Goal: Task Accomplishment & Management: Use online tool/utility

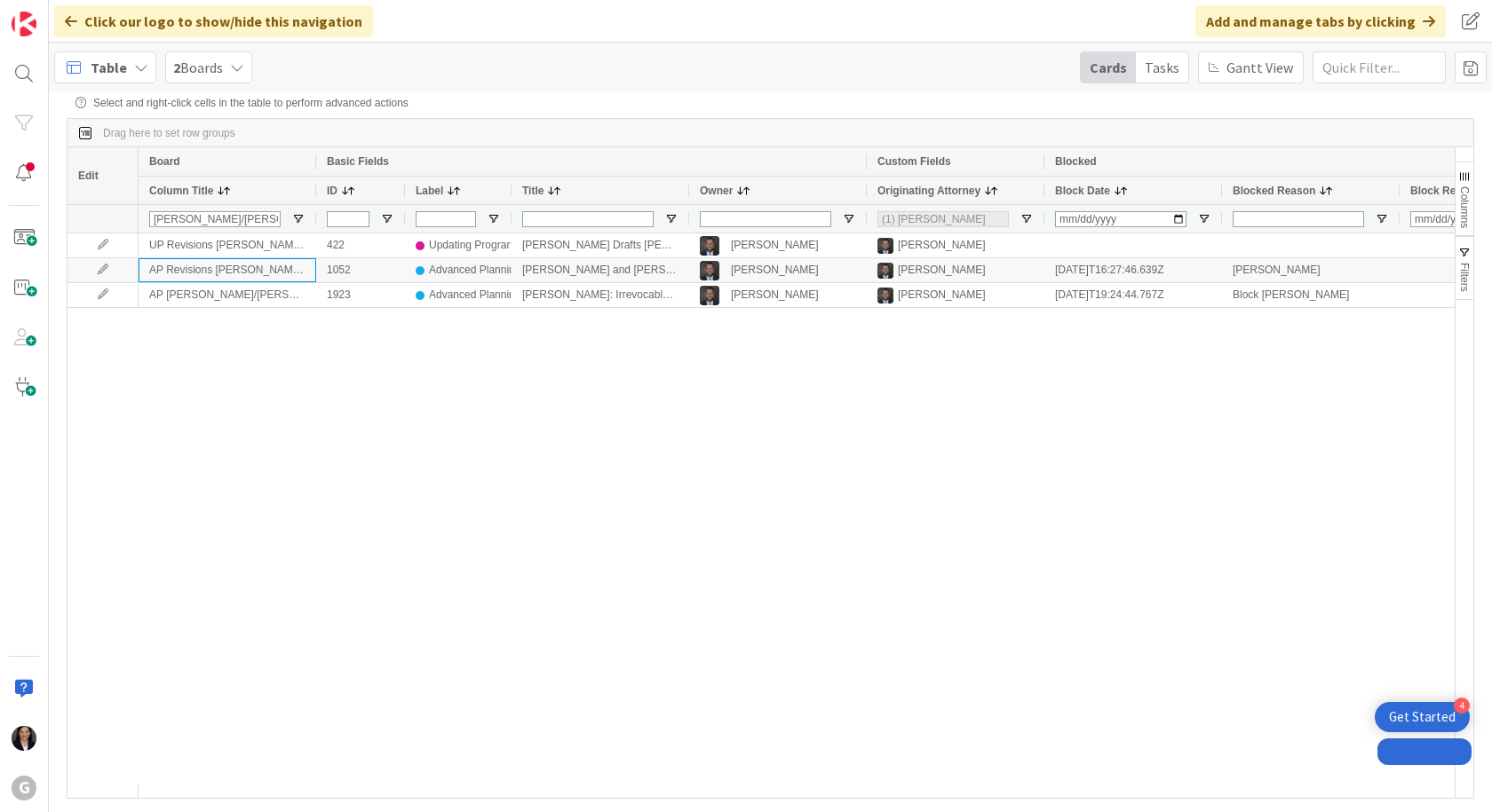
click at [120, 57] on span "Table" at bounding box center [109, 67] width 36 height 21
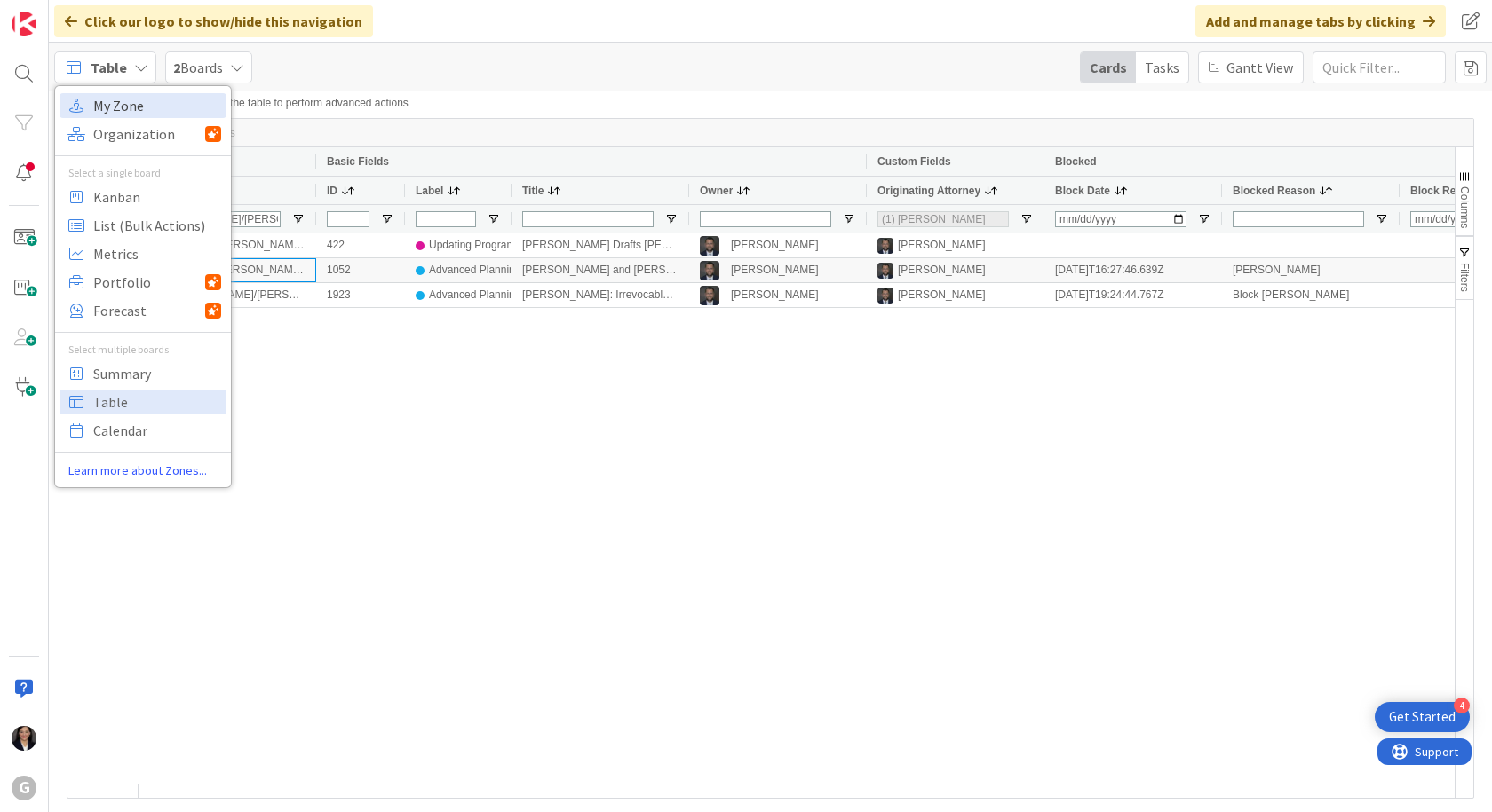
click at [104, 109] on span "My Zone" at bounding box center [157, 105] width 128 height 27
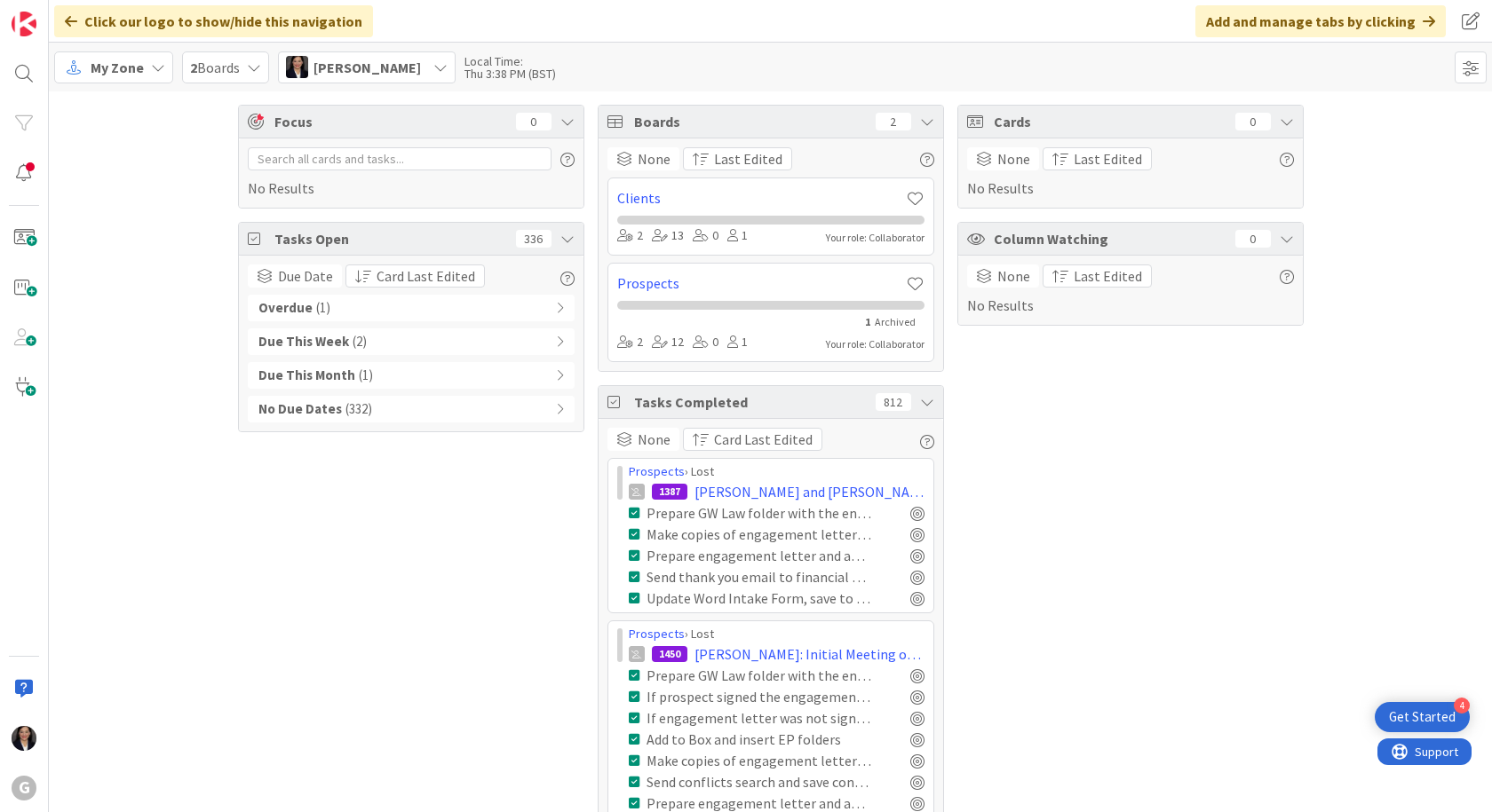
click at [83, 70] on icon at bounding box center [73, 67] width 23 height 23
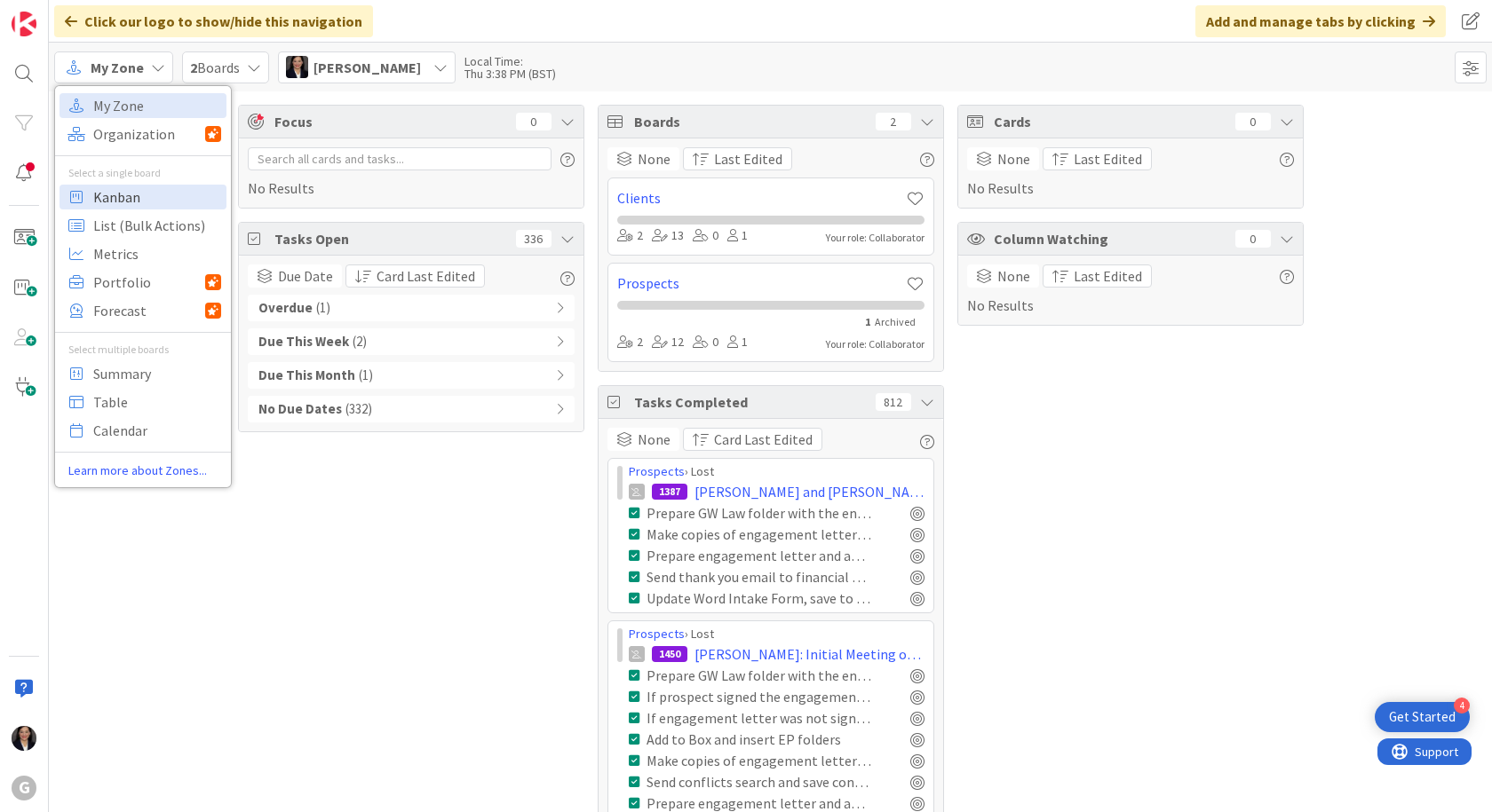
click at [113, 195] on span "Kanban" at bounding box center [157, 197] width 128 height 27
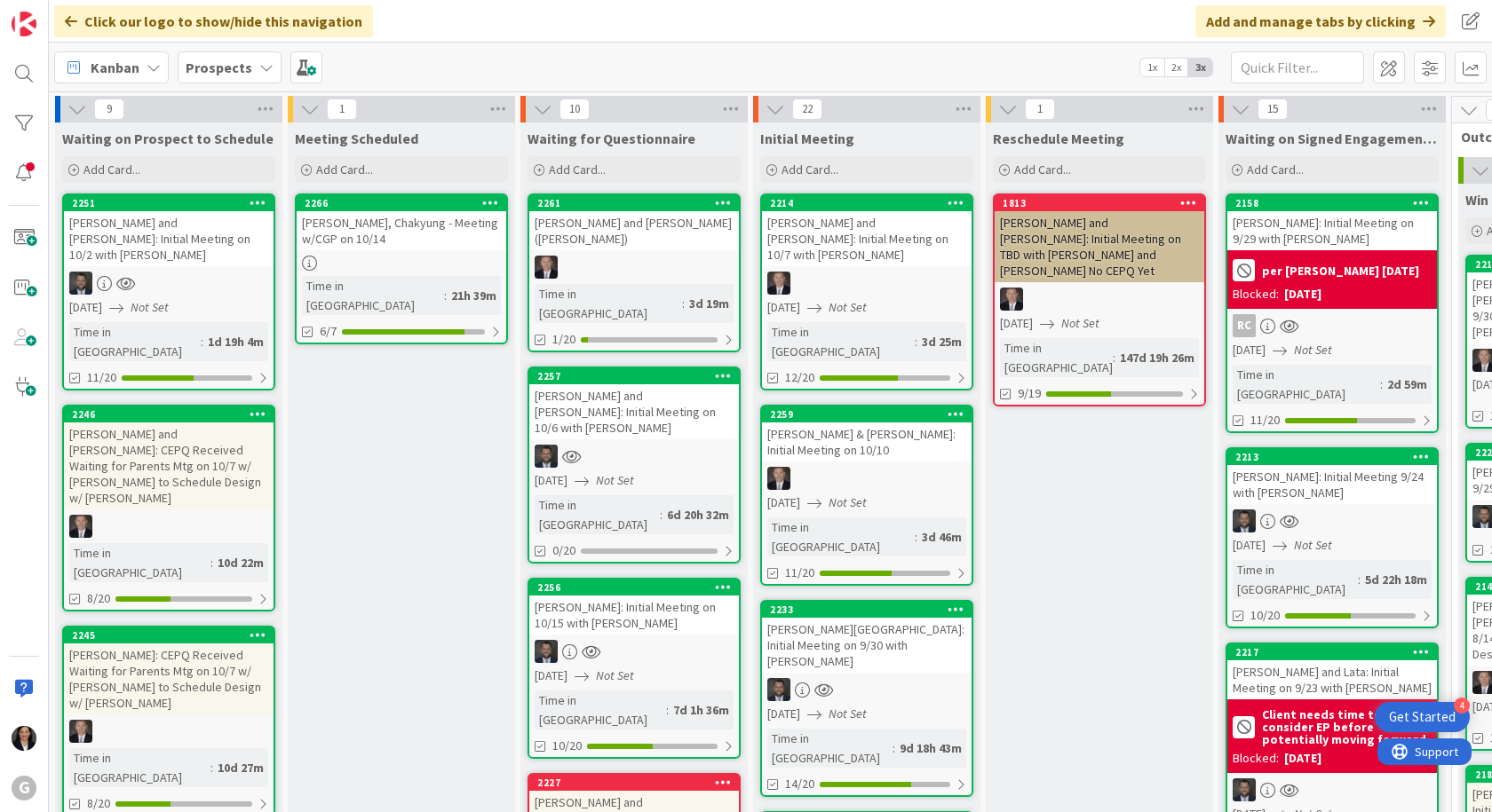
click at [236, 67] on b "Prospects" at bounding box center [219, 68] width 67 height 18
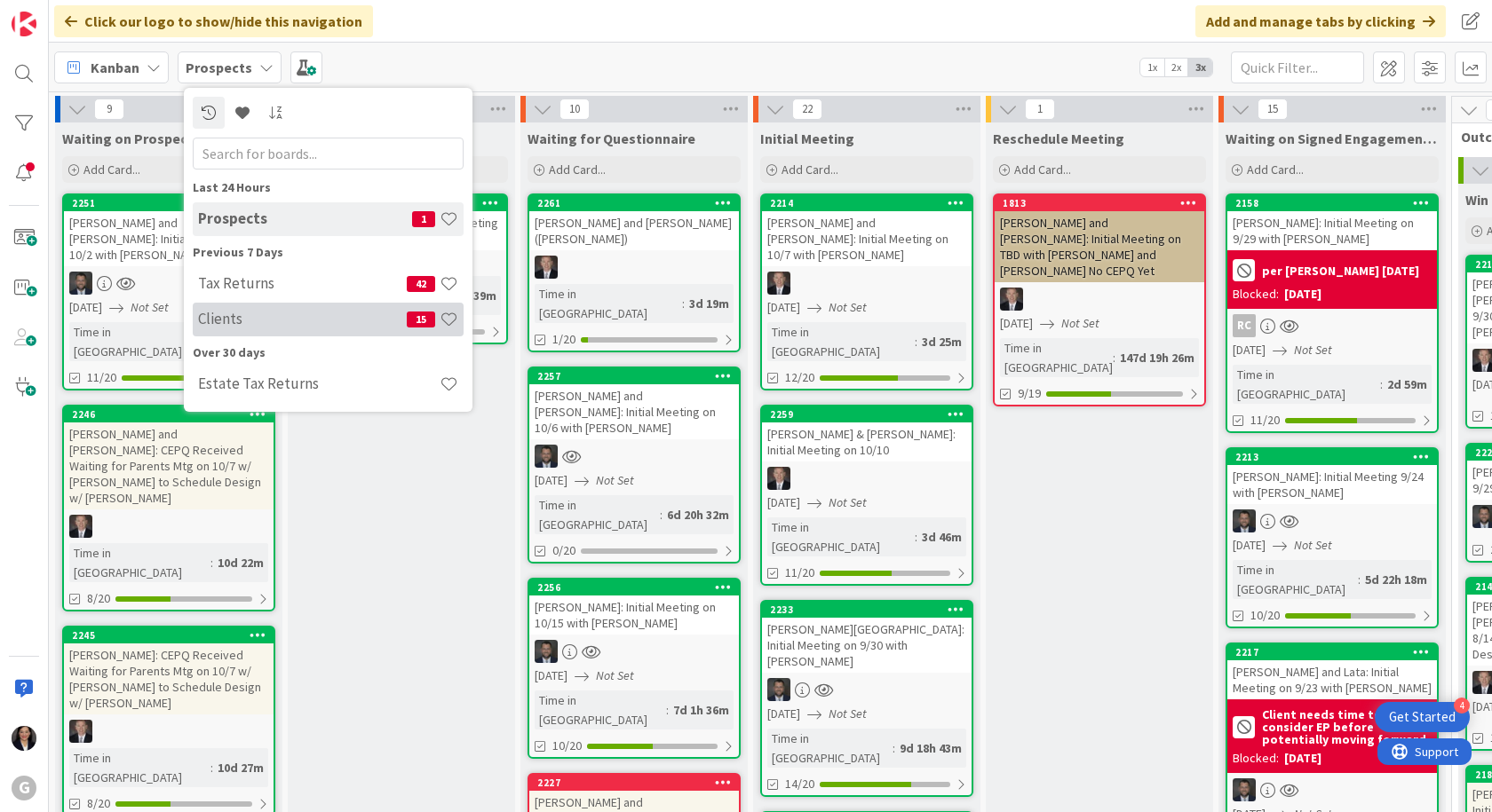
click at [235, 310] on h4 "Clients" at bounding box center [302, 319] width 209 height 18
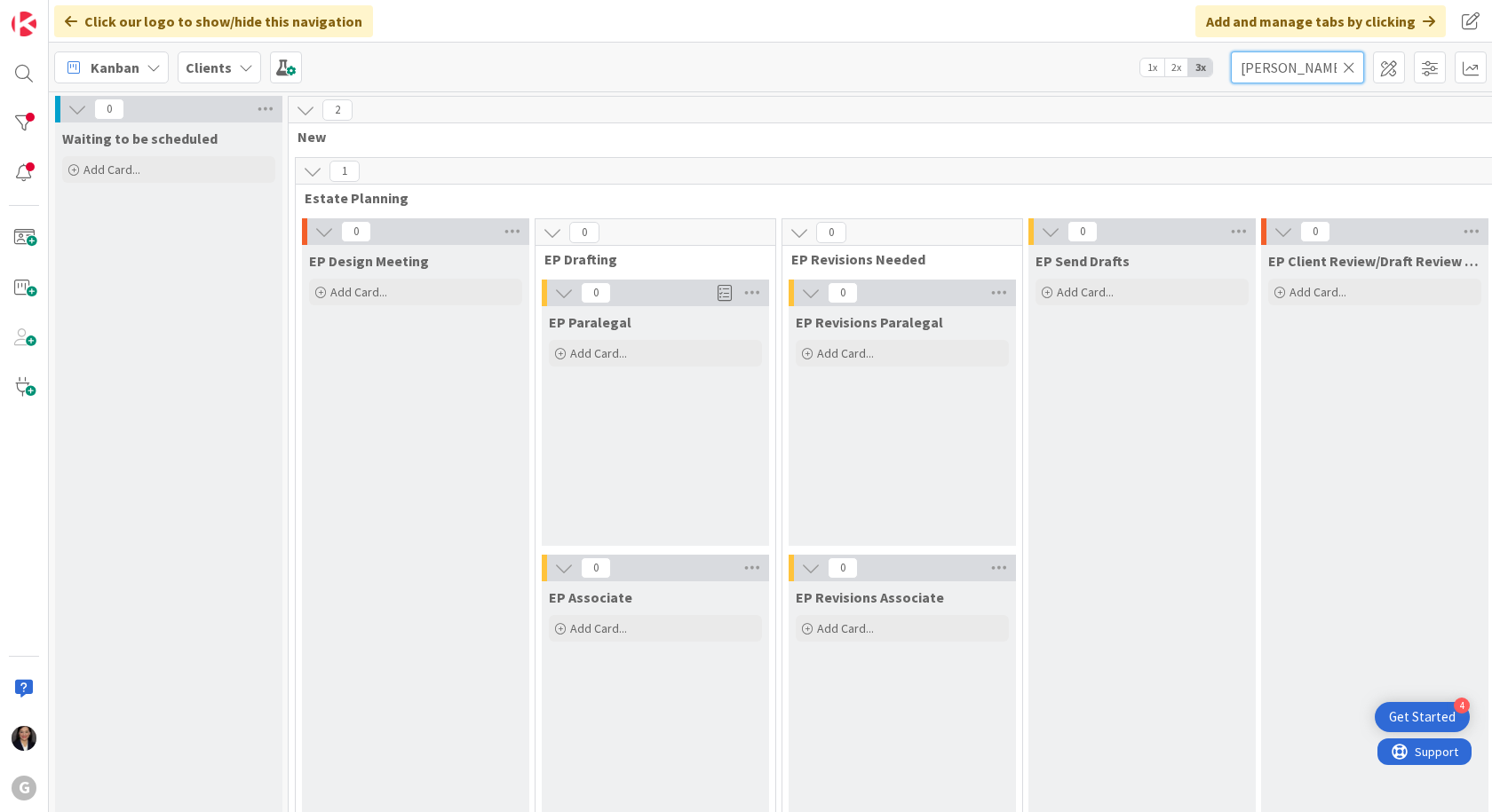
click at [1278, 62] on input "[PERSON_NAME]" at bounding box center [1297, 68] width 133 height 32
type input "S"
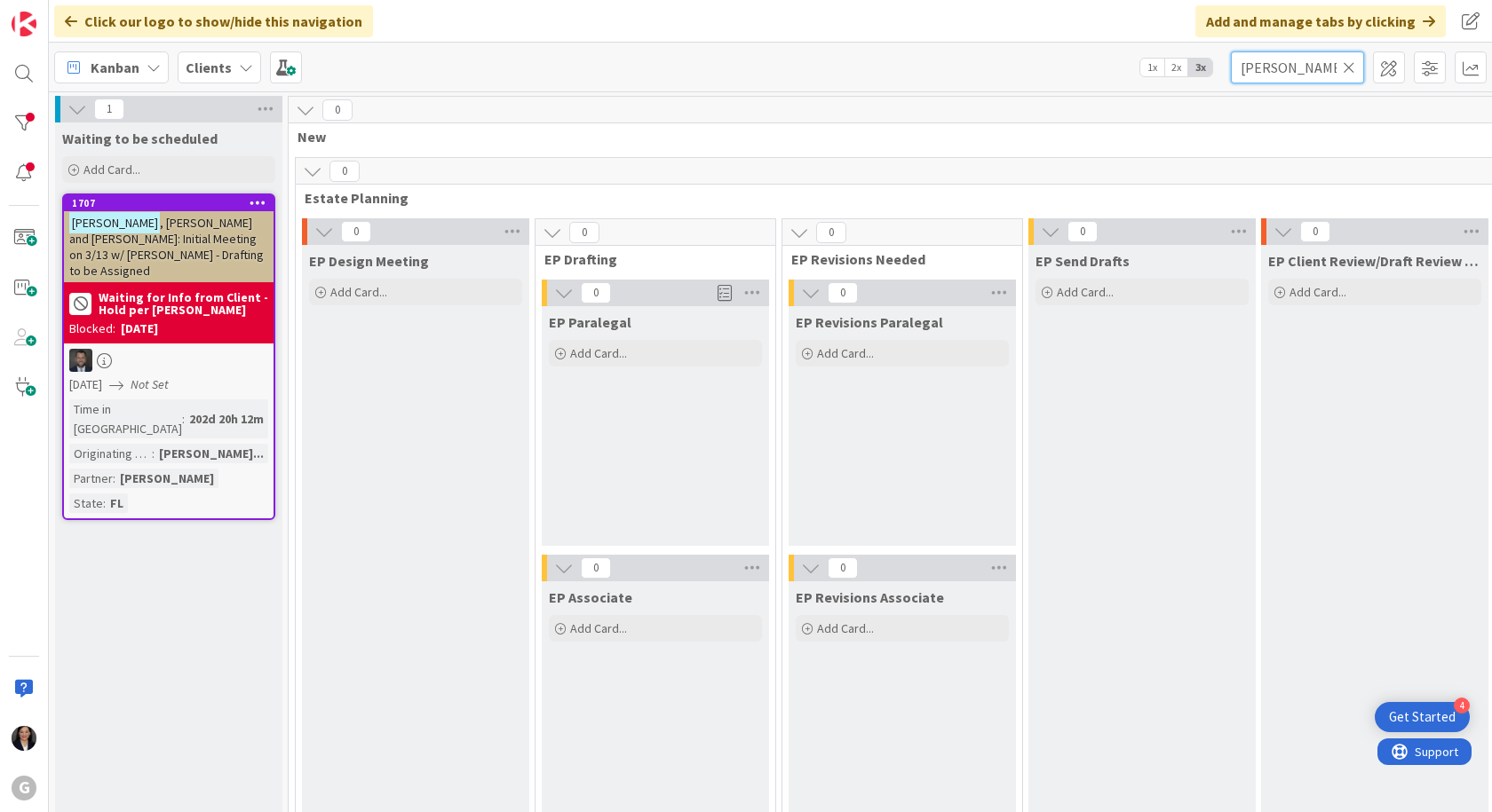
type input "[PERSON_NAME]"
click at [164, 236] on span ", [PERSON_NAME] and [PERSON_NAME]: Initial Meeting on 3/13 w/ [PERSON_NAME] - D…" at bounding box center [166, 247] width 195 height 64
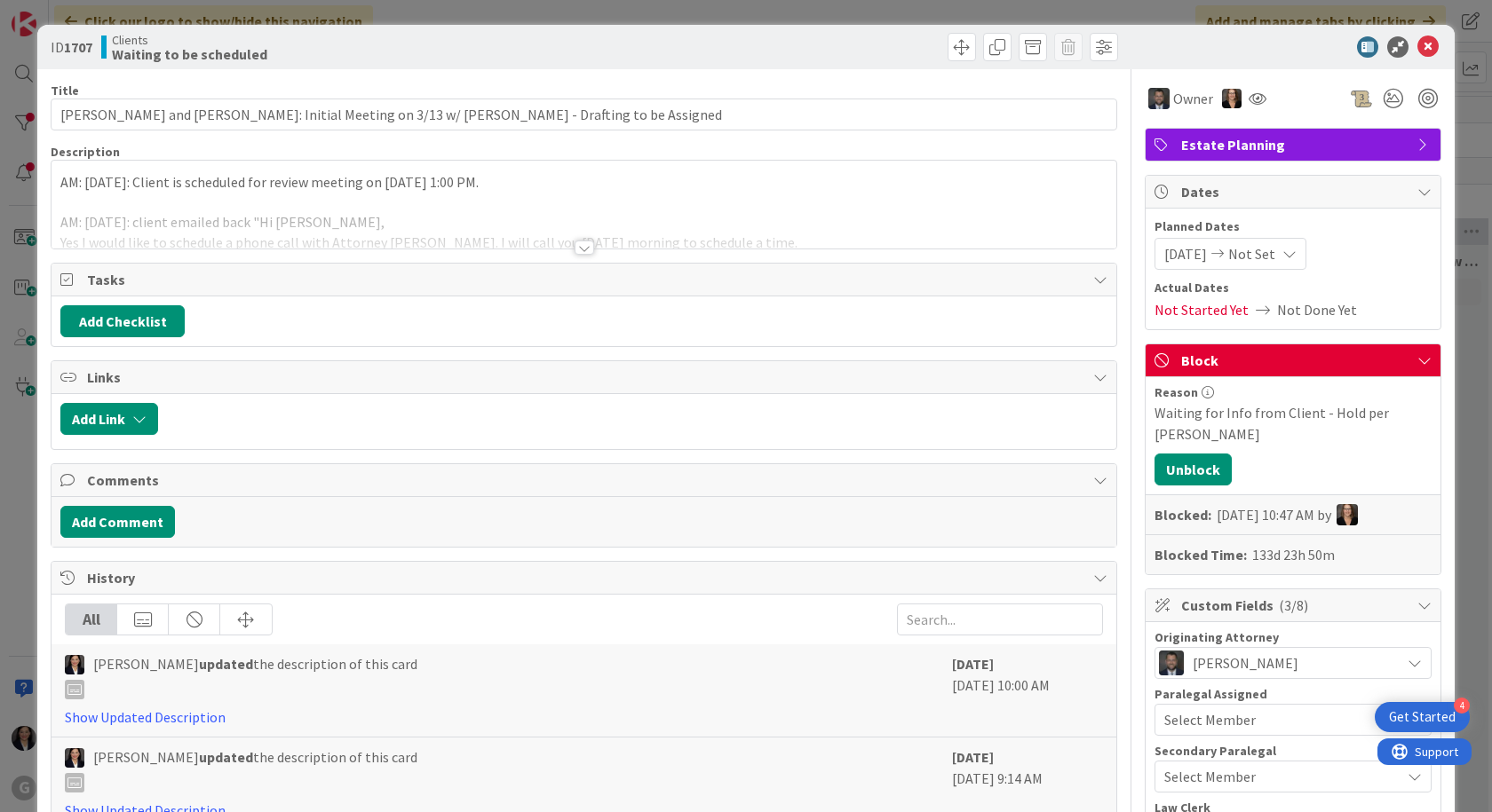
click at [55, 178] on div "AM: [DATE]: Client is scheduled for review meeting on [DATE] 1:00 PM. AM: [DATE…" at bounding box center [584, 205] width 1064 height 88
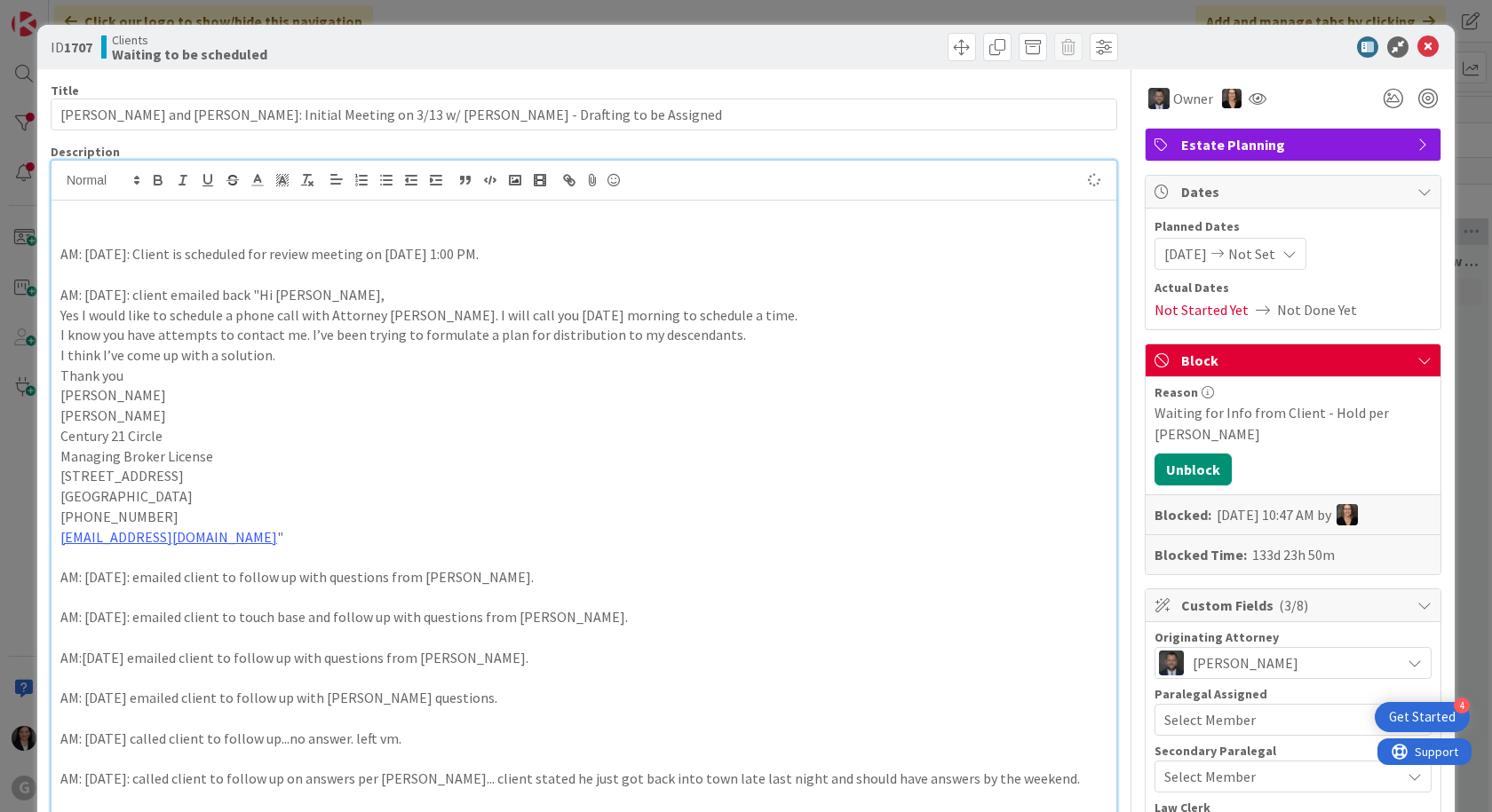
click at [76, 219] on p at bounding box center [584, 214] width 1047 height 20
click at [130, 217] on p "AM: Client is scheduled for a meeting with clients [DATE] 3:00pm." at bounding box center [584, 214] width 1047 height 20
drag, startPoint x: 357, startPoint y: 214, endPoint x: 293, endPoint y: 220, distance: 64.3
click at [293, 220] on p "AM: Client are scheduled for a meeting with clients [DATE] 3:00pm." at bounding box center [584, 214] width 1047 height 20
click at [1417, 55] on icon at bounding box center [1427, 46] width 21 height 21
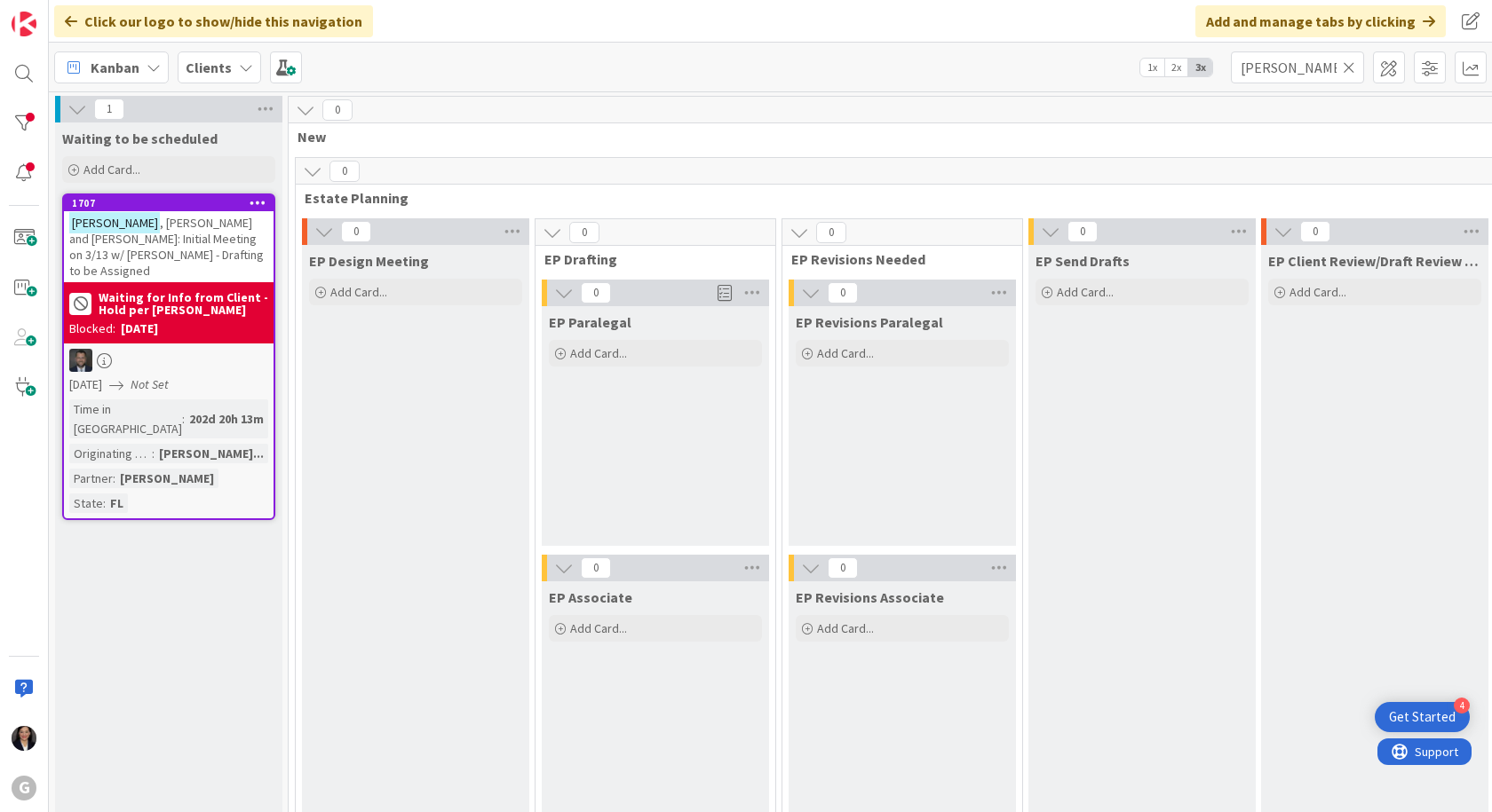
click at [104, 73] on span "Kanban" at bounding box center [115, 67] width 49 height 21
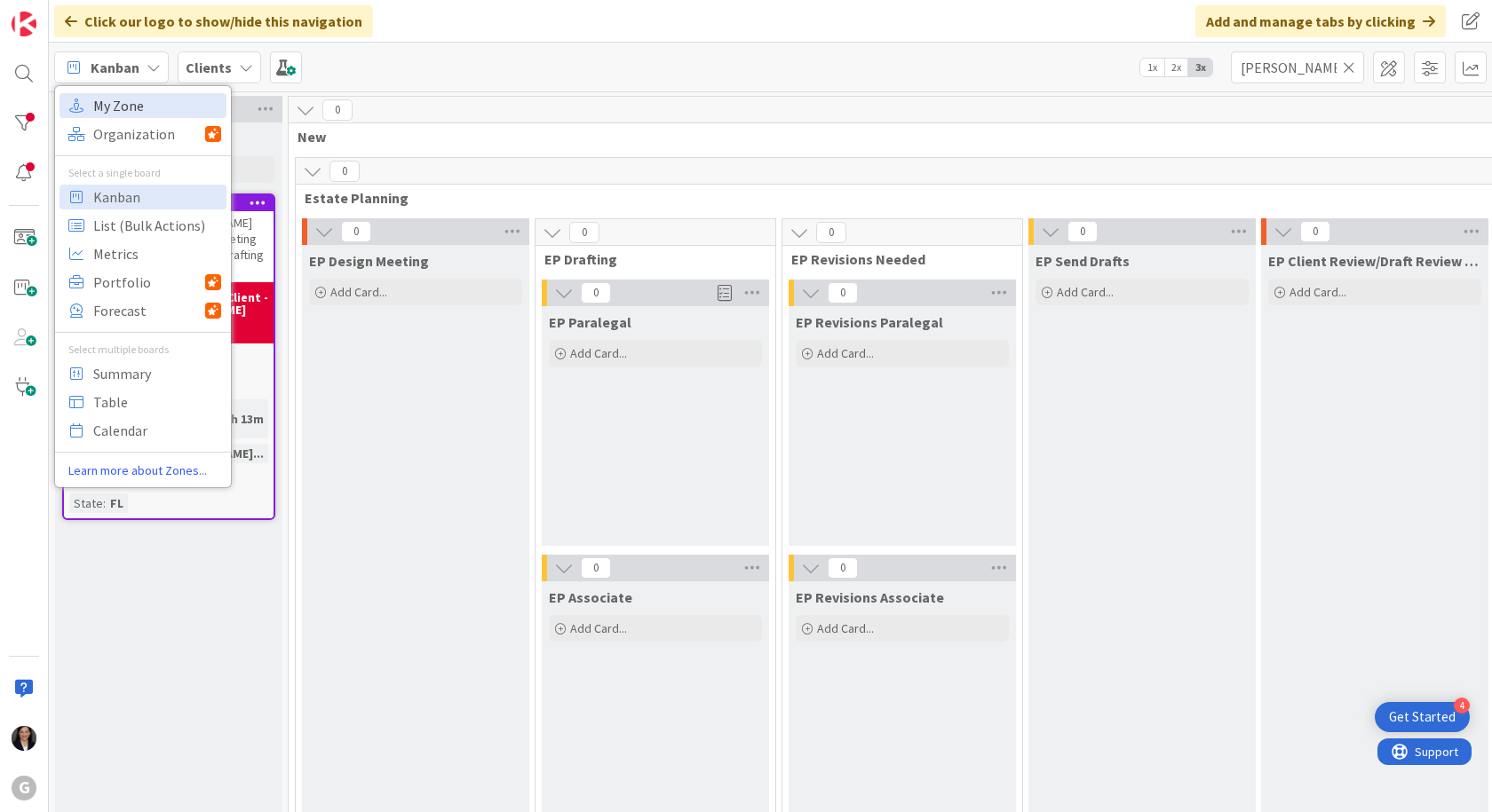
click at [115, 108] on span "My Zone" at bounding box center [157, 105] width 128 height 27
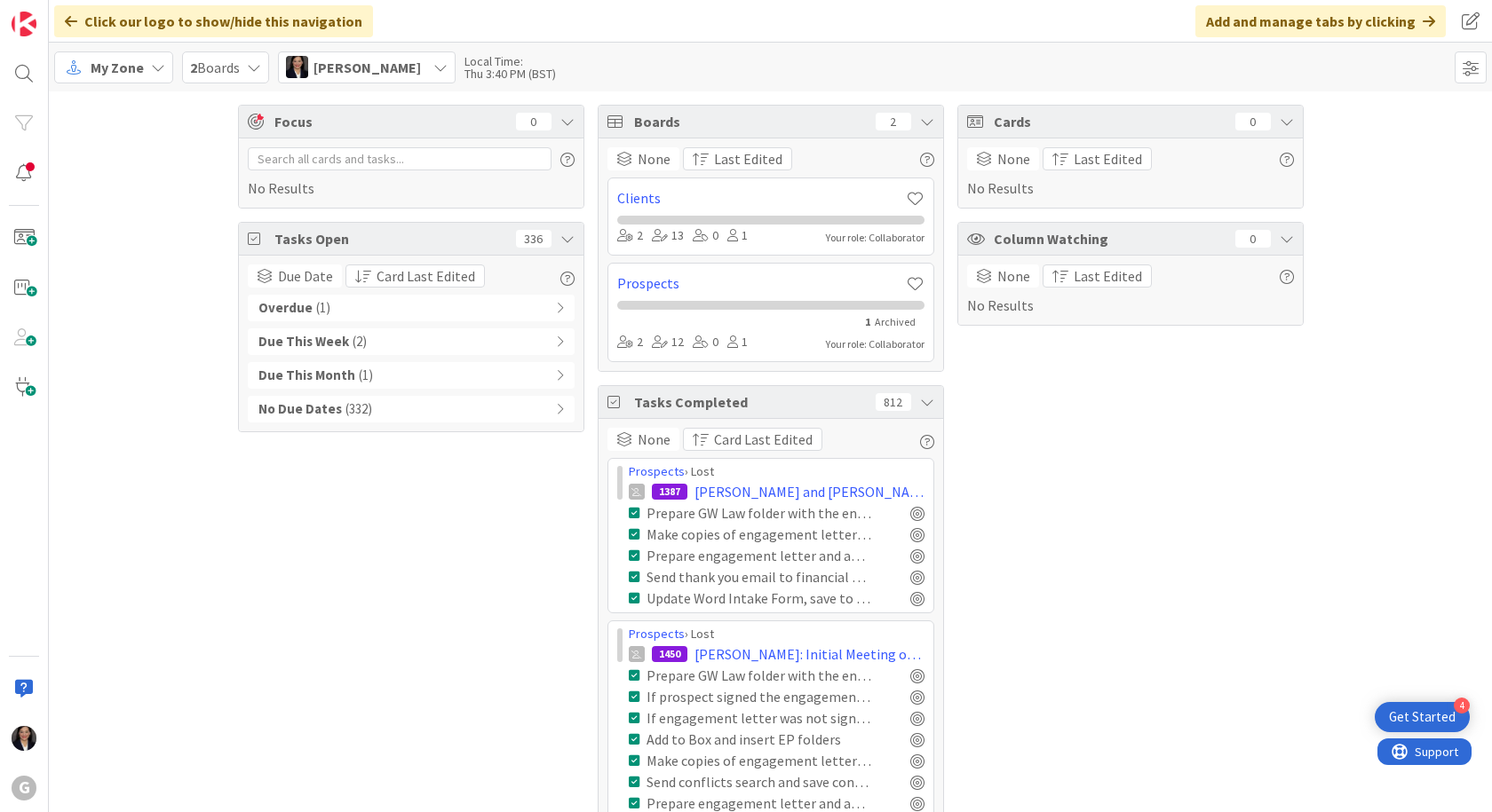
click at [98, 77] on span "My Zone" at bounding box center [117, 67] width 53 height 21
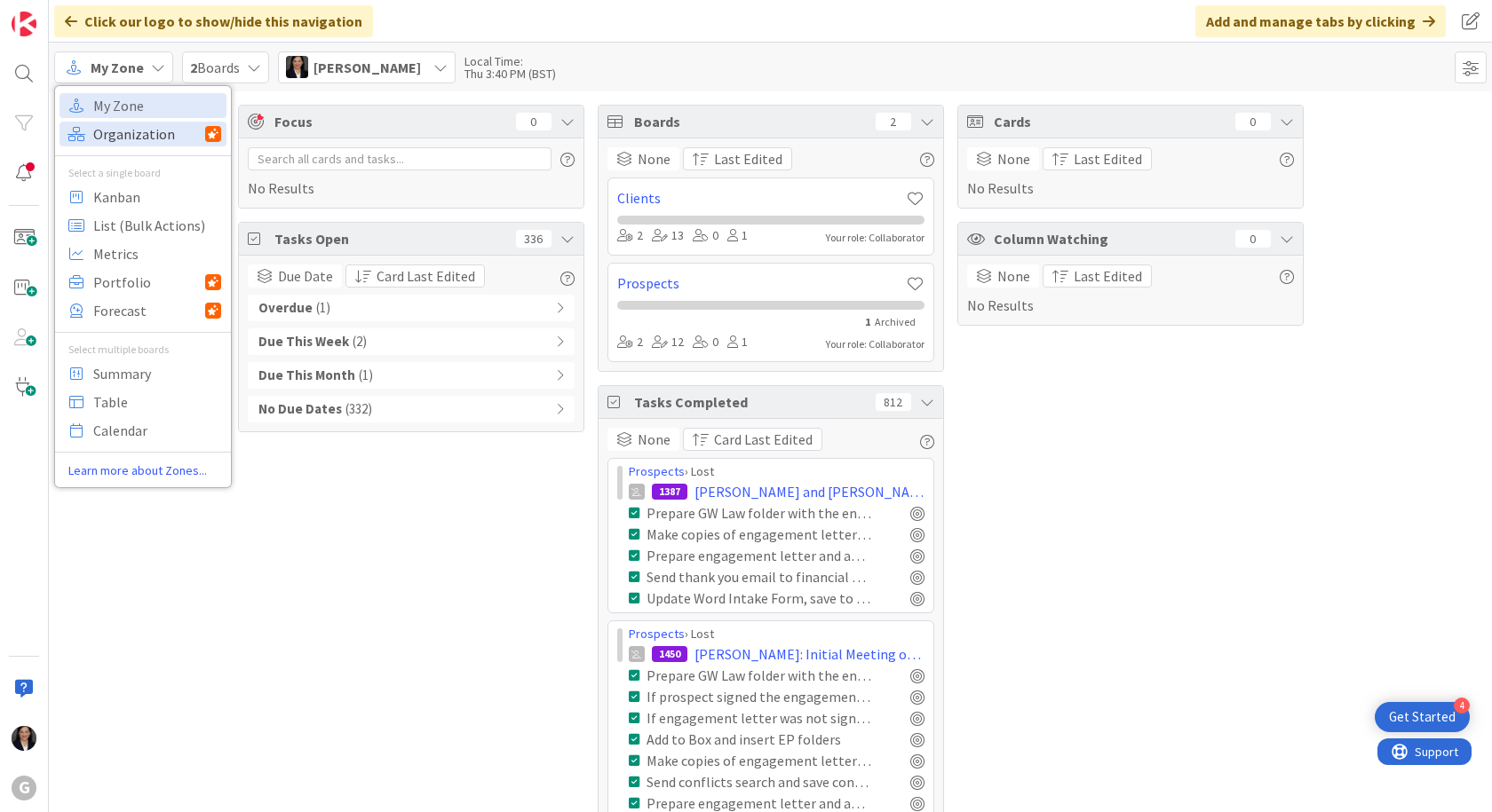
click at [120, 140] on span "Organization" at bounding box center [149, 134] width 112 height 27
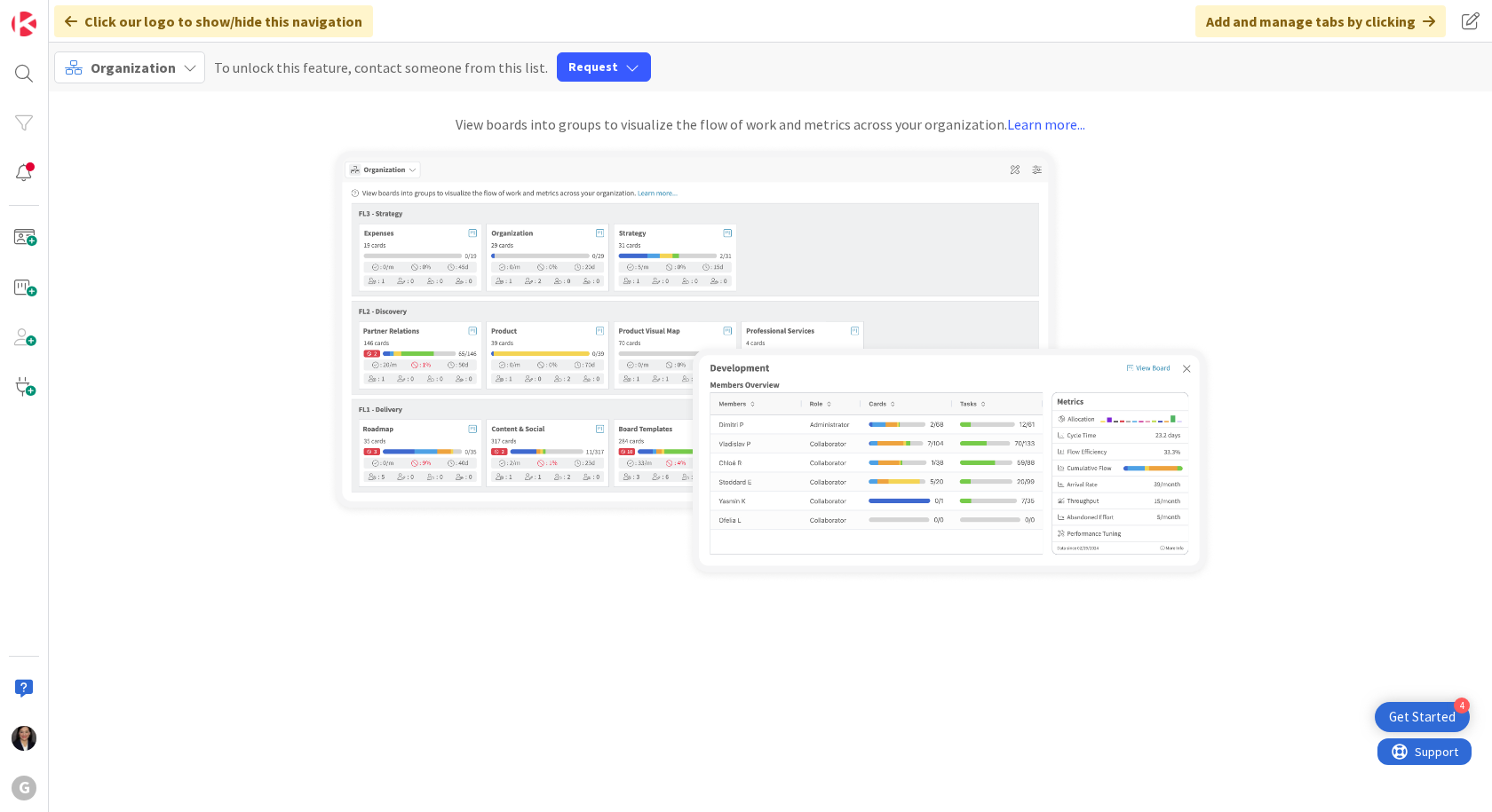
click at [126, 67] on span "Organization" at bounding box center [133, 68] width 85 height 18
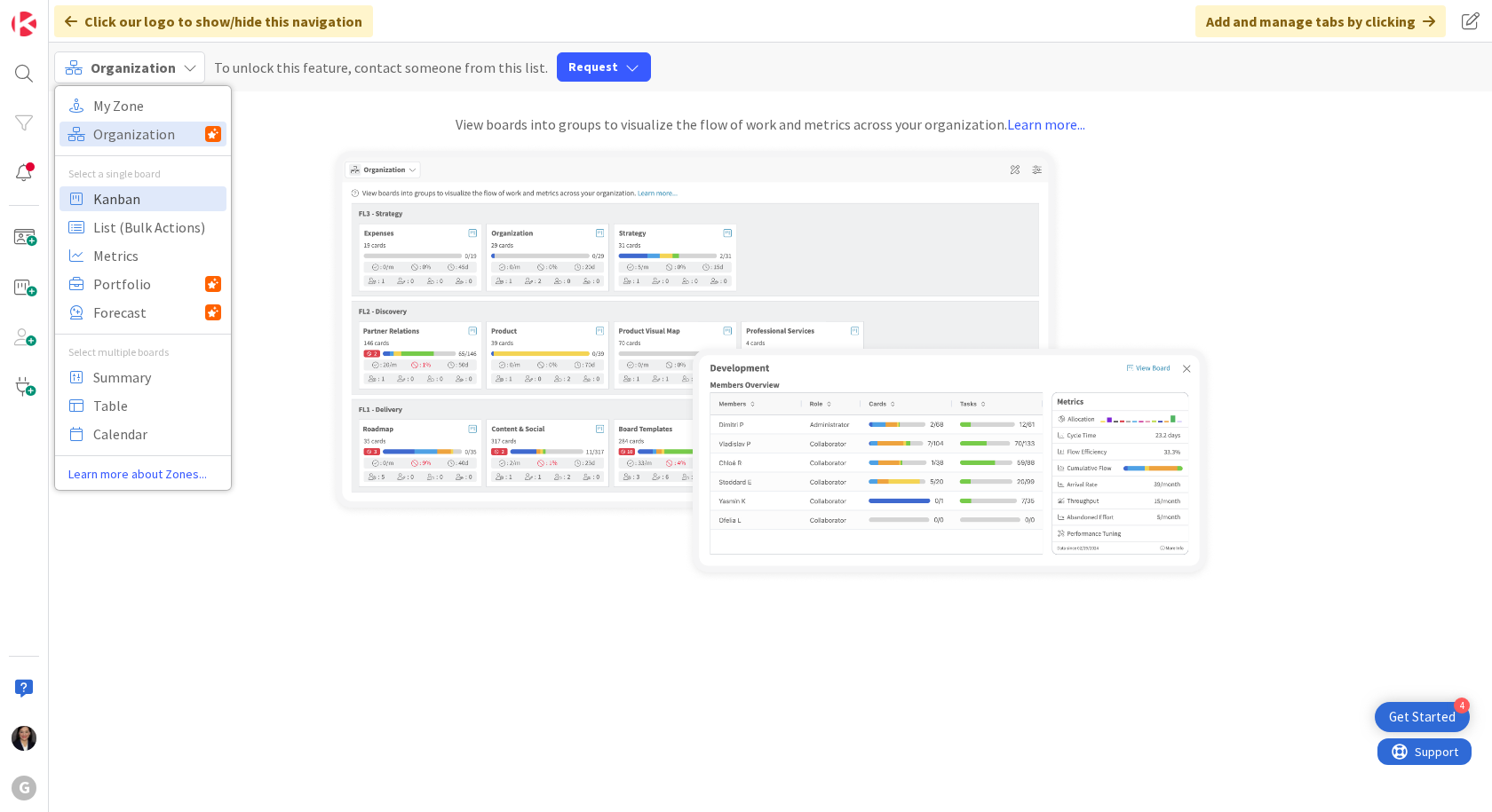
click at [120, 190] on span "Kanban" at bounding box center [157, 199] width 128 height 27
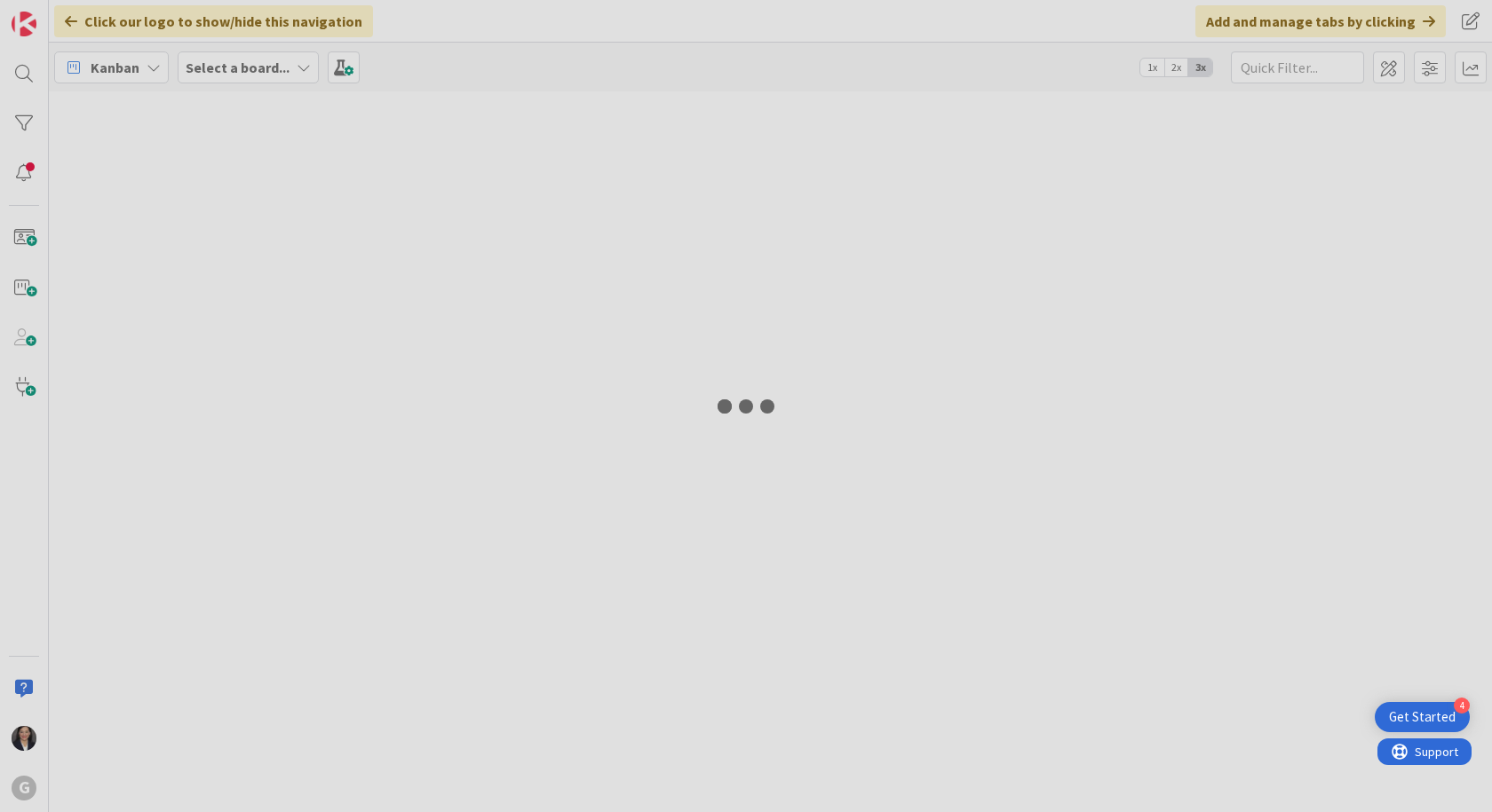
type input "[PERSON_NAME]"
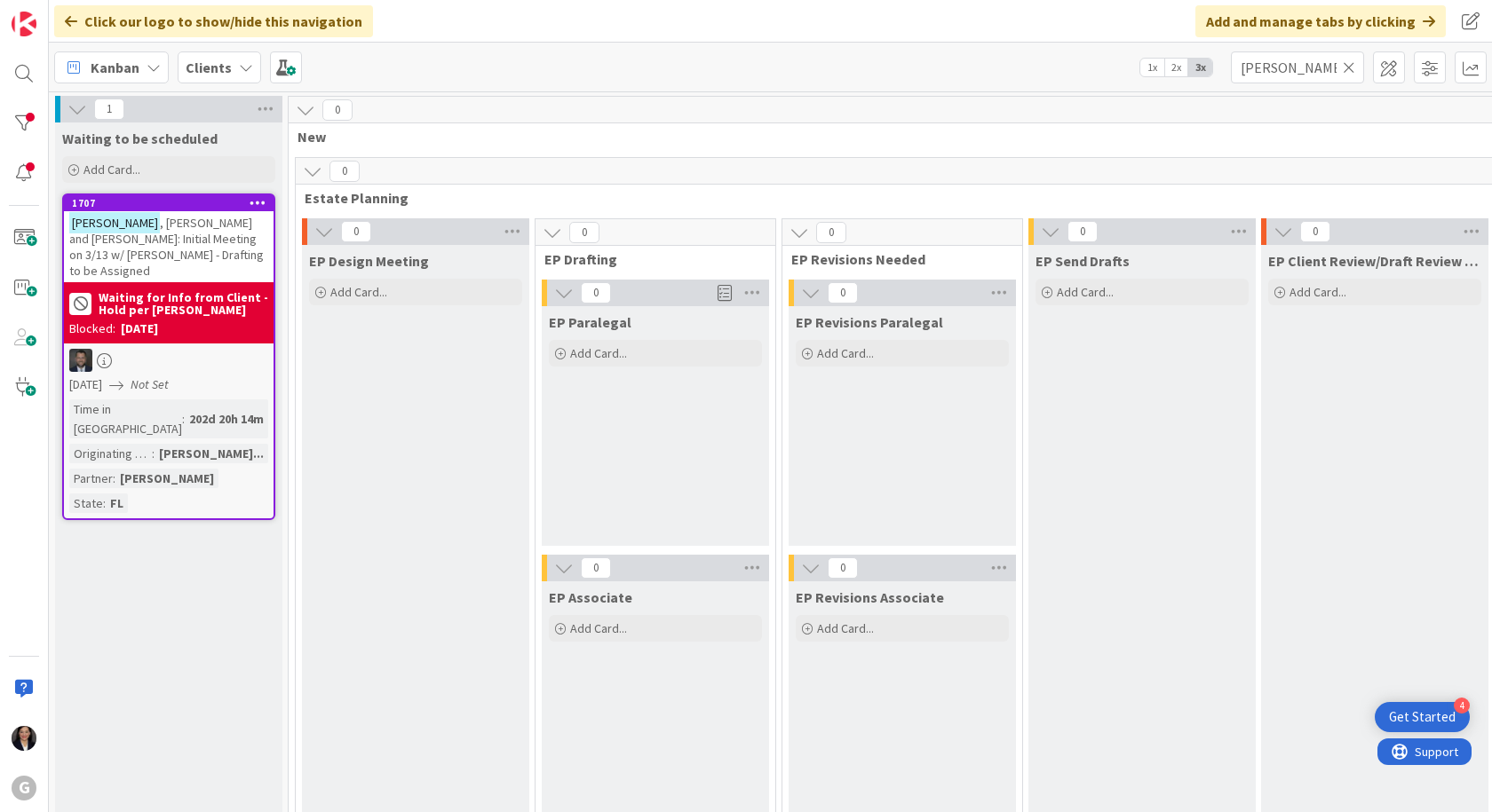
click at [212, 60] on b "Clients" at bounding box center [209, 68] width 46 height 18
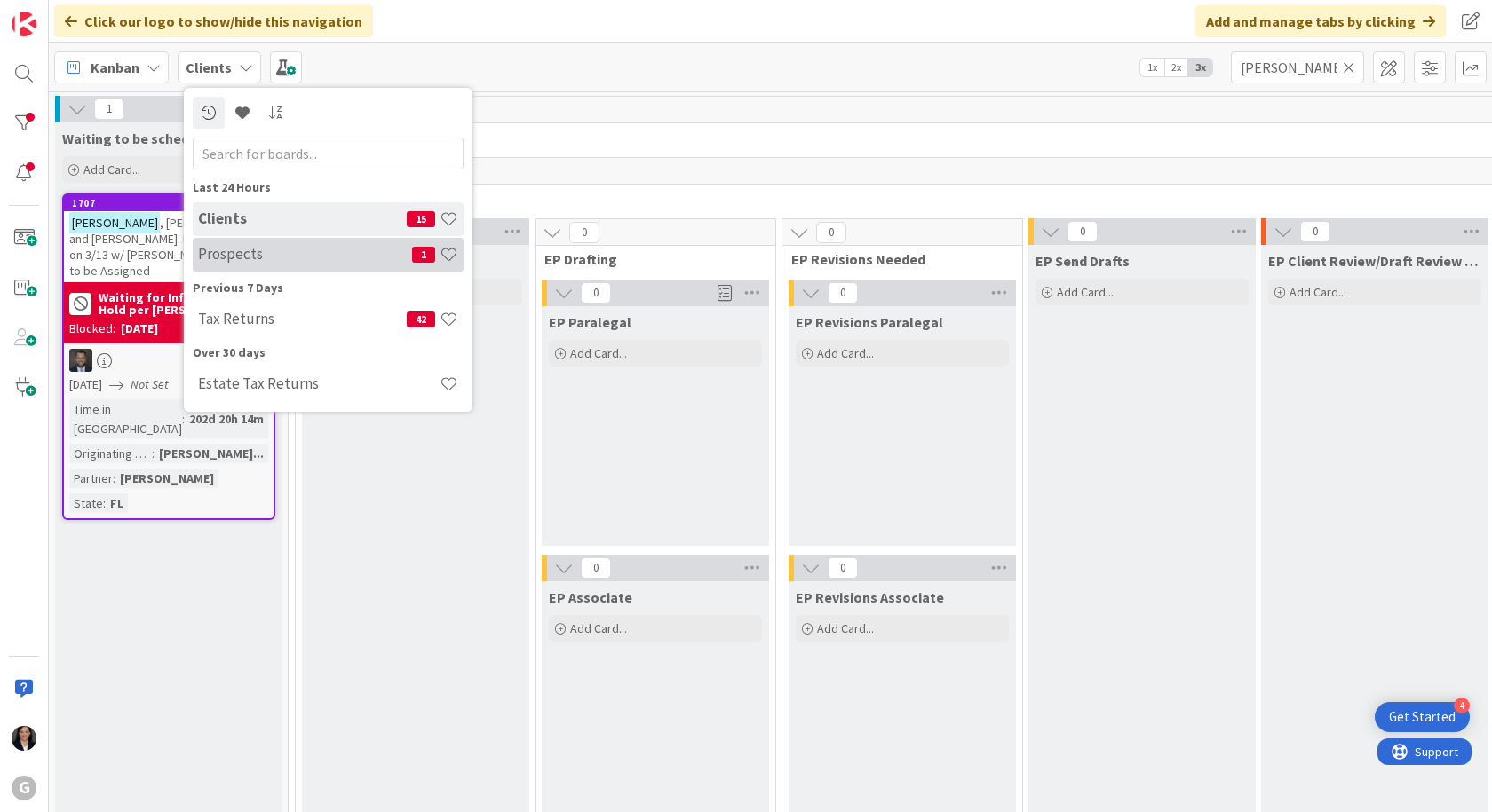
click at [205, 252] on h4 "Prospects" at bounding box center [305, 254] width 214 height 18
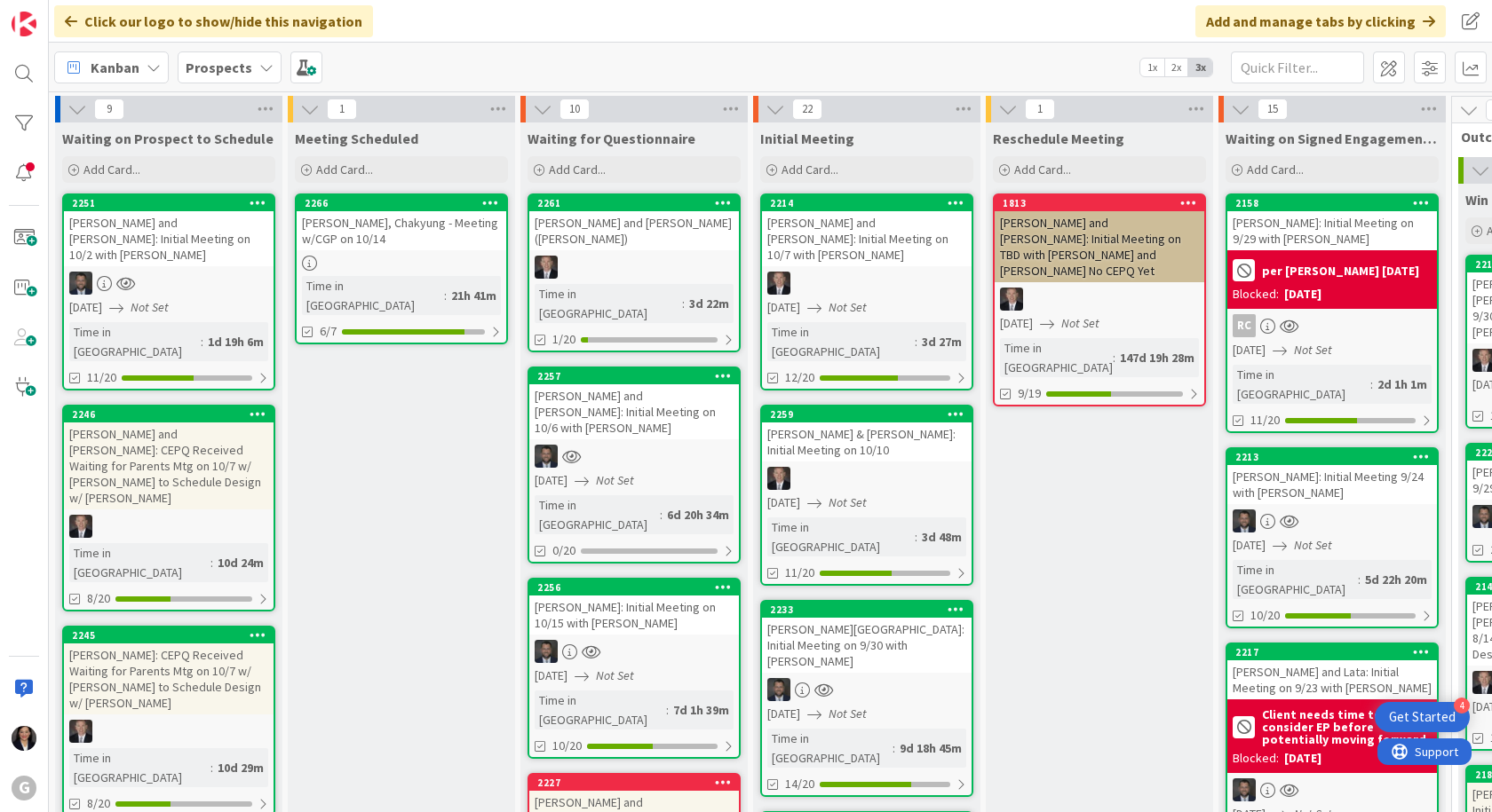
click at [610, 391] on div "2257 [PERSON_NAME] and [PERSON_NAME]: Initial Meeting on 10/6 with [PERSON_NAME…" at bounding box center [634, 464] width 213 height 197
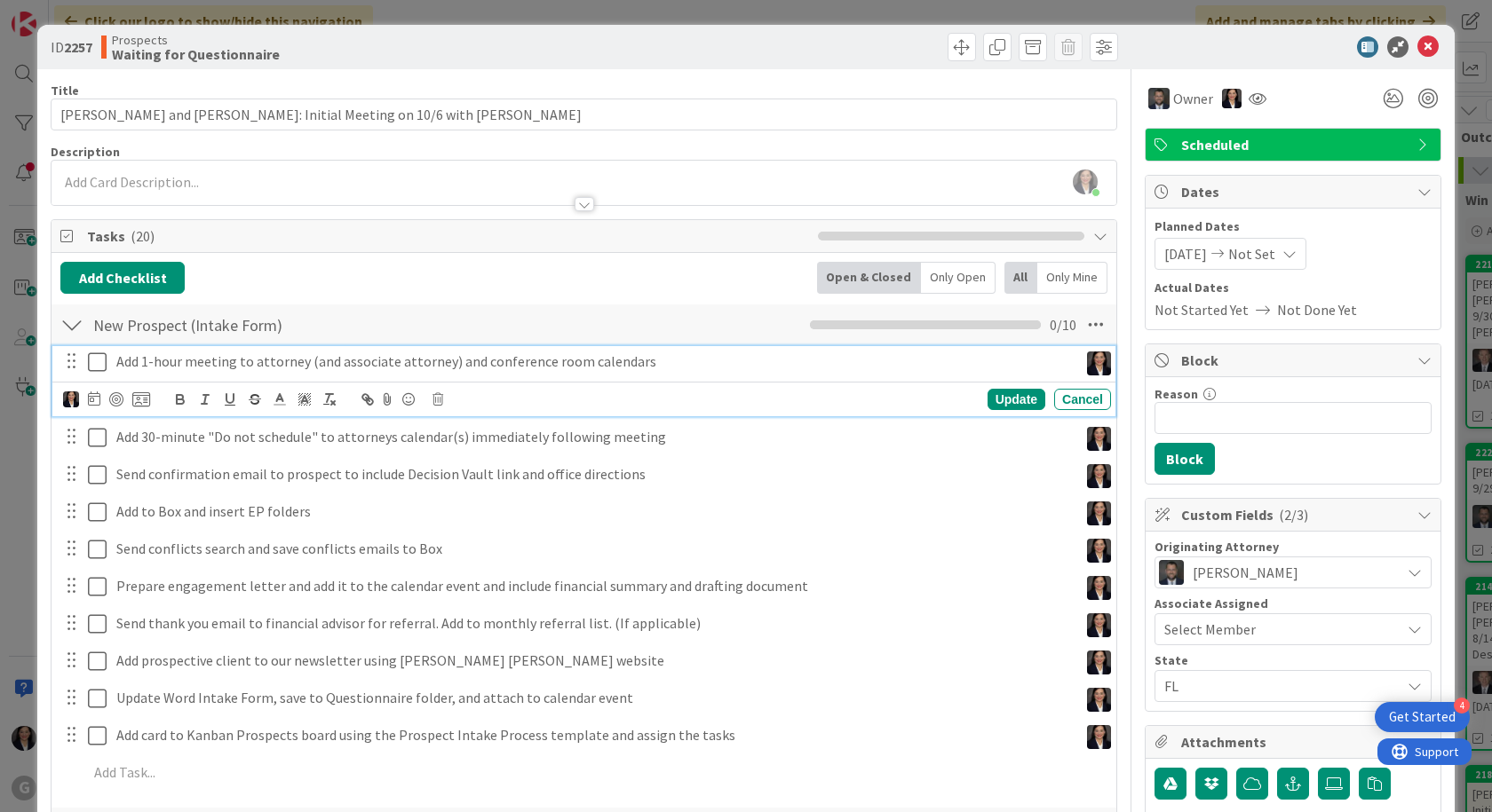
click at [91, 363] on icon at bounding box center [97, 362] width 19 height 21
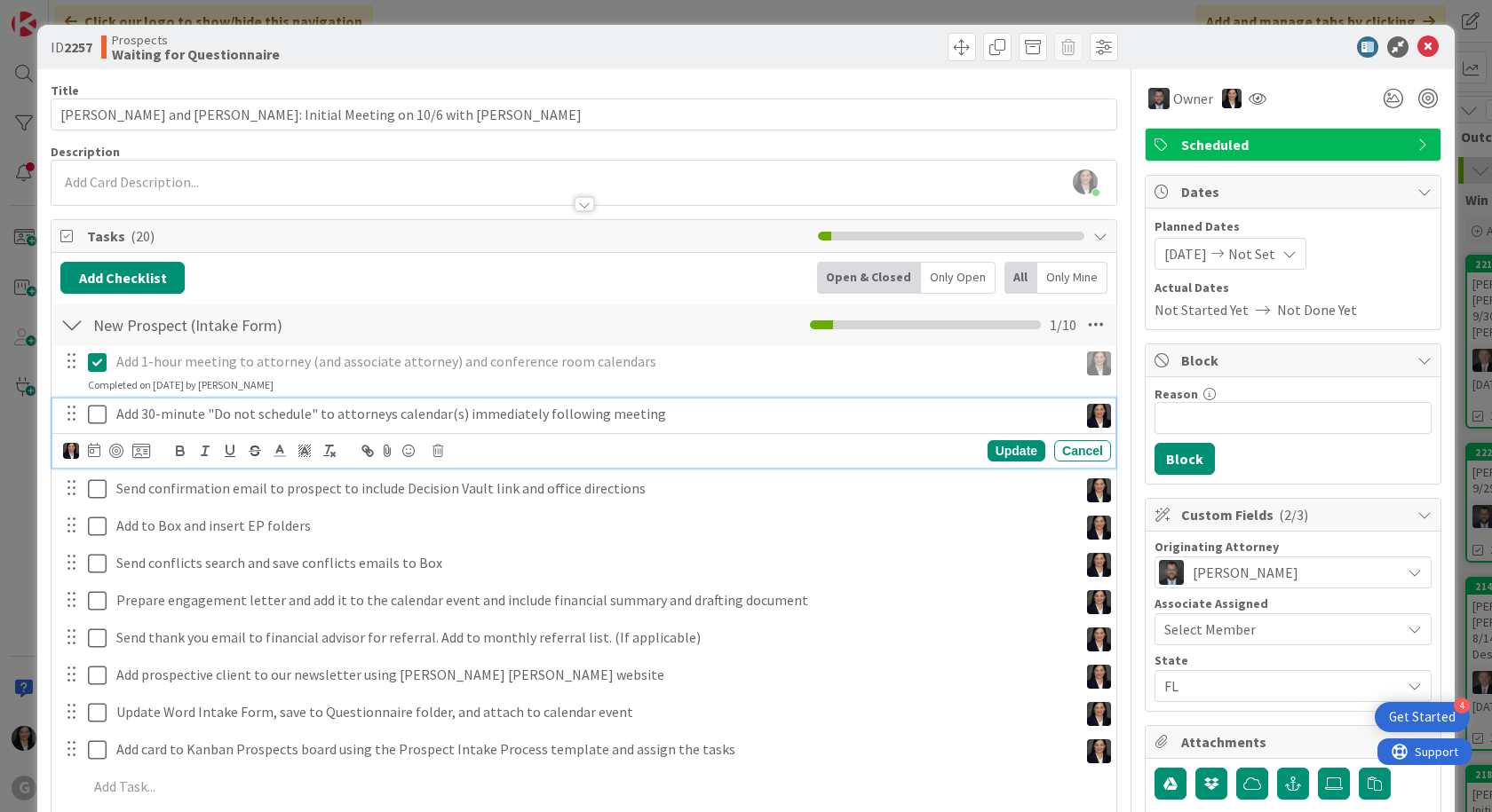
click at [99, 422] on icon at bounding box center [97, 413] width 19 height 21
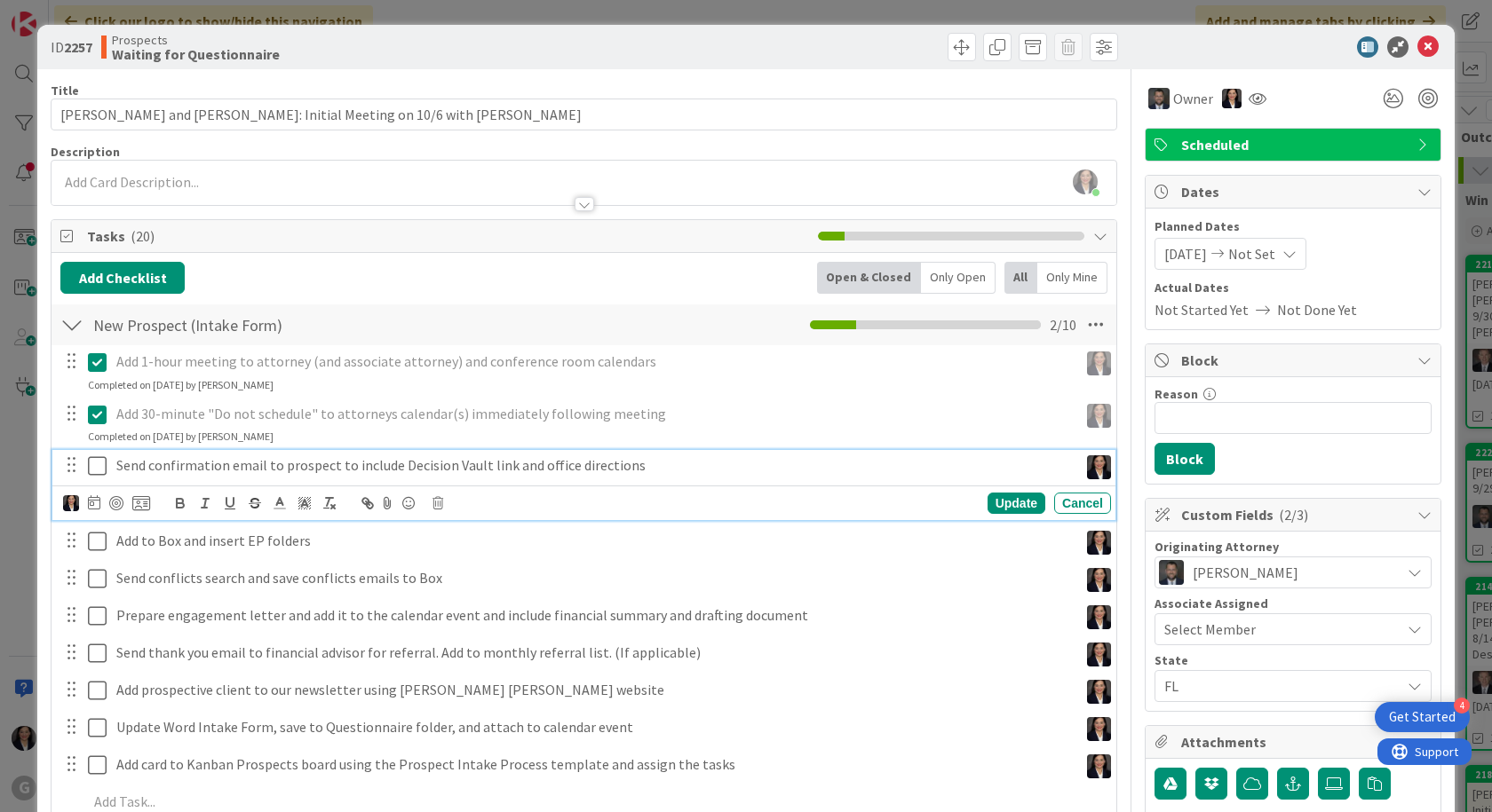
click at [100, 471] on icon at bounding box center [97, 465] width 19 height 21
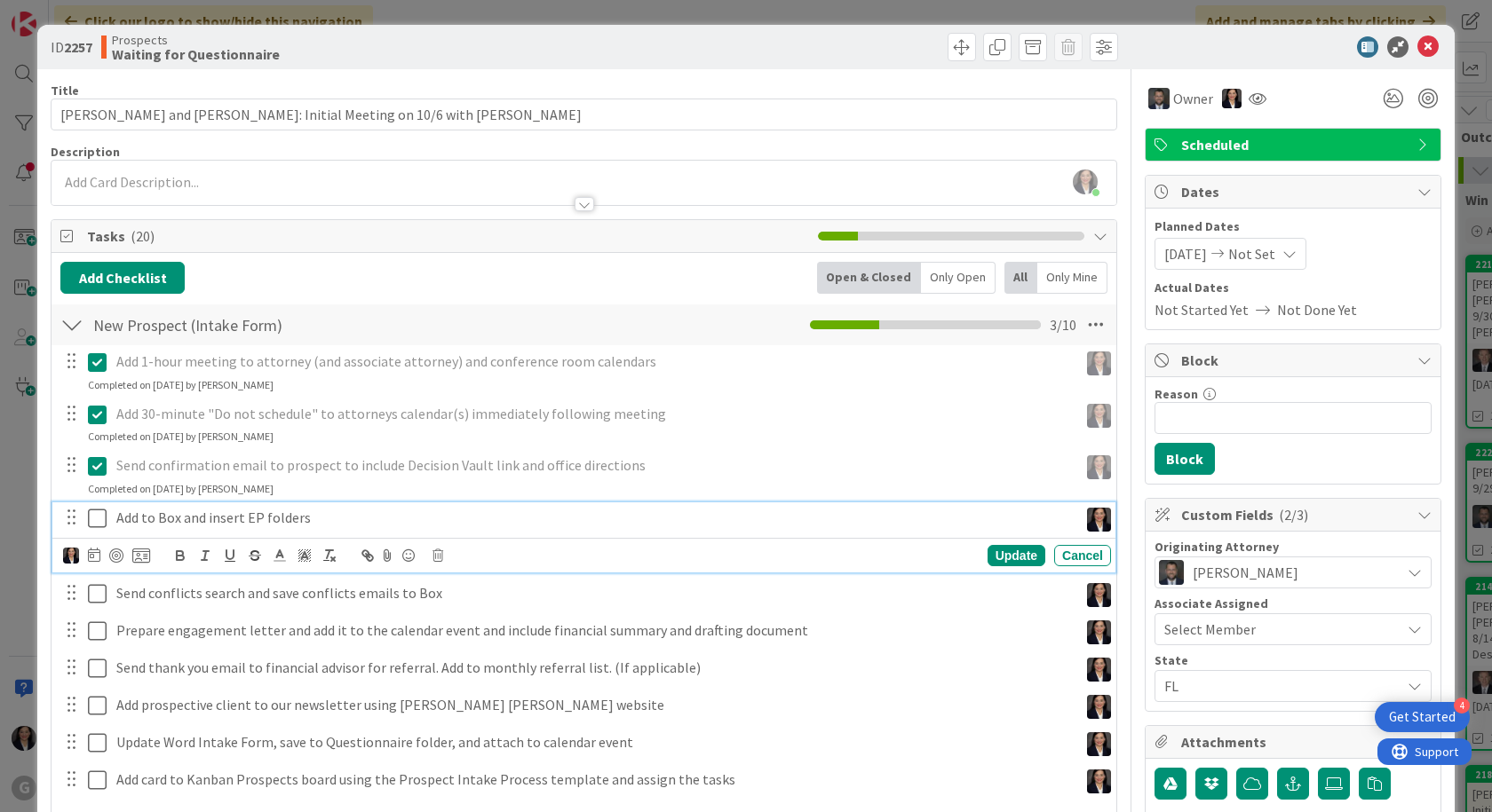
click at [100, 511] on icon at bounding box center [97, 517] width 19 height 21
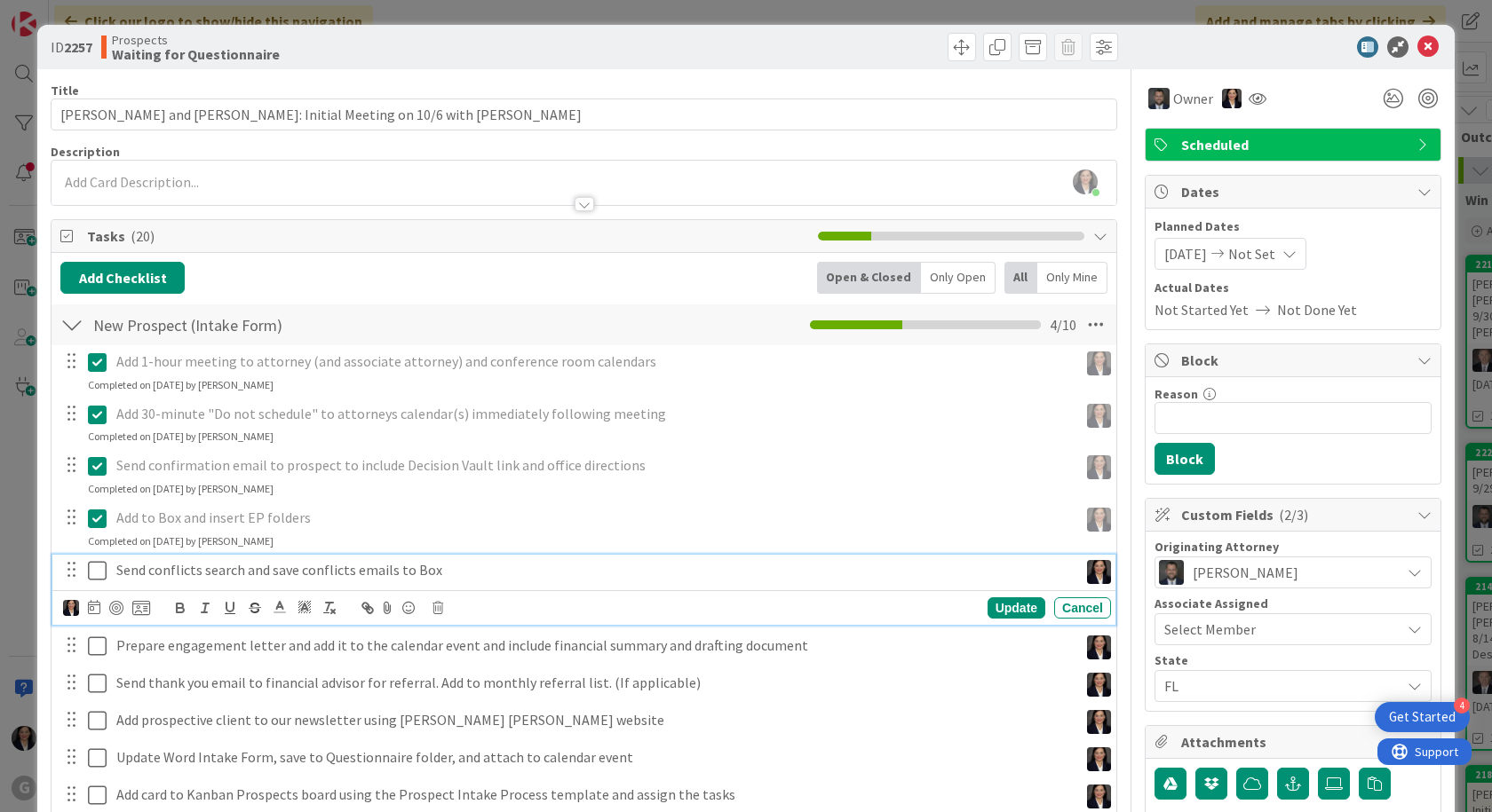
click at [92, 569] on icon at bounding box center [97, 570] width 19 height 21
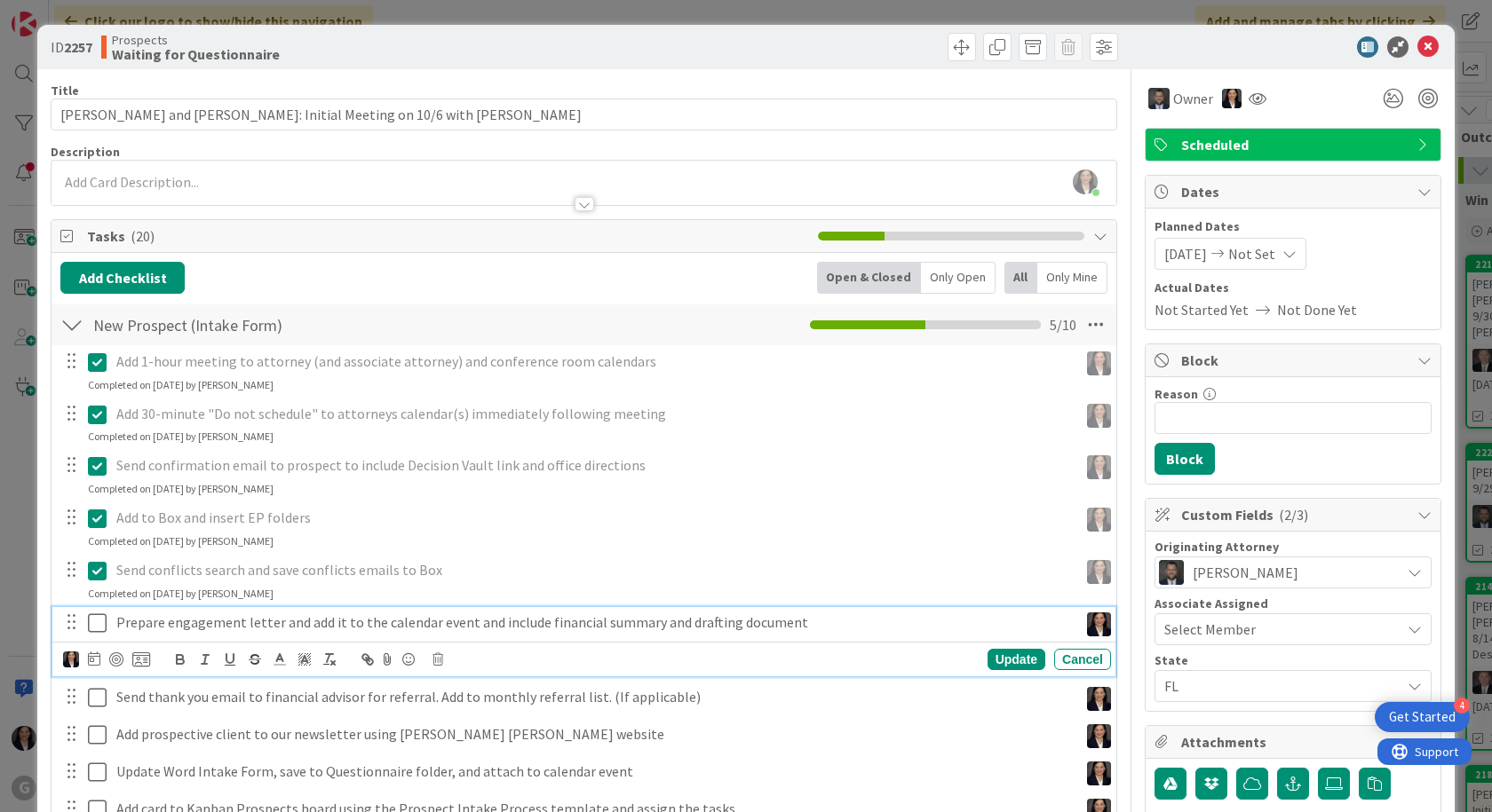
click at [99, 622] on icon at bounding box center [97, 622] width 19 height 21
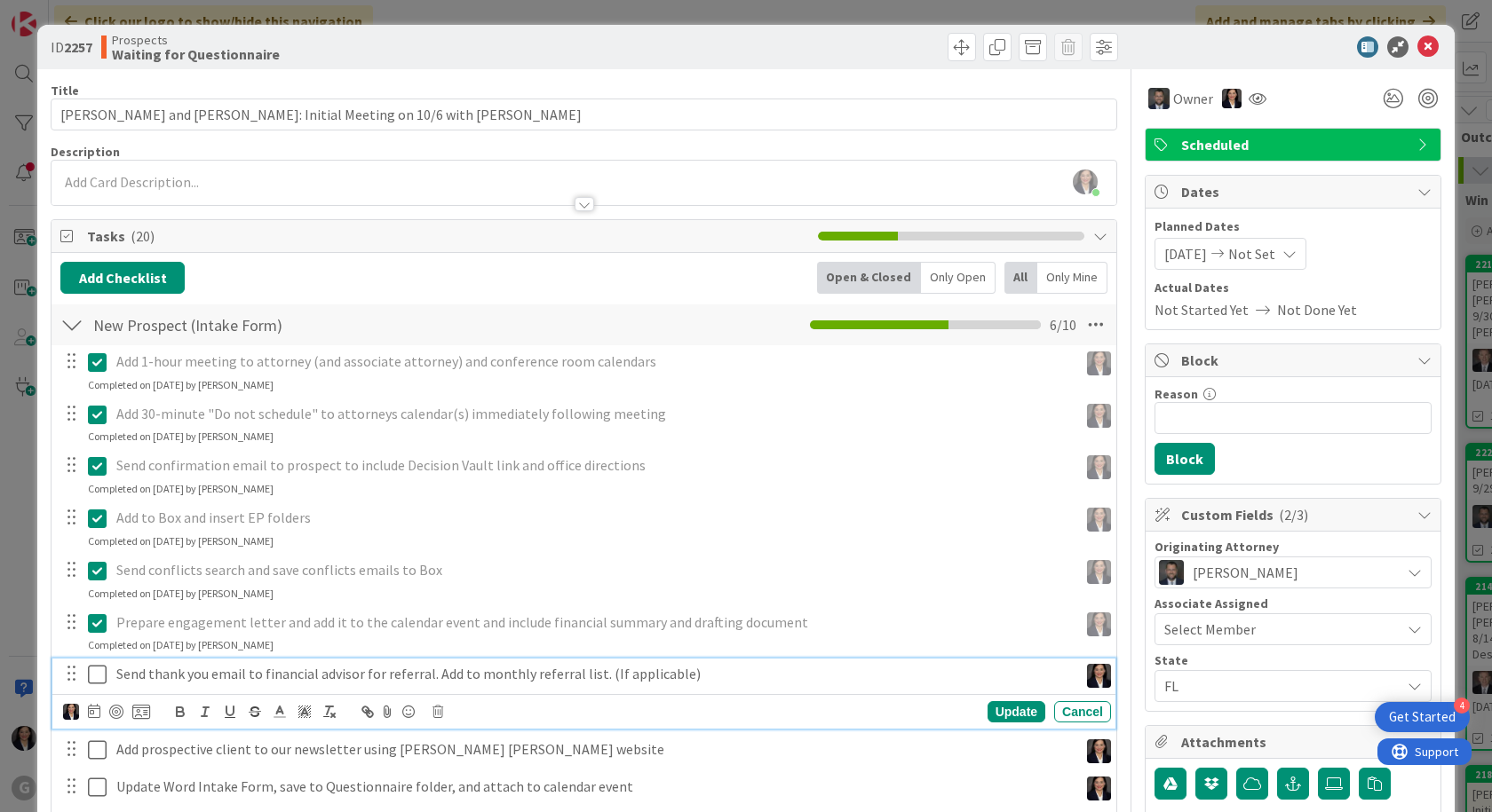
click at [97, 669] on icon at bounding box center [97, 674] width 19 height 21
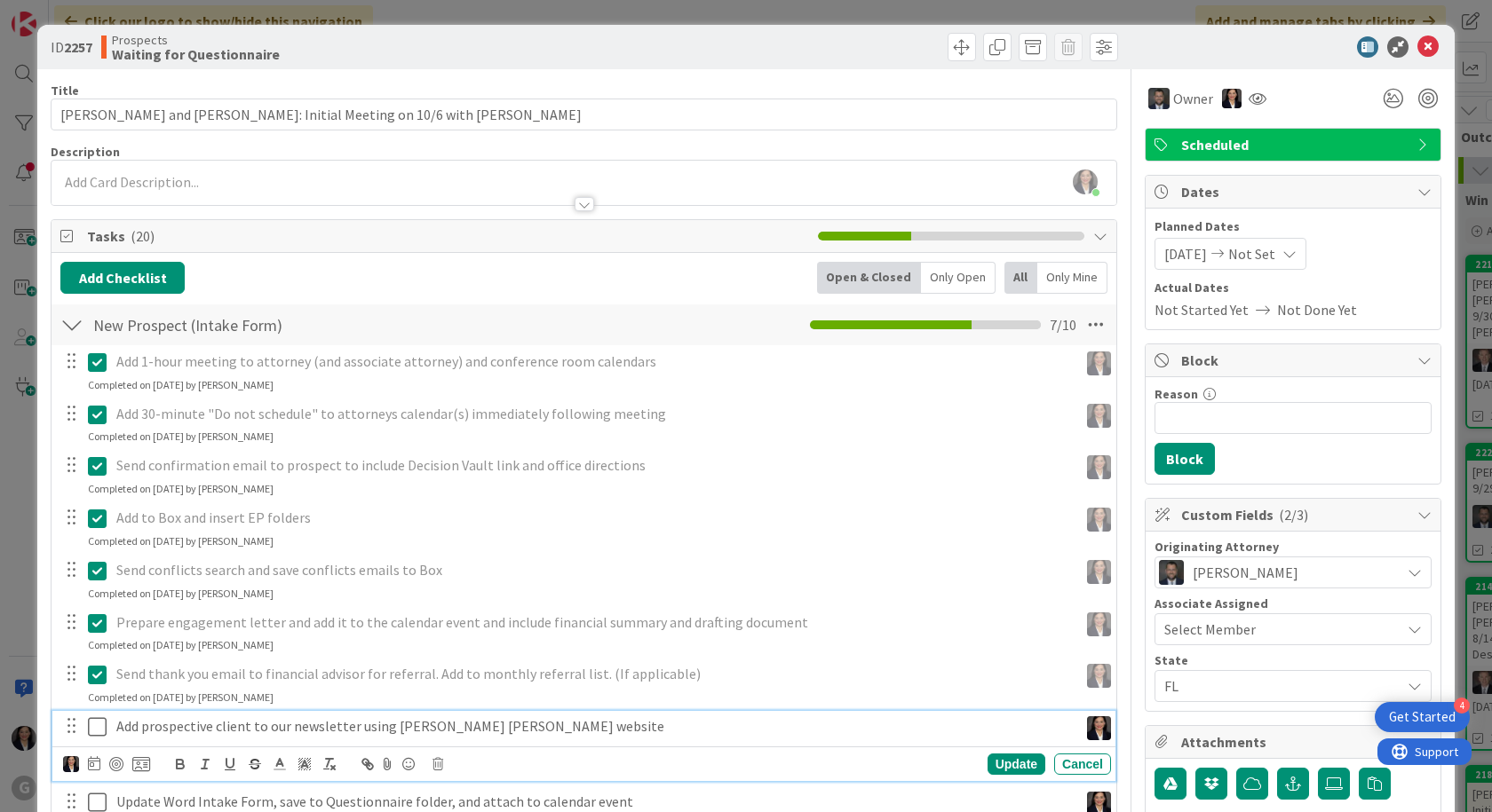
click at [95, 722] on icon at bounding box center [97, 726] width 19 height 21
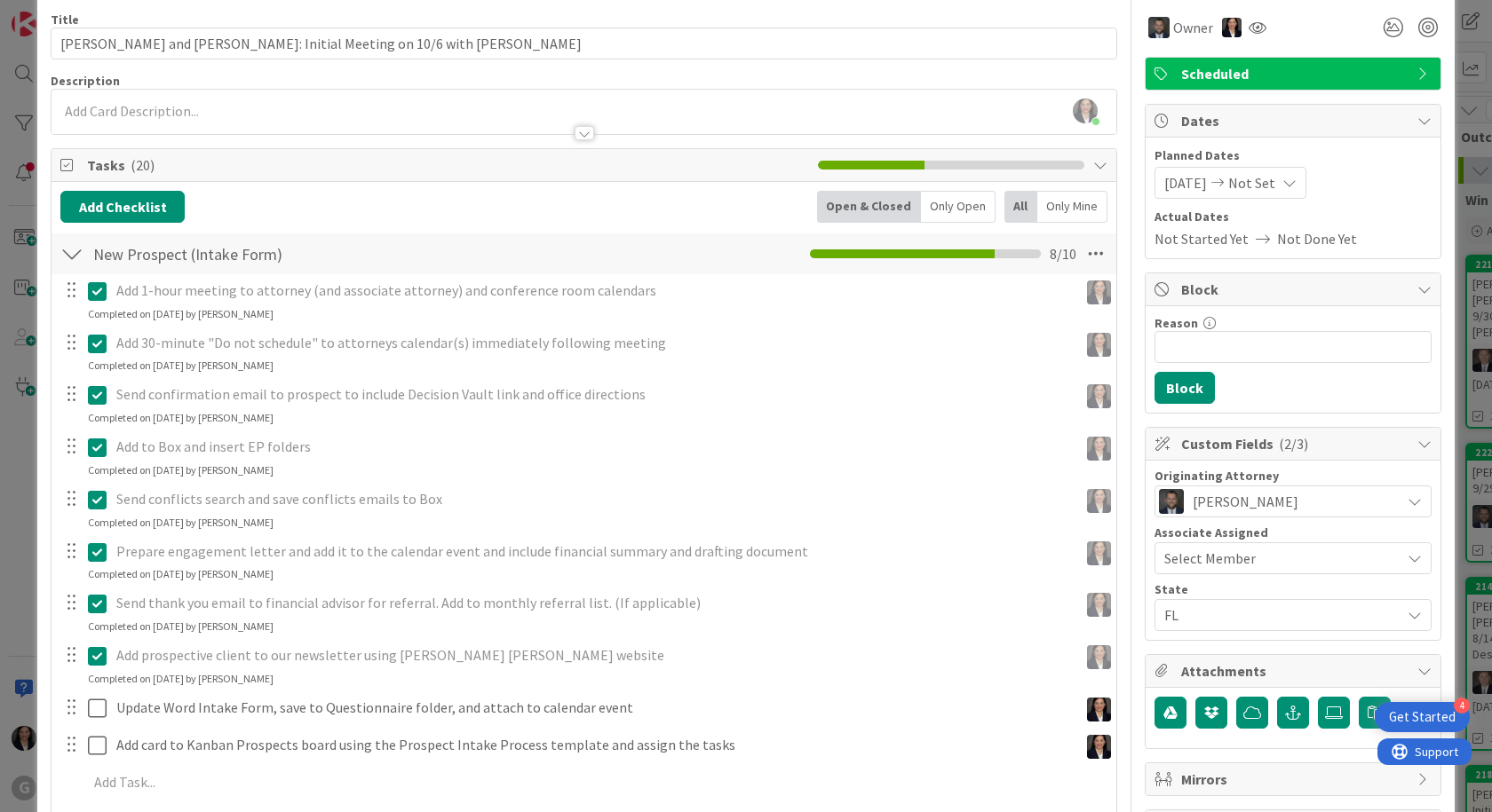
scroll to position [89, 0]
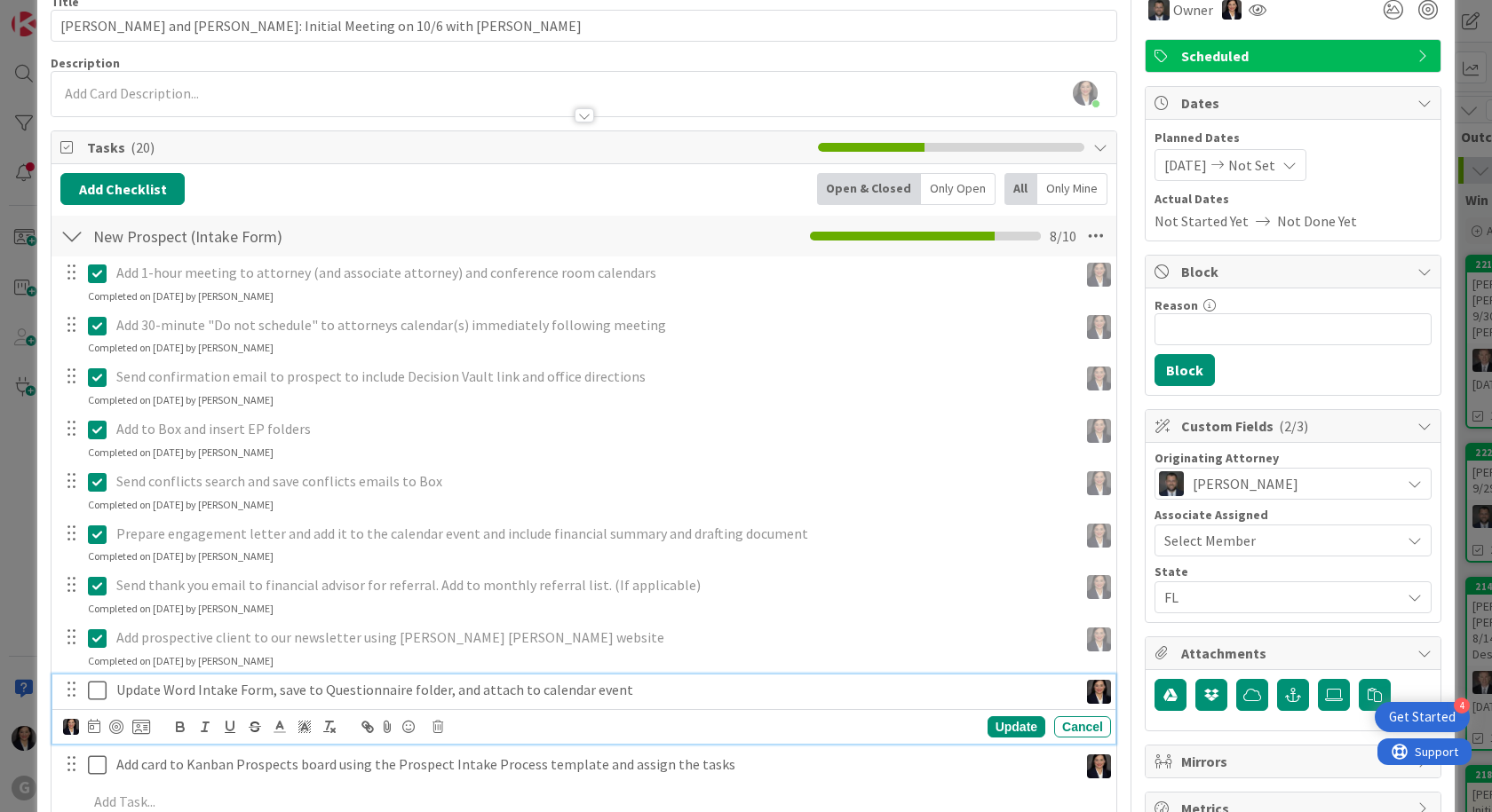
click at [93, 695] on icon at bounding box center [97, 690] width 19 height 21
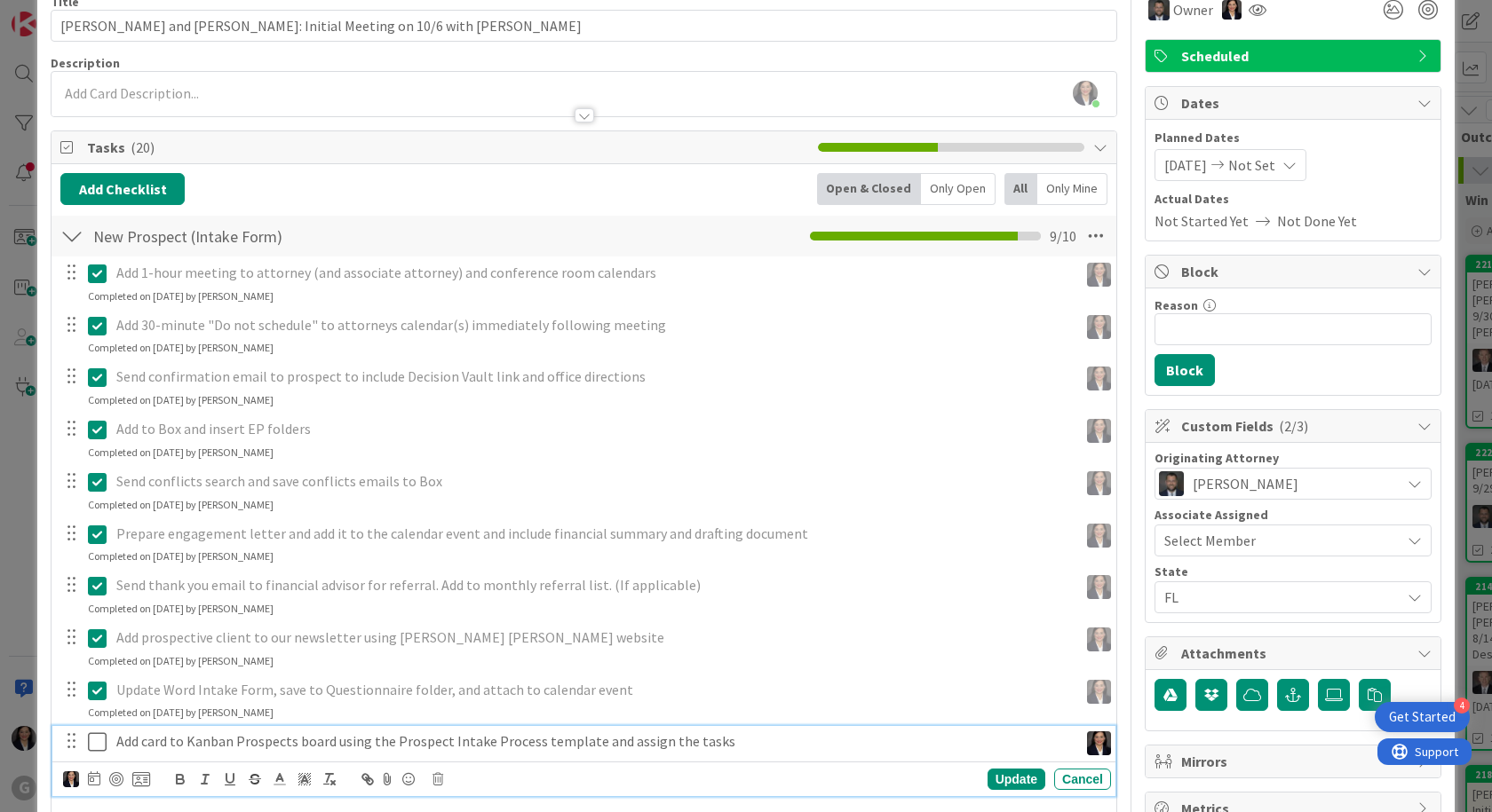
click at [92, 734] on icon at bounding box center [97, 741] width 19 height 21
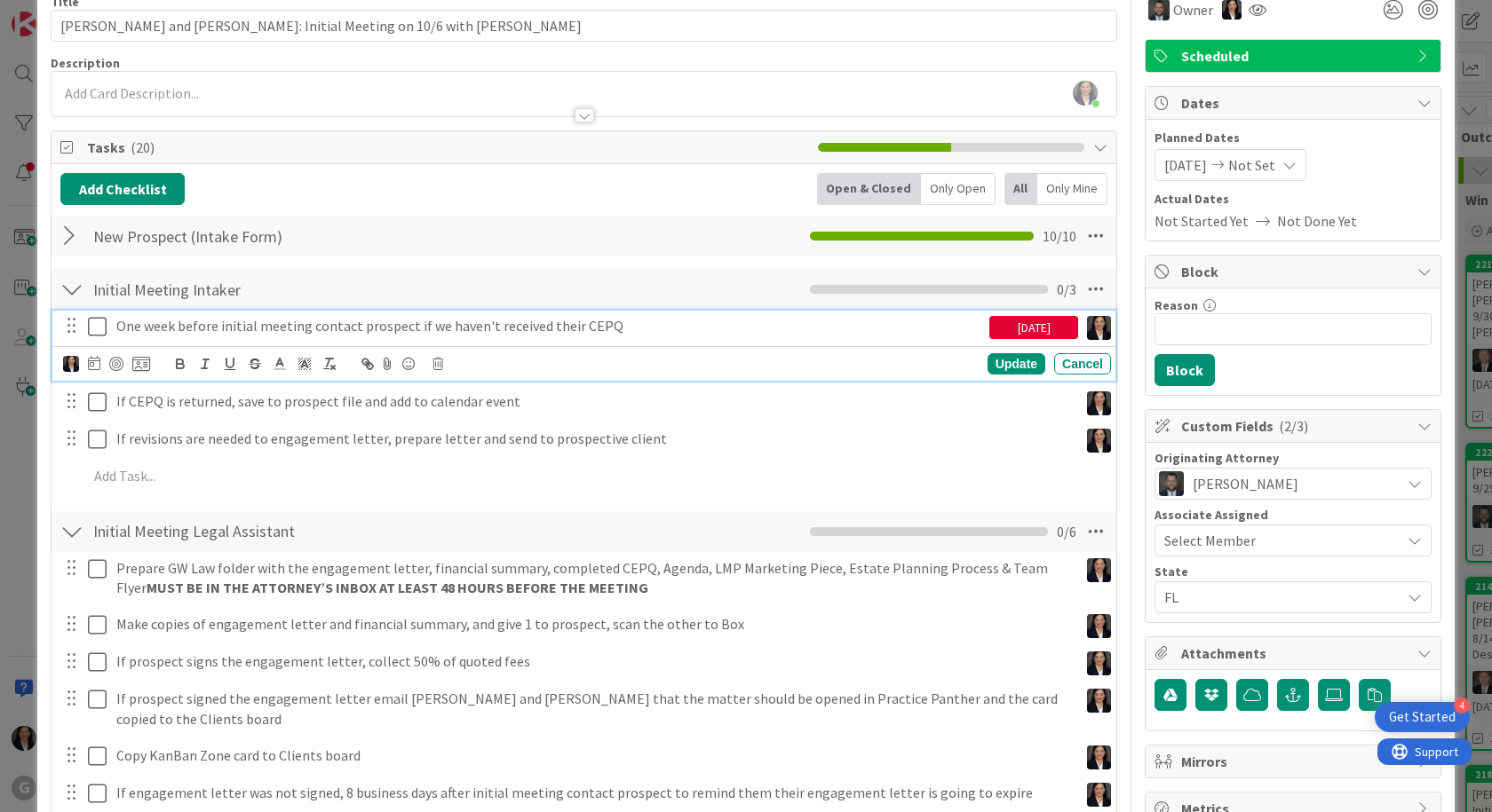
click at [94, 328] on icon at bounding box center [97, 326] width 19 height 21
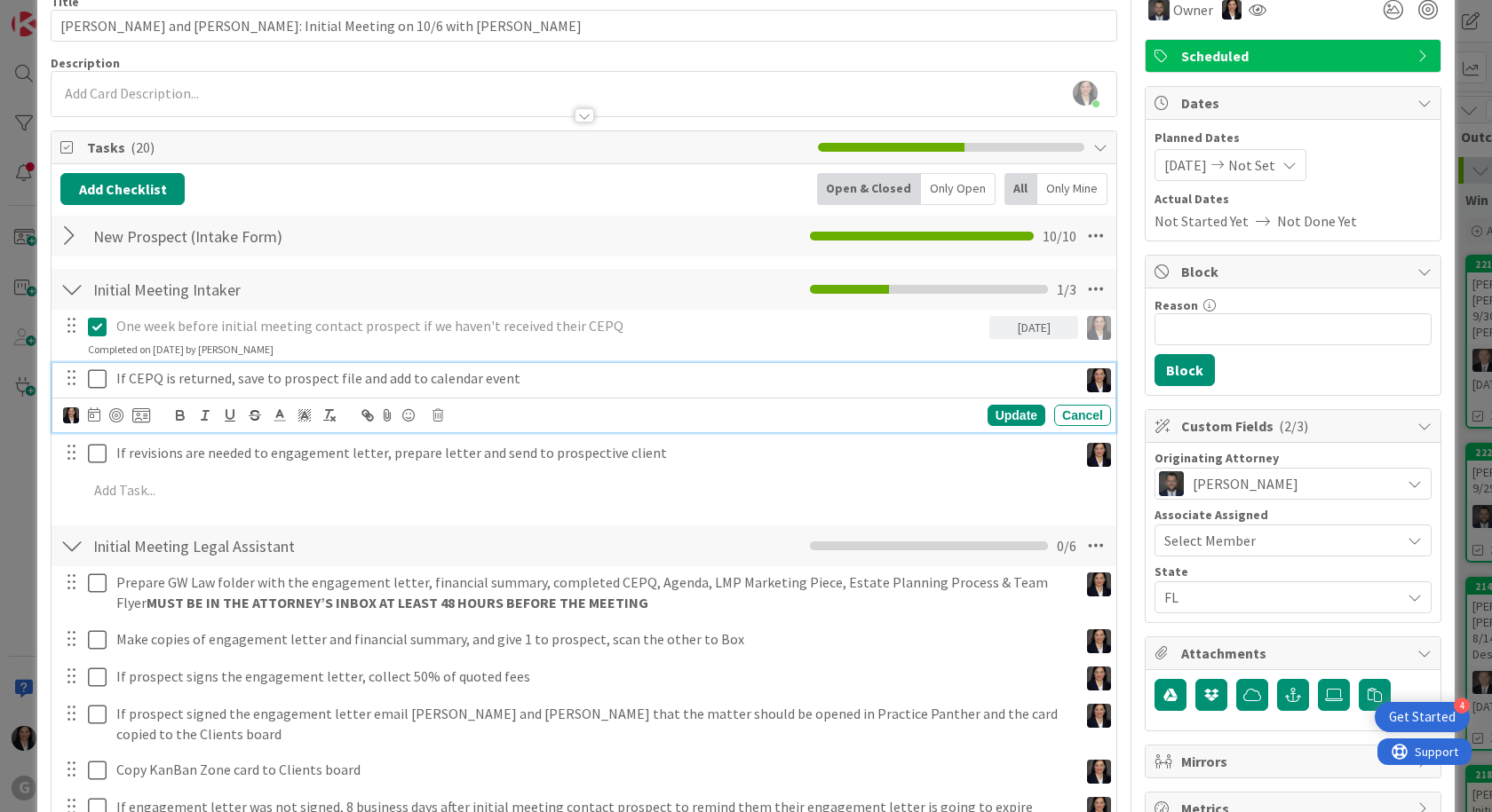
click at [93, 376] on icon at bounding box center [97, 379] width 19 height 21
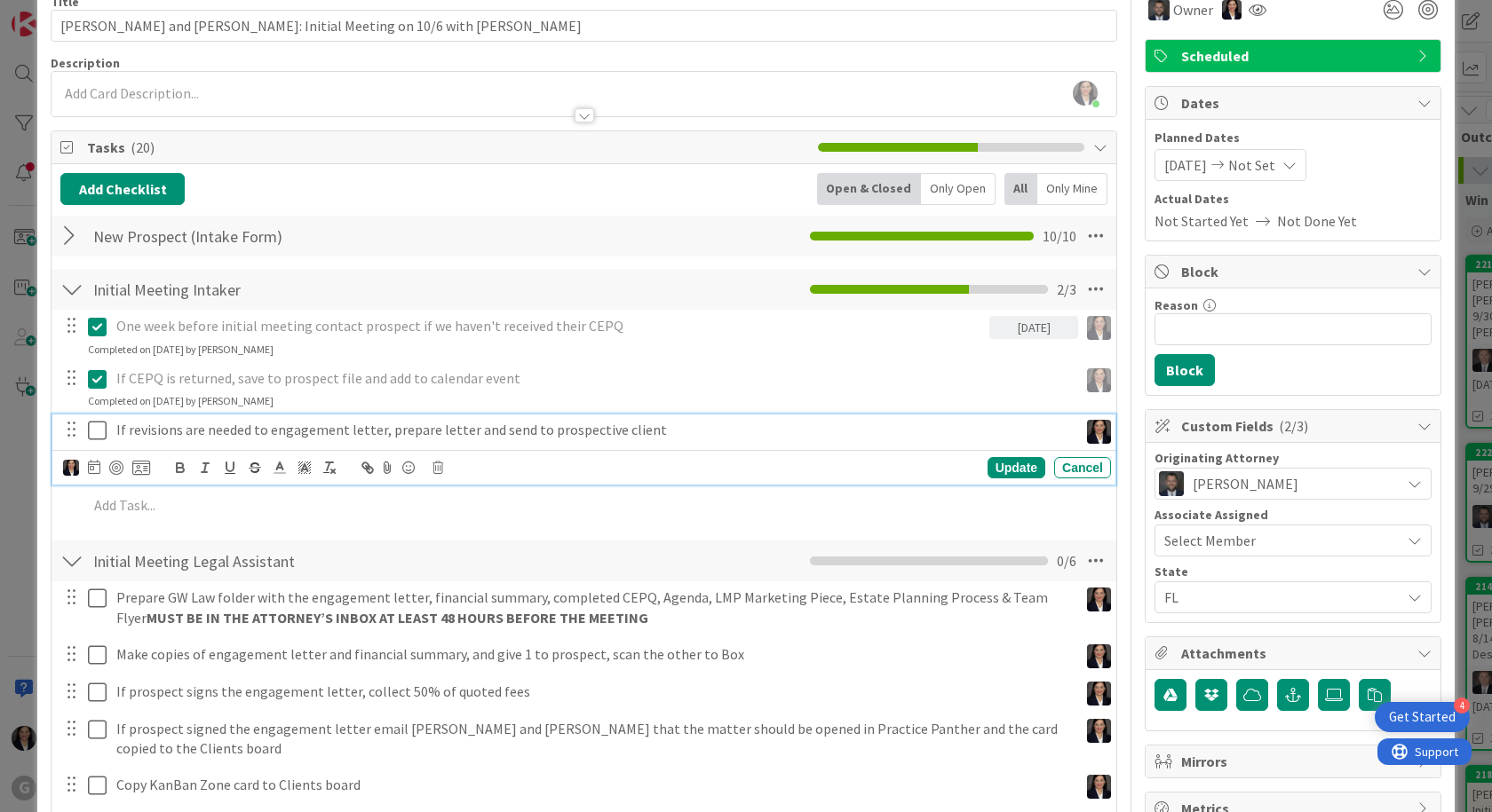
click at [94, 435] on icon at bounding box center [97, 429] width 19 height 21
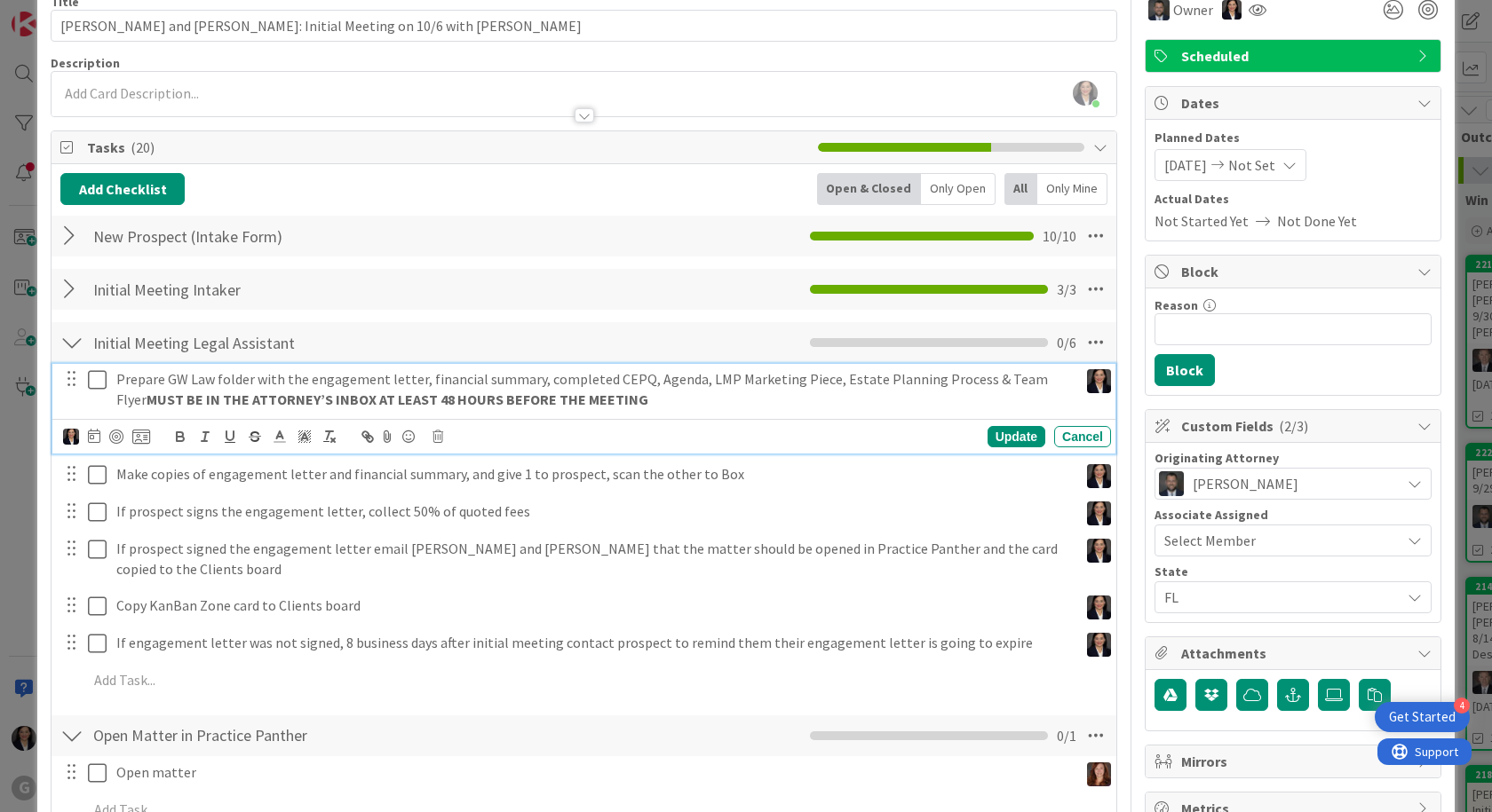
click at [102, 385] on icon at bounding box center [97, 380] width 19 height 21
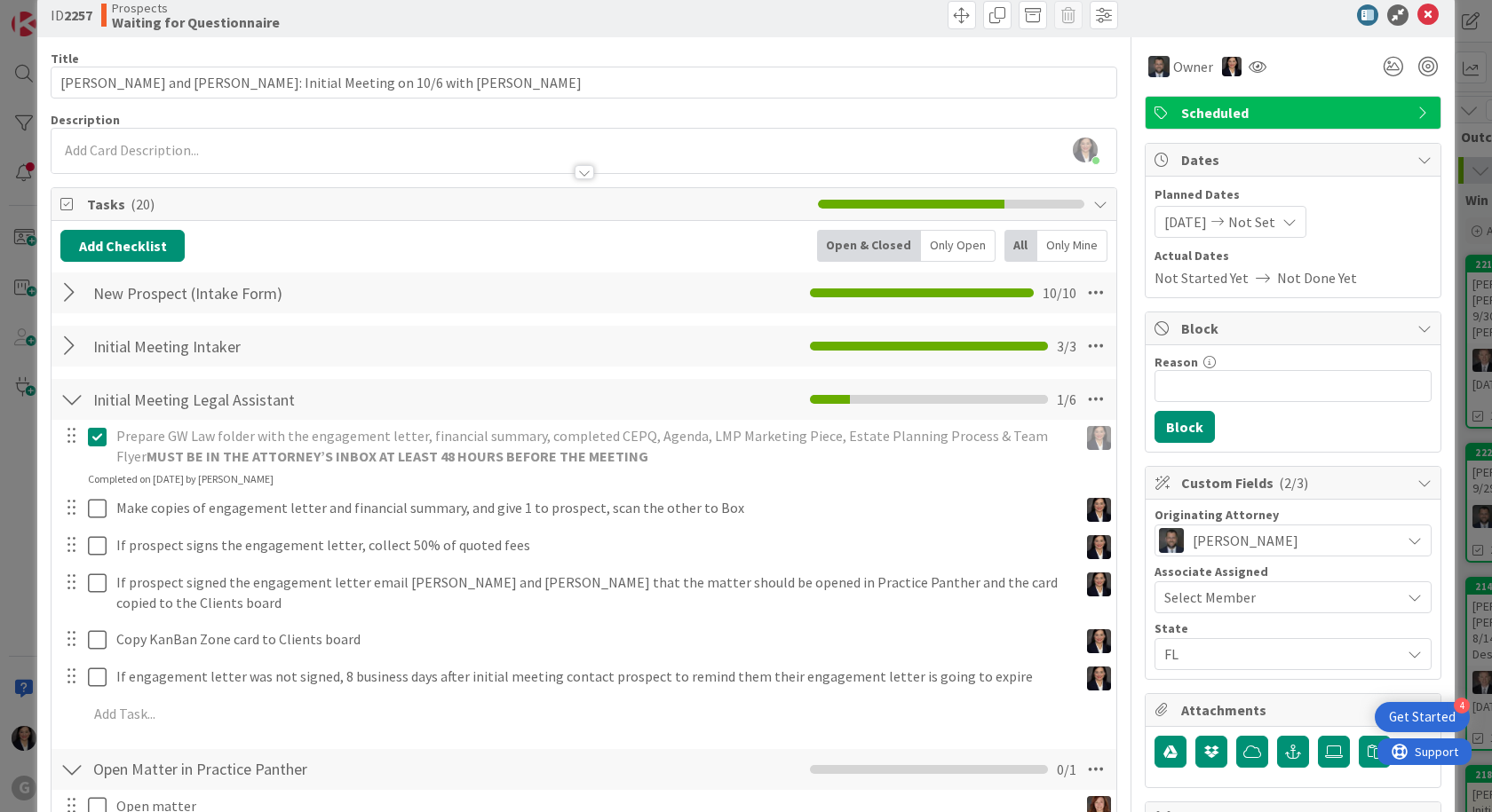
scroll to position [0, 0]
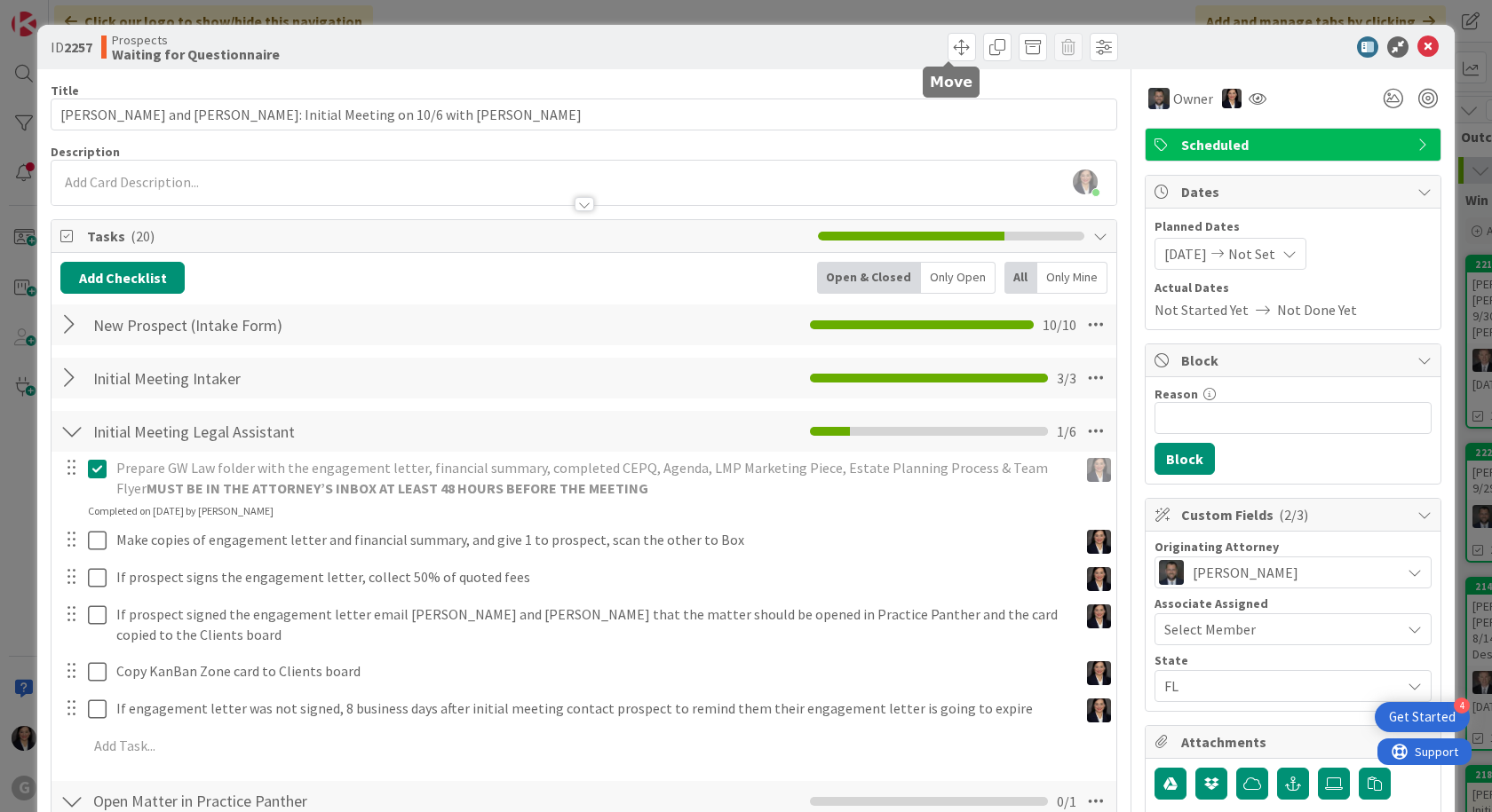
drag, startPoint x: 940, startPoint y: 42, endPoint x: 944, endPoint y: 69, distance: 27.3
click at [947, 41] on span at bounding box center [961, 47] width 28 height 28
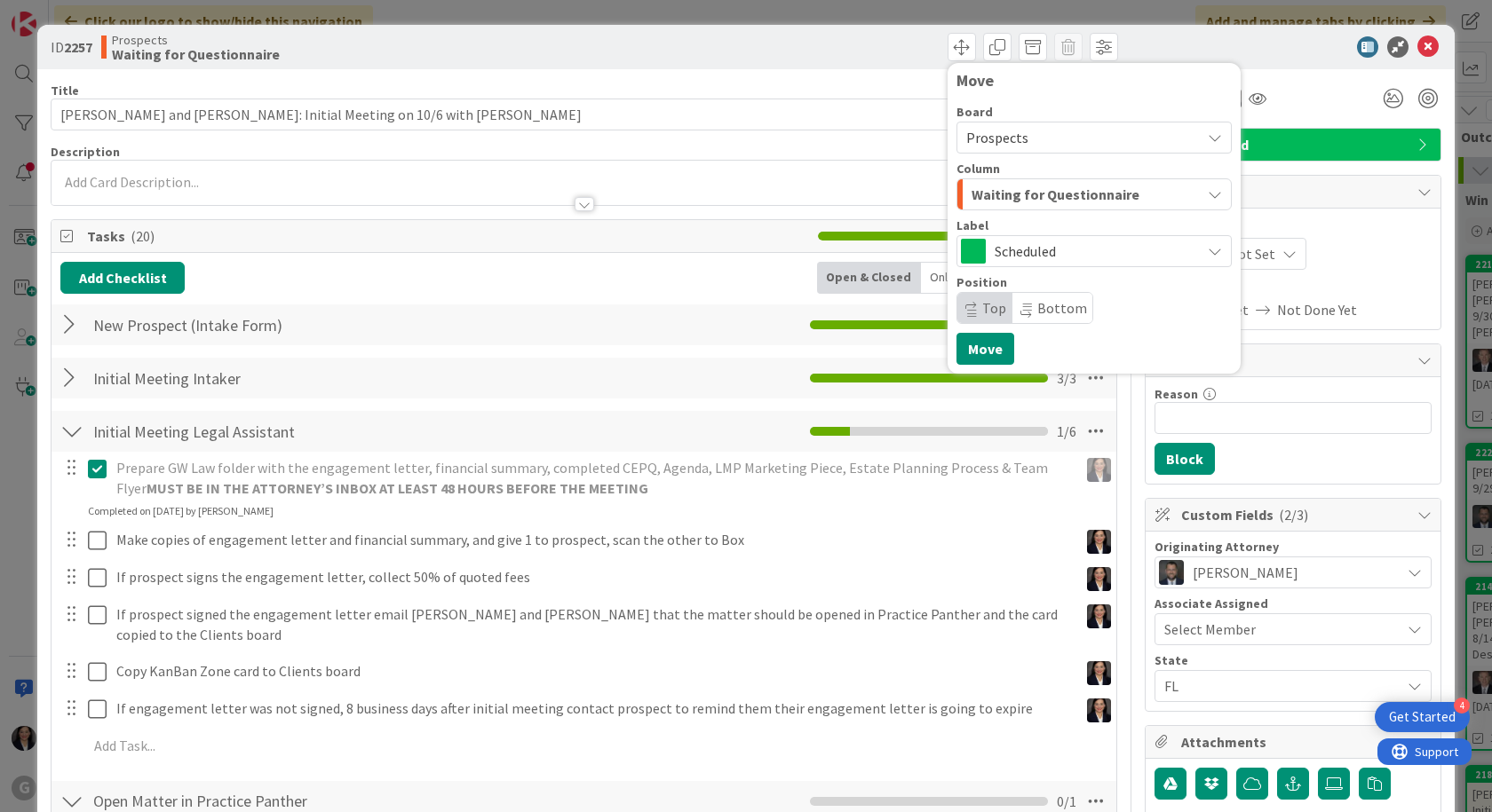
click at [971, 203] on span "Waiting for Questionnaire" at bounding box center [1055, 194] width 168 height 23
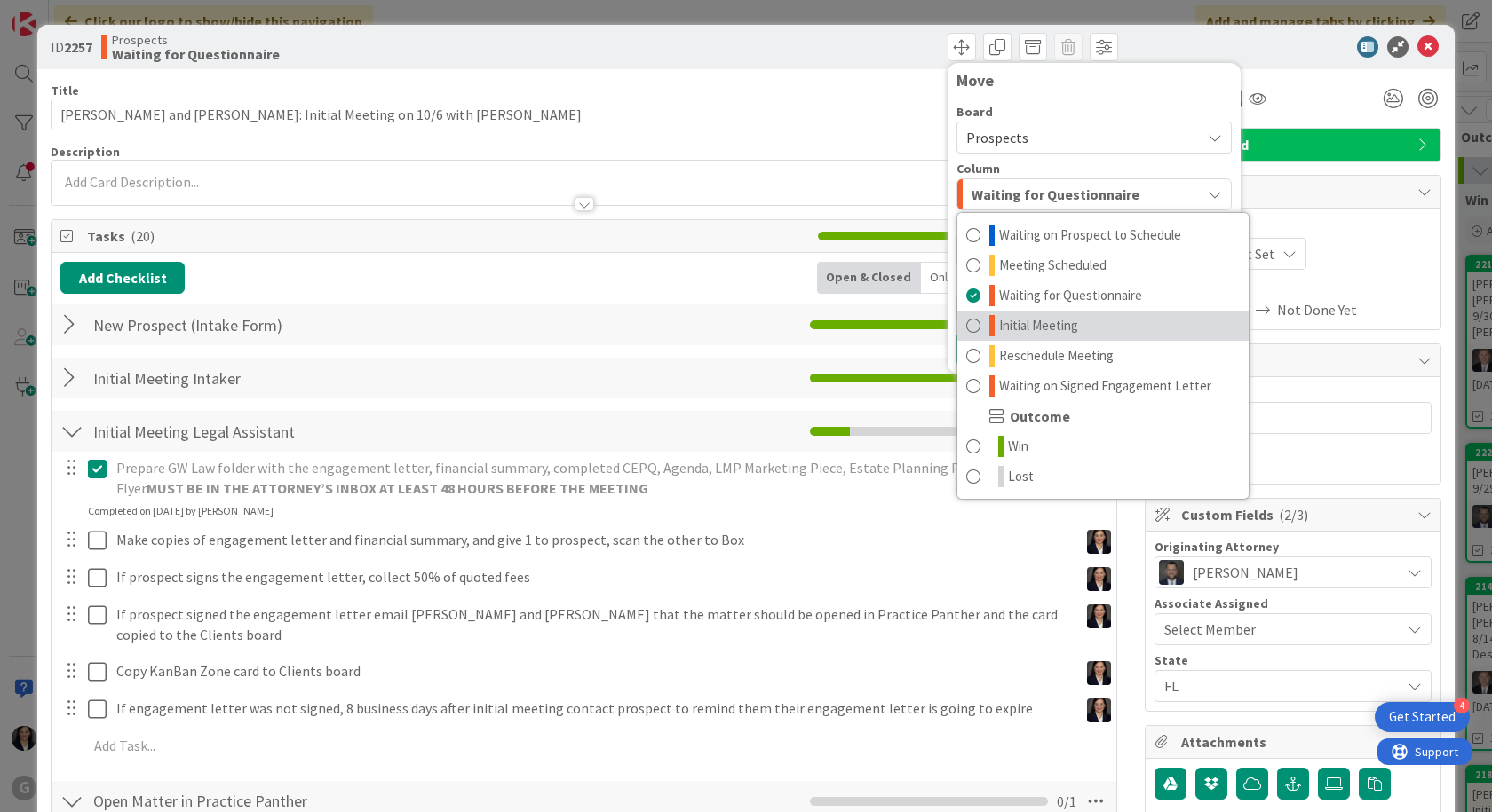
click at [999, 327] on span "Initial Meeting" at bounding box center [1038, 325] width 79 height 21
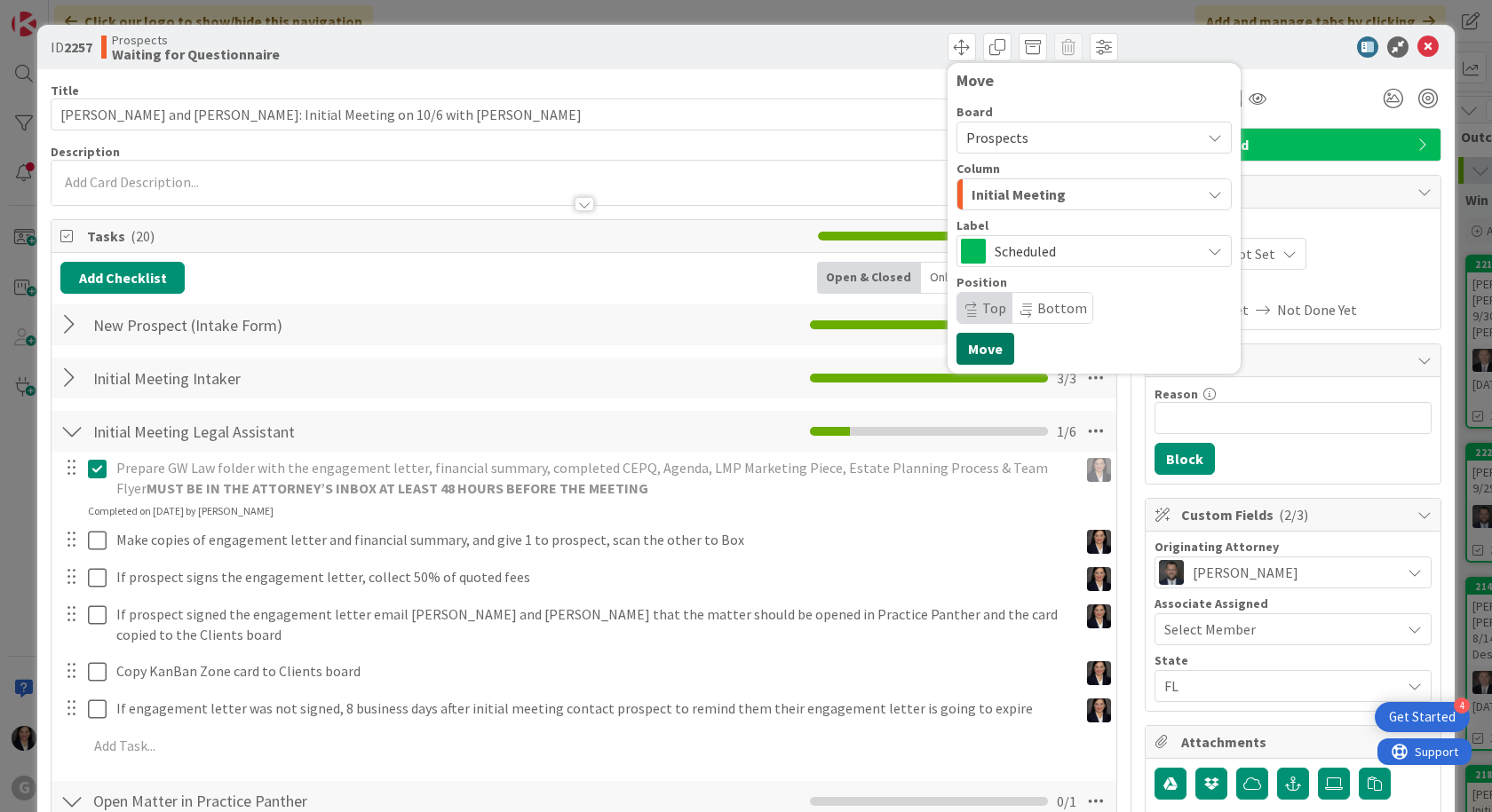
click at [986, 351] on button "Move" at bounding box center [985, 349] width 58 height 32
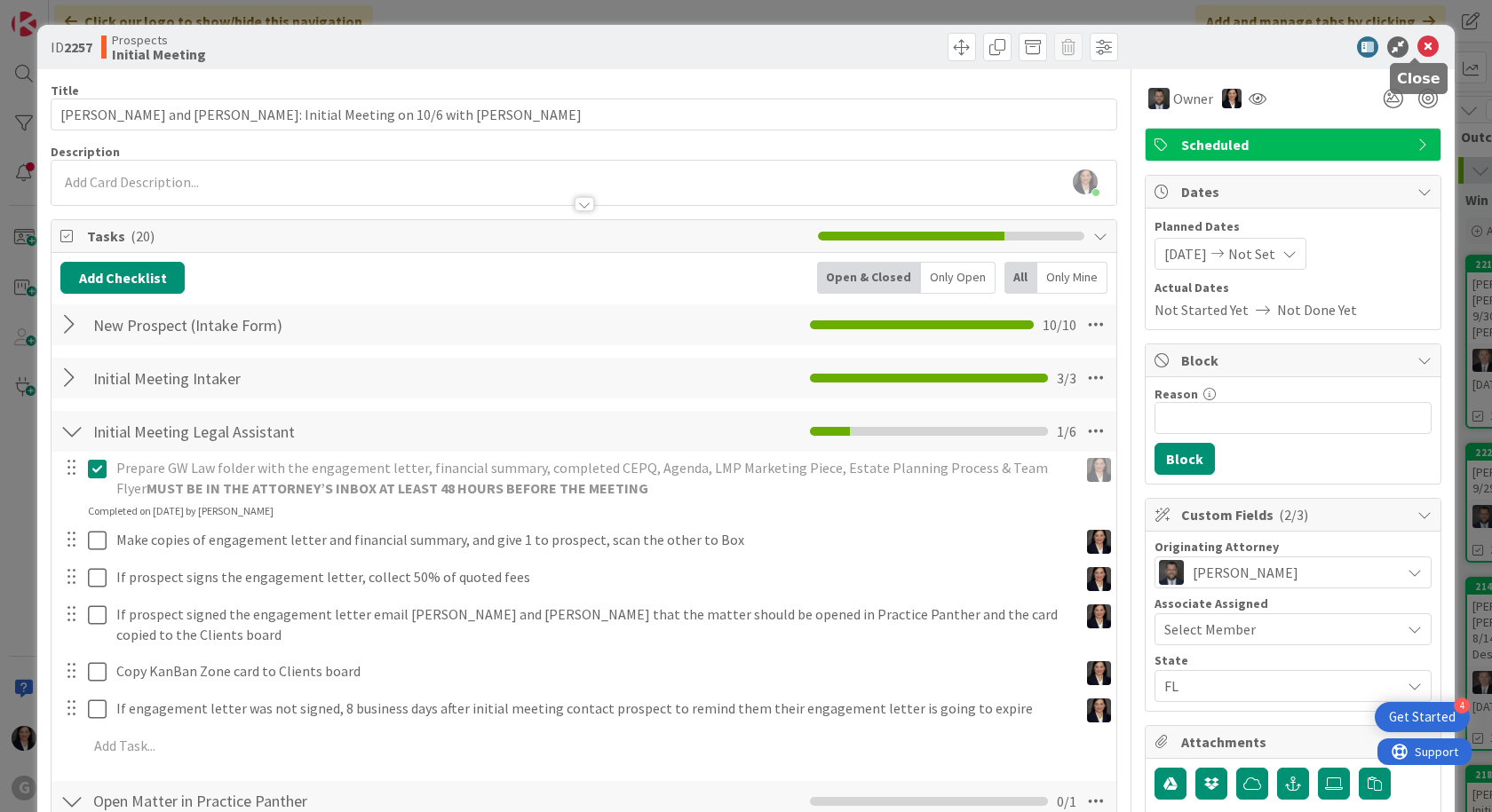
click at [1417, 40] on icon at bounding box center [1427, 46] width 21 height 21
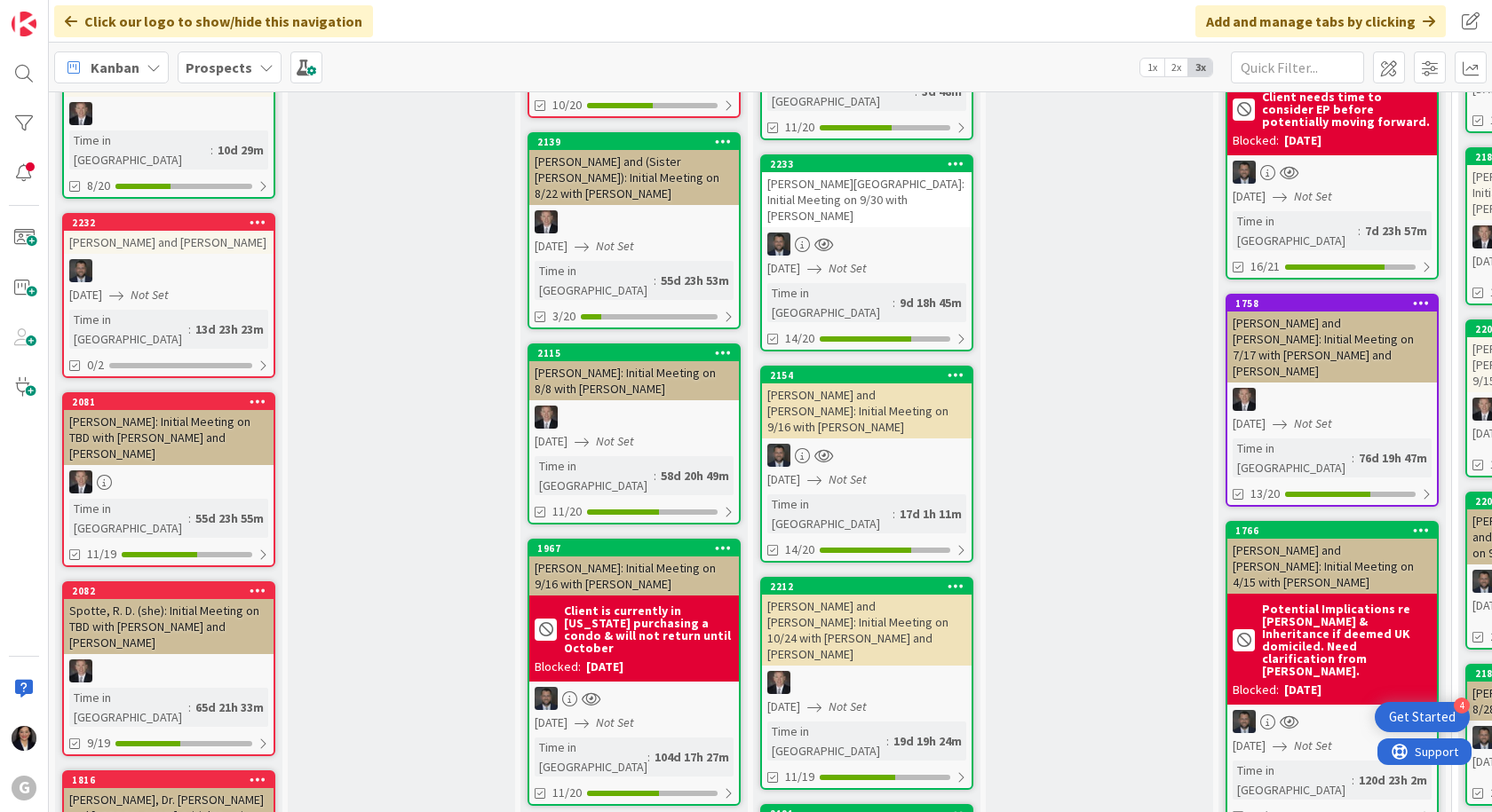
scroll to position [621, 0]
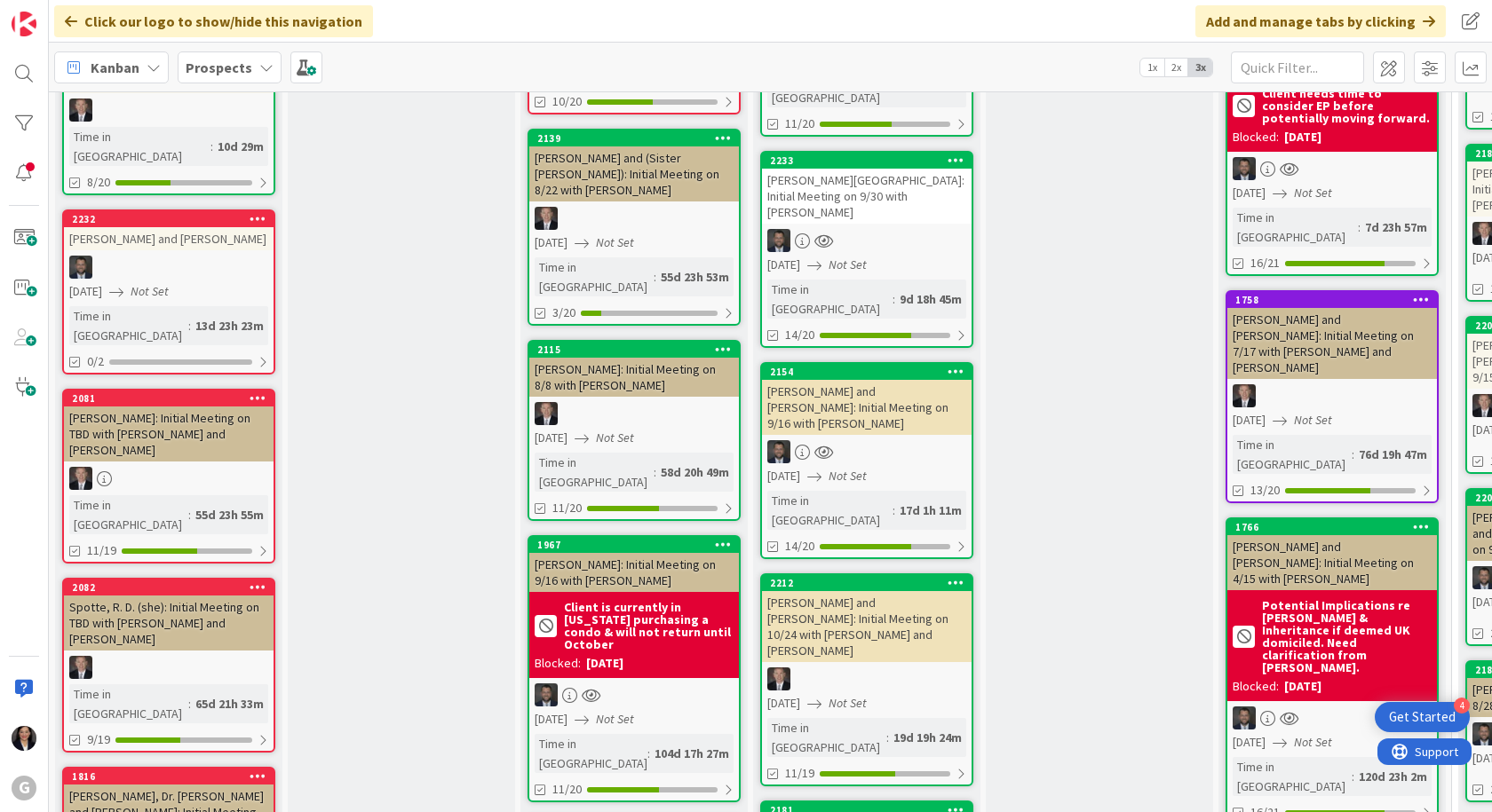
click at [641, 553] on div "[PERSON_NAME]: Initial Meeting on 9/16 with [PERSON_NAME]" at bounding box center [635, 572] width 210 height 39
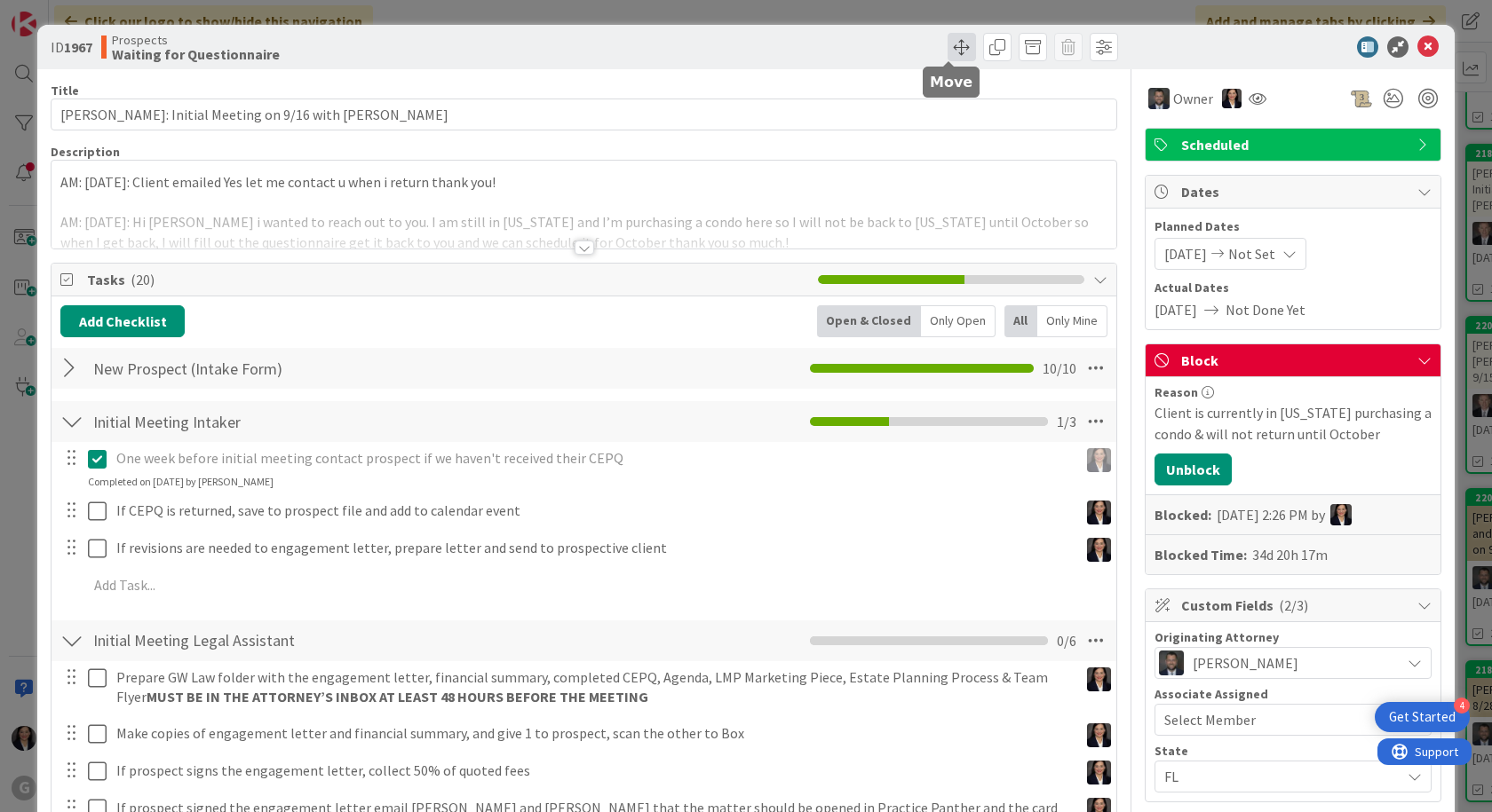
click at [953, 37] on span at bounding box center [961, 47] width 28 height 28
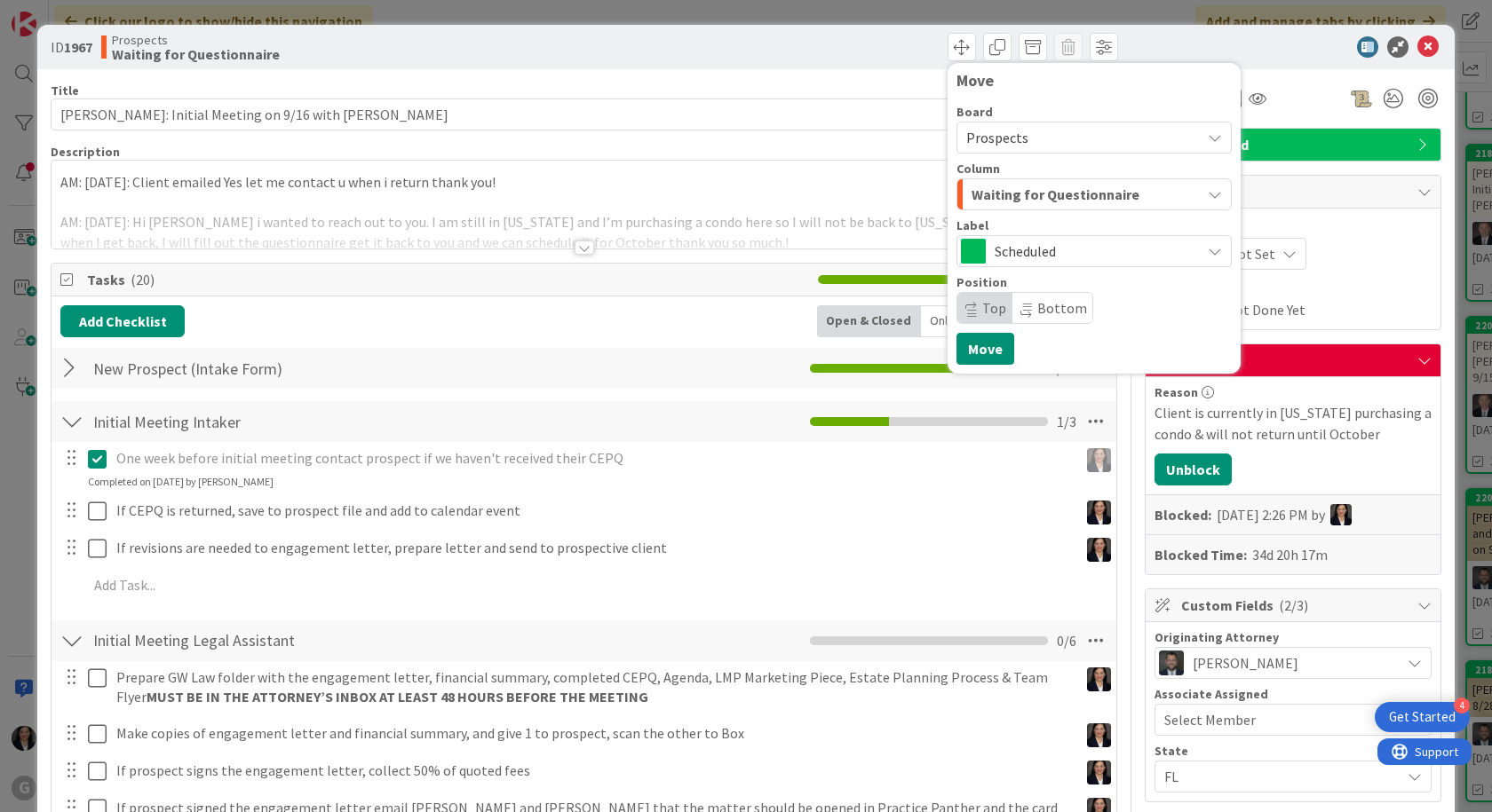
click at [984, 194] on span "Waiting for Questionnaire" at bounding box center [1055, 194] width 168 height 23
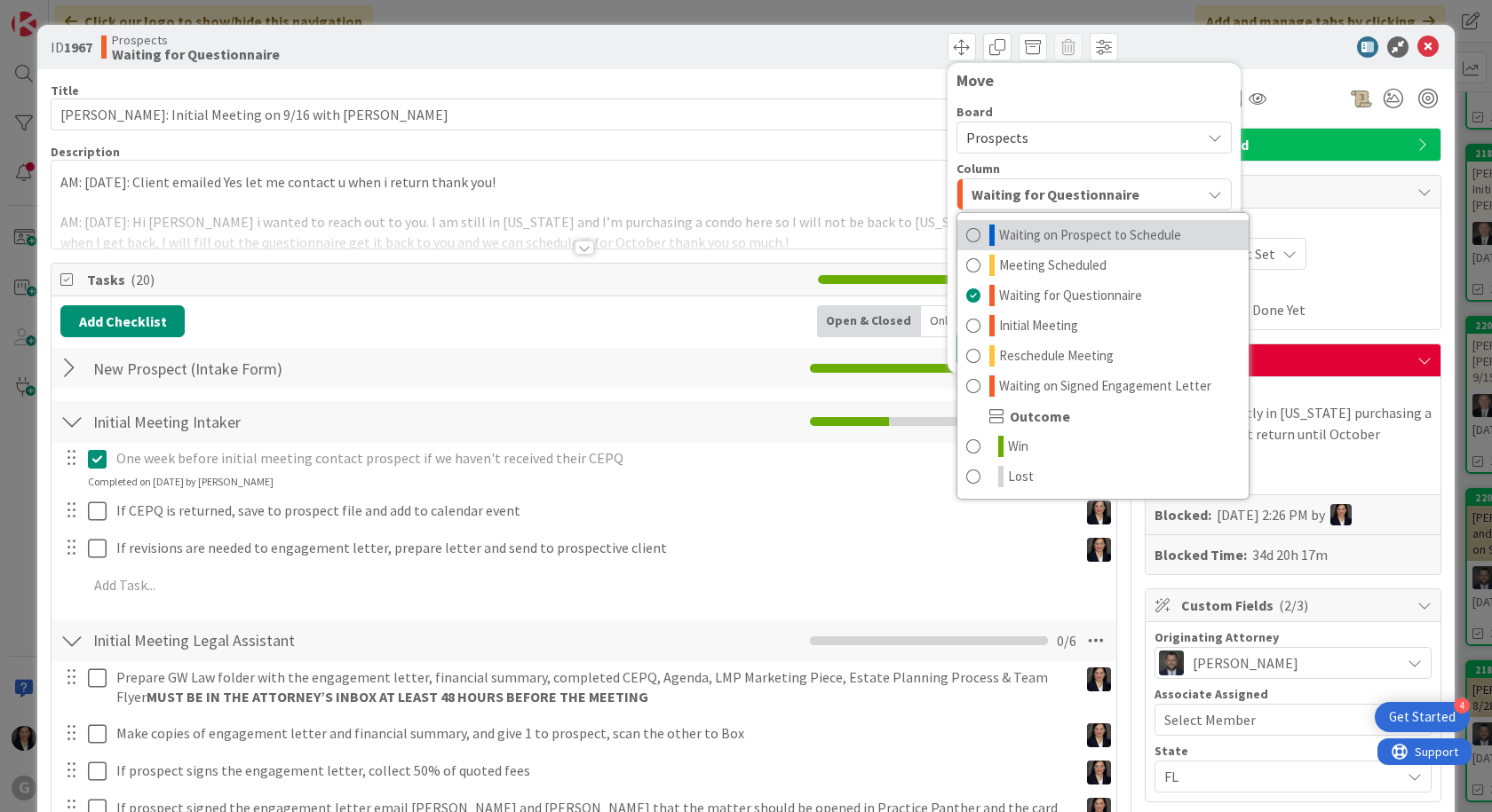
click at [1000, 239] on span "Waiting on Prospect to Schedule" at bounding box center [1090, 235] width 182 height 21
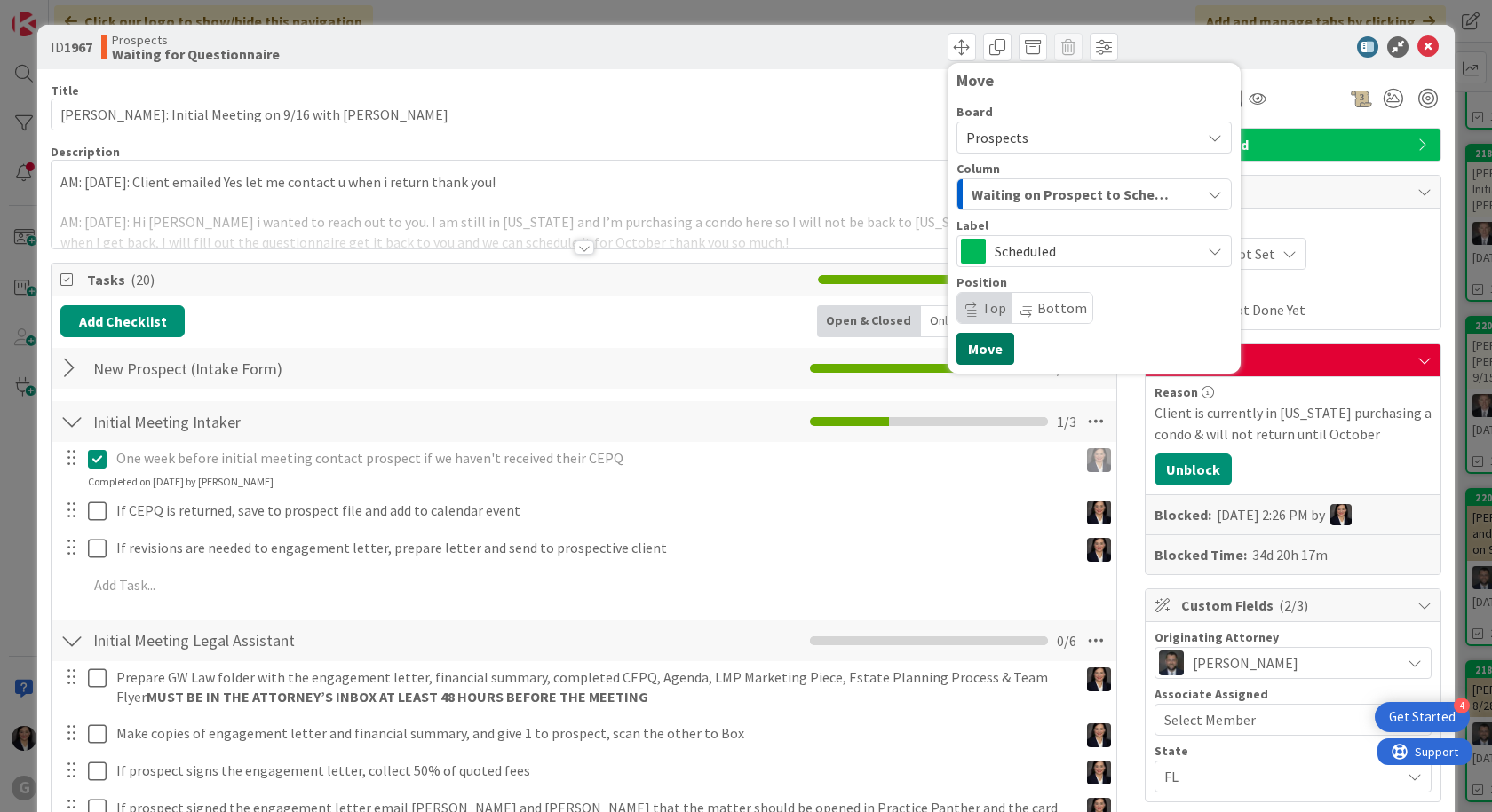
click at [969, 347] on button "Move" at bounding box center [985, 349] width 58 height 32
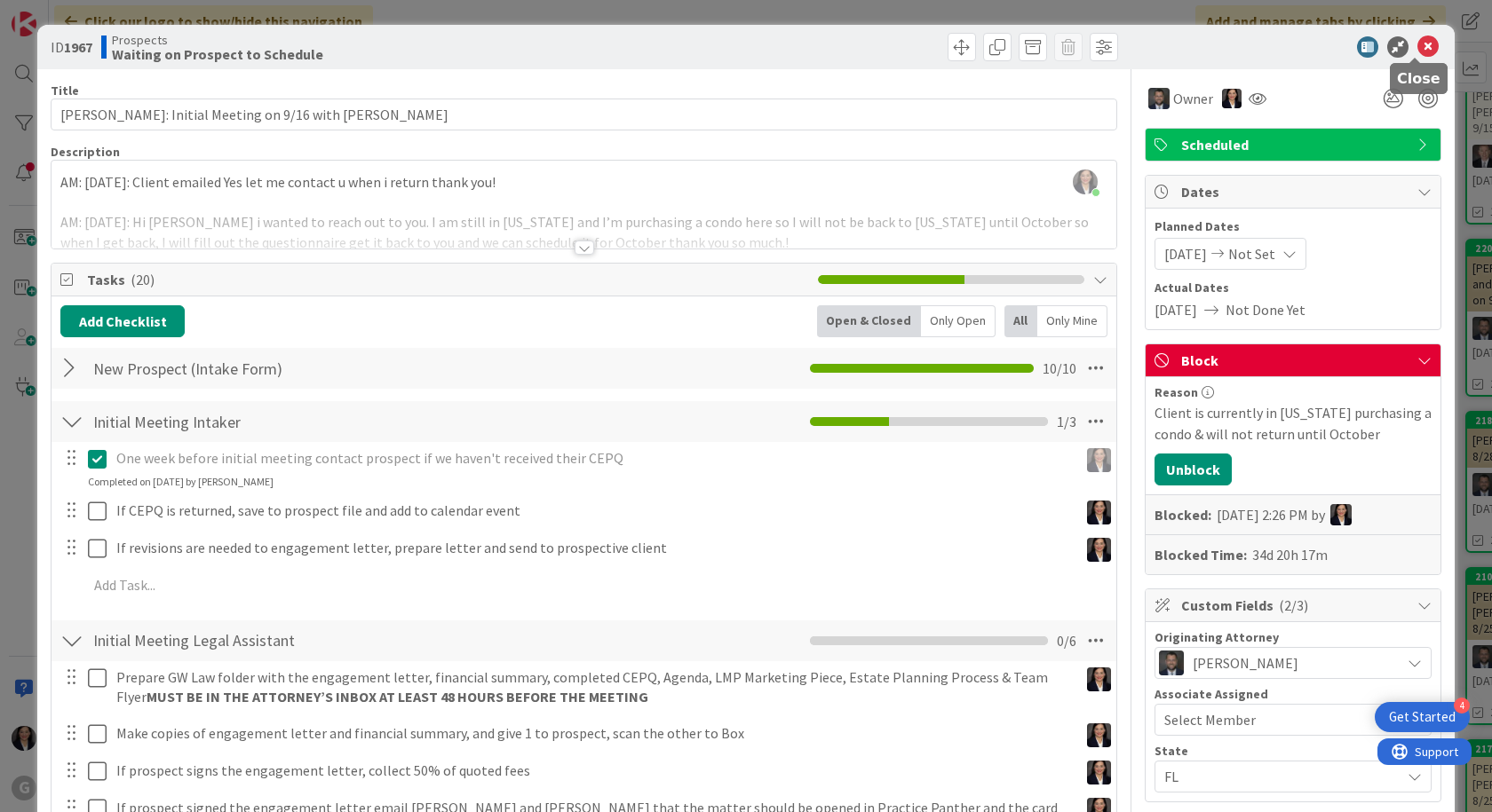
click at [1417, 46] on icon at bounding box center [1427, 46] width 21 height 21
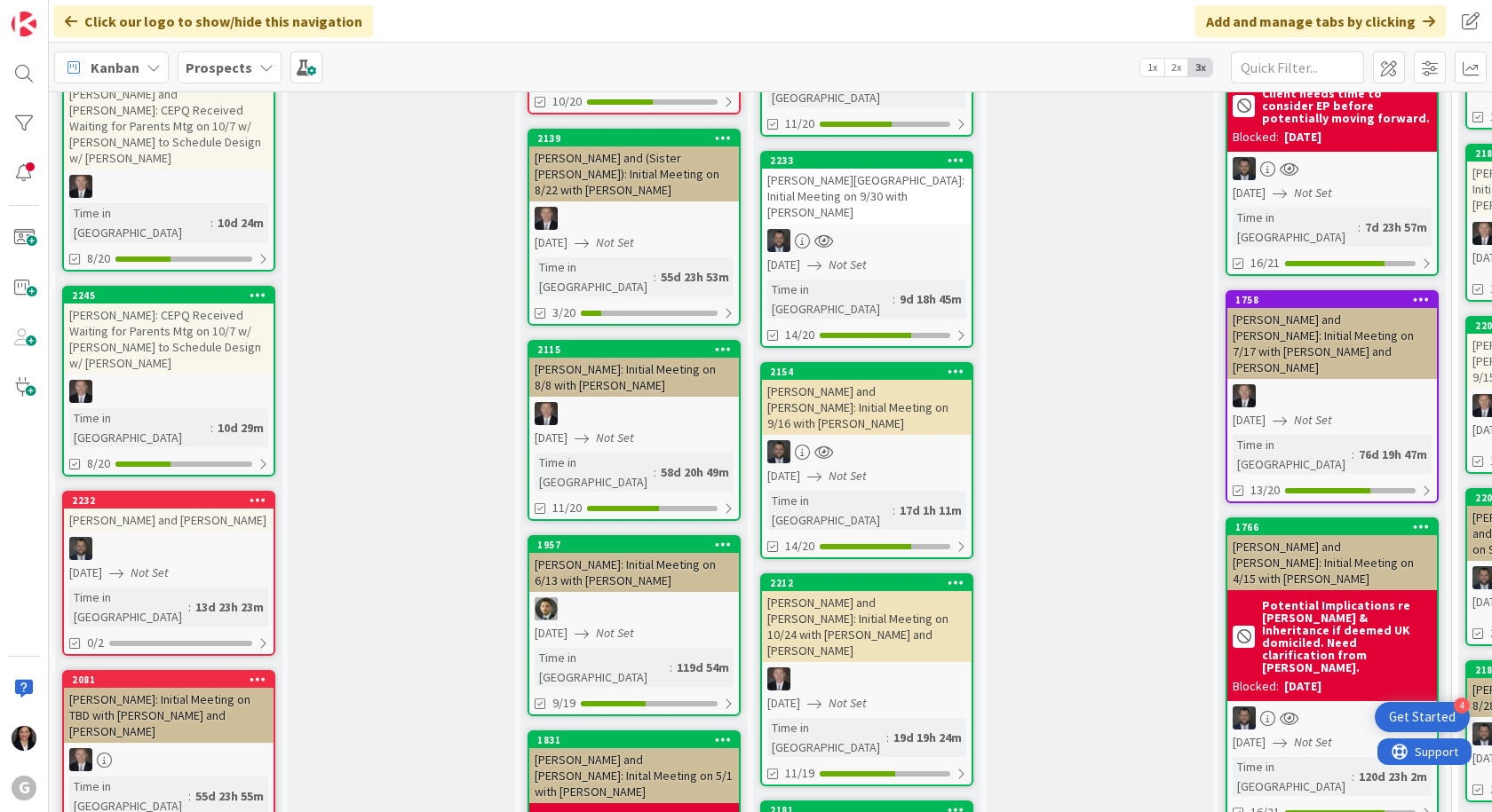
scroll to position [710, 0]
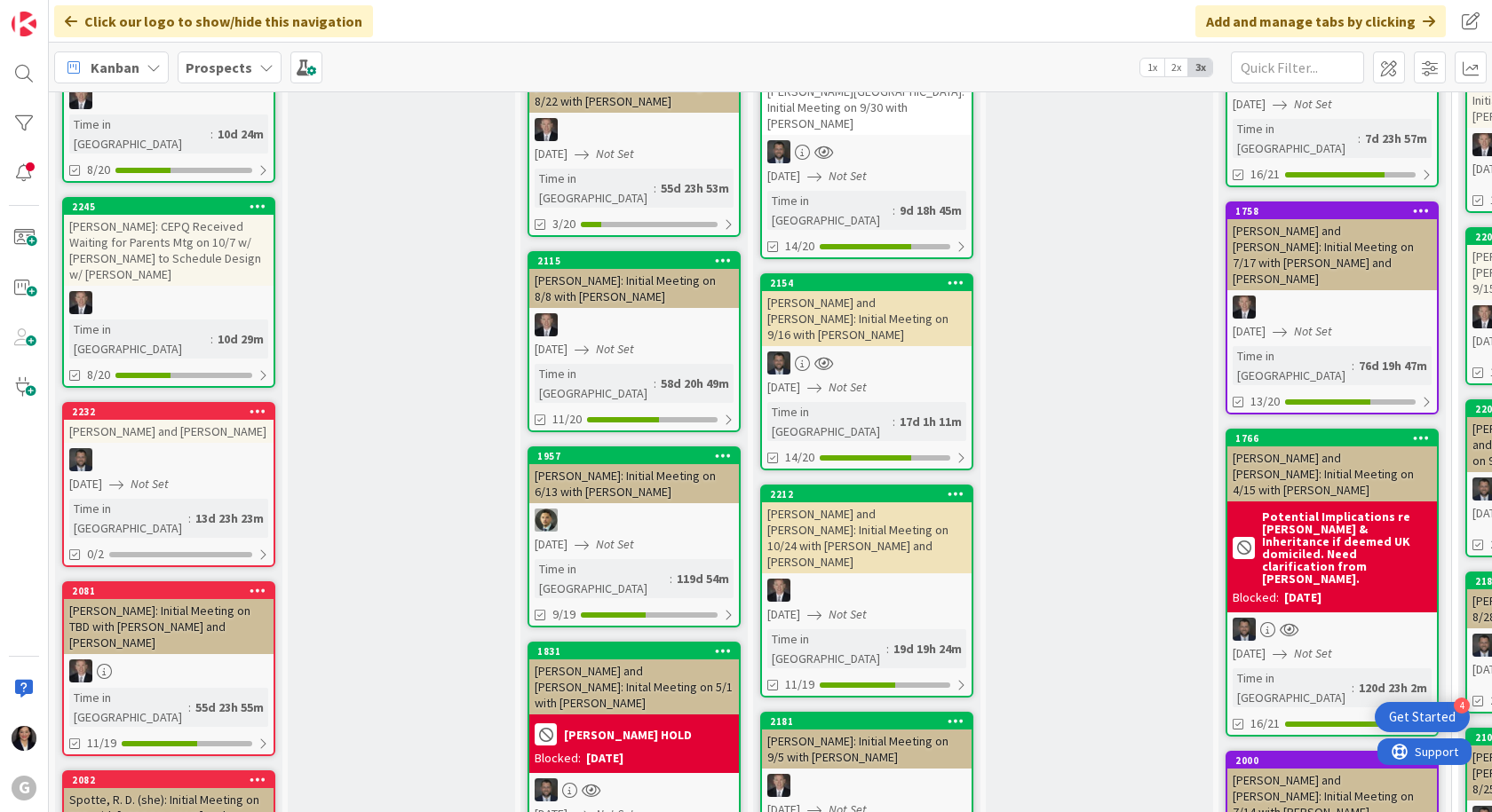
click at [858, 291] on div "[PERSON_NAME] and [PERSON_NAME]: Initial Meeting on 9/16 with [PERSON_NAME]" at bounding box center [866, 318] width 210 height 55
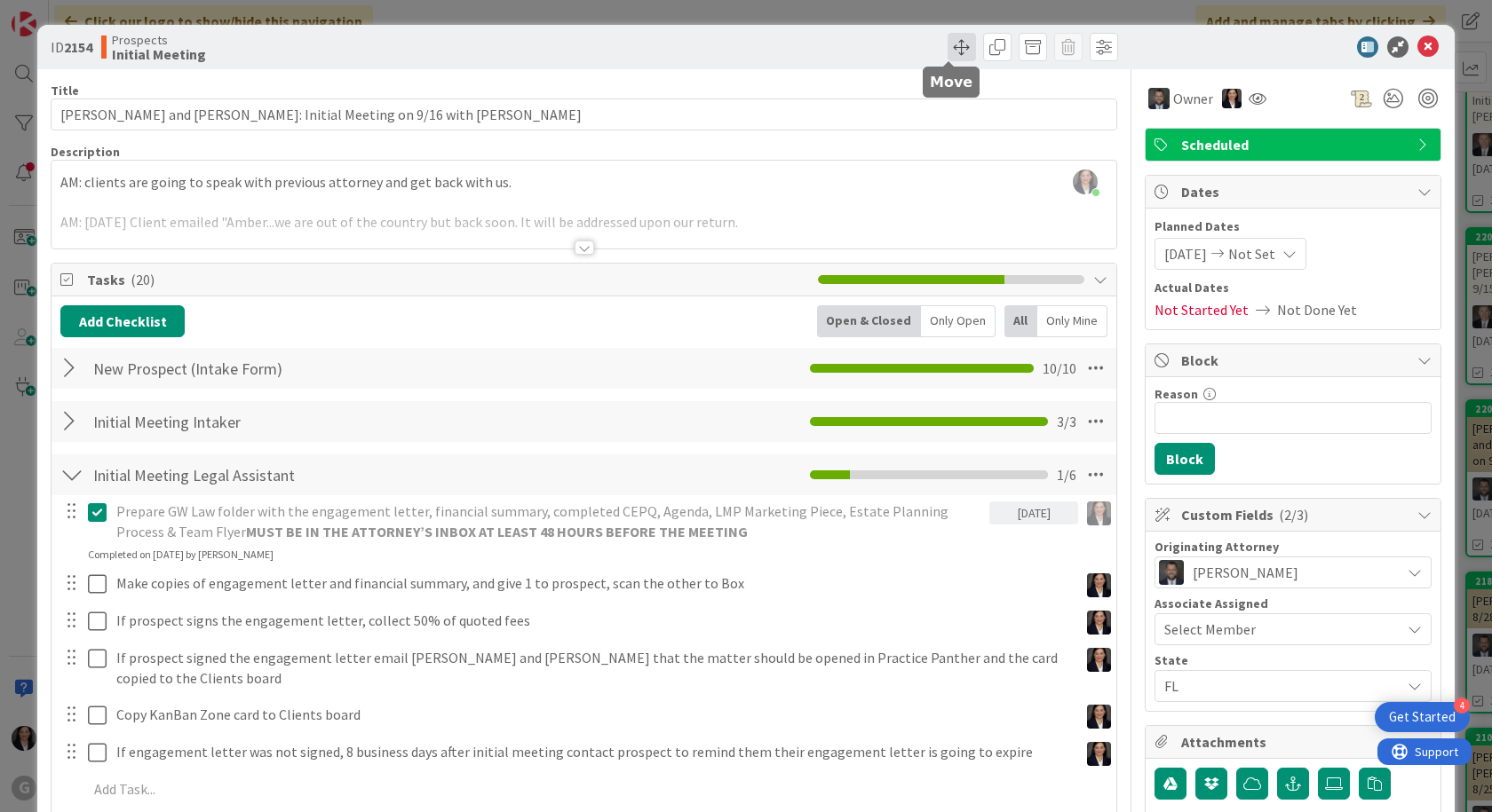
click at [947, 52] on span at bounding box center [961, 47] width 28 height 28
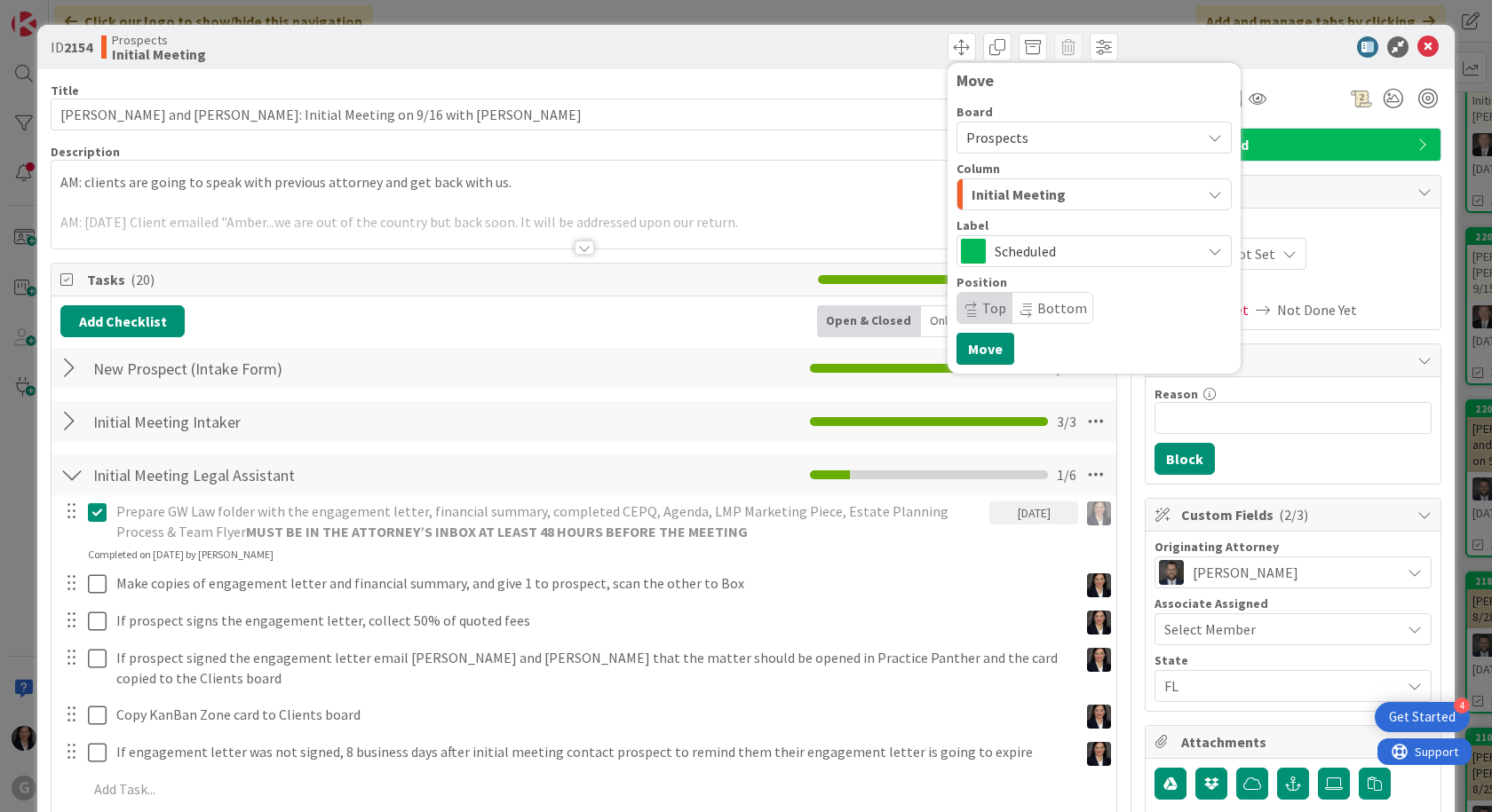
click at [984, 189] on span "Initial Meeting" at bounding box center [1018, 194] width 94 height 23
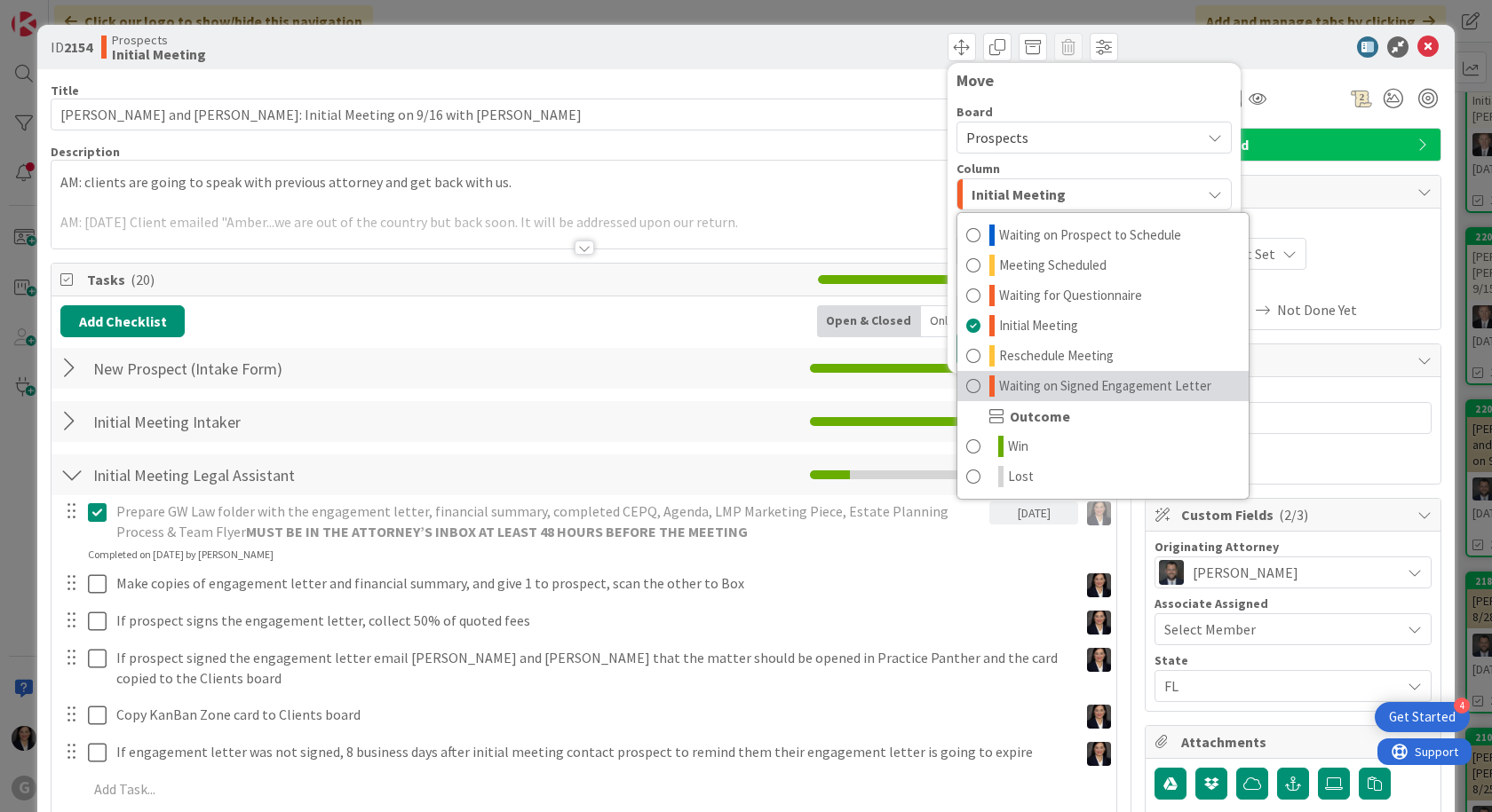
click at [999, 392] on span "Waiting on Signed Engagement Letter" at bounding box center [1105, 386] width 212 height 21
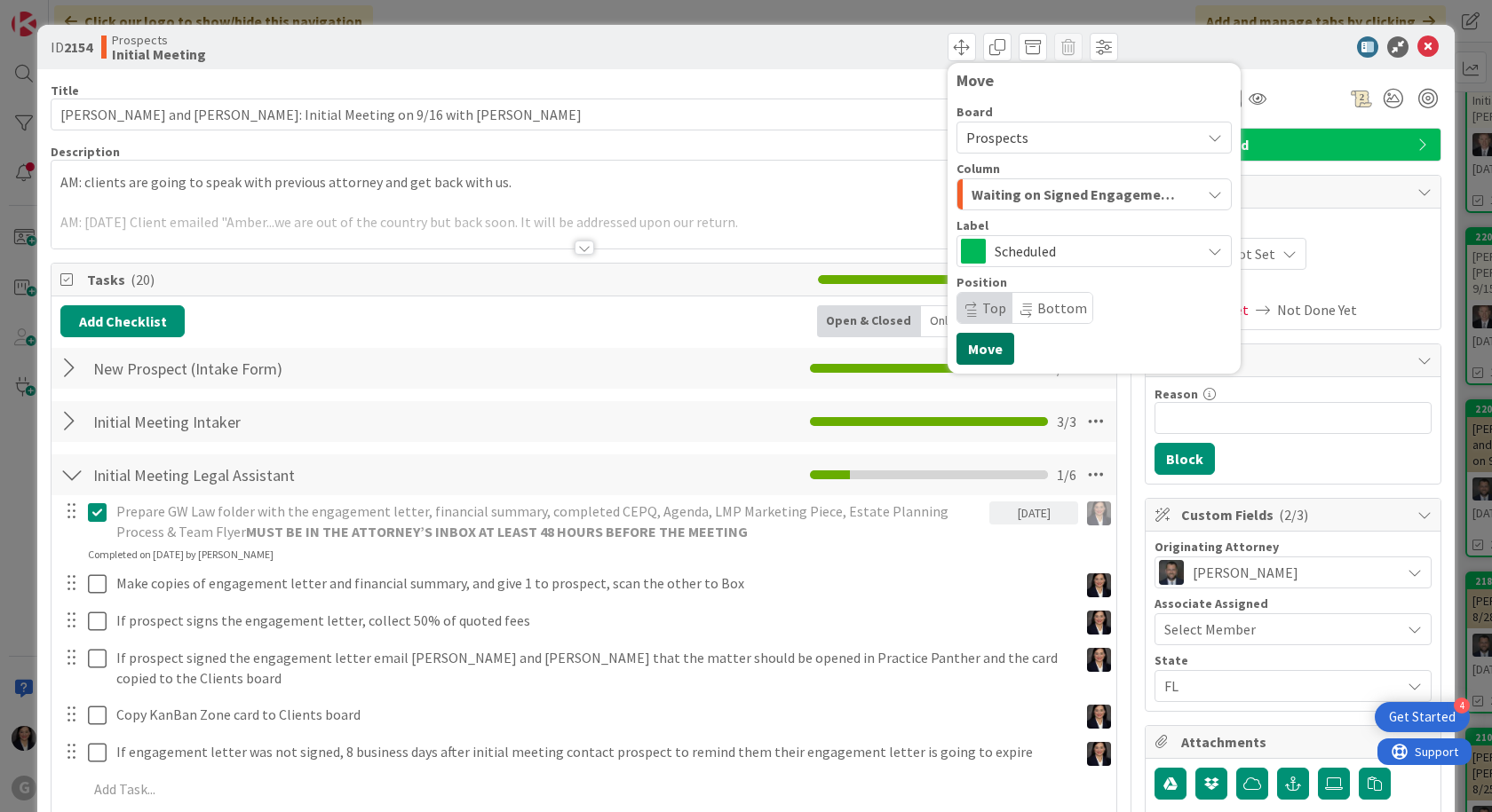
click at [986, 347] on button "Move" at bounding box center [985, 349] width 58 height 32
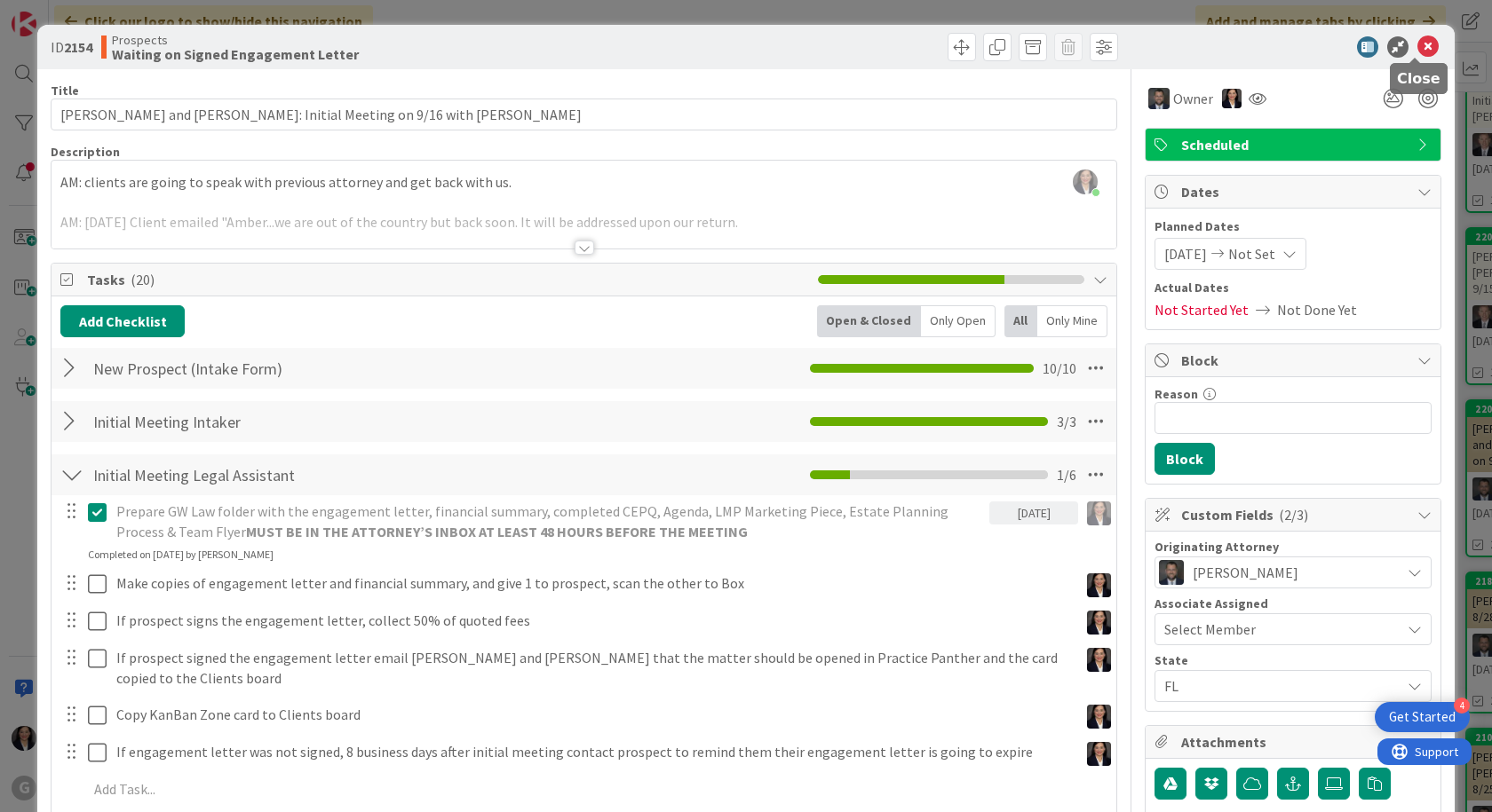
click at [1417, 50] on icon at bounding box center [1427, 46] width 21 height 21
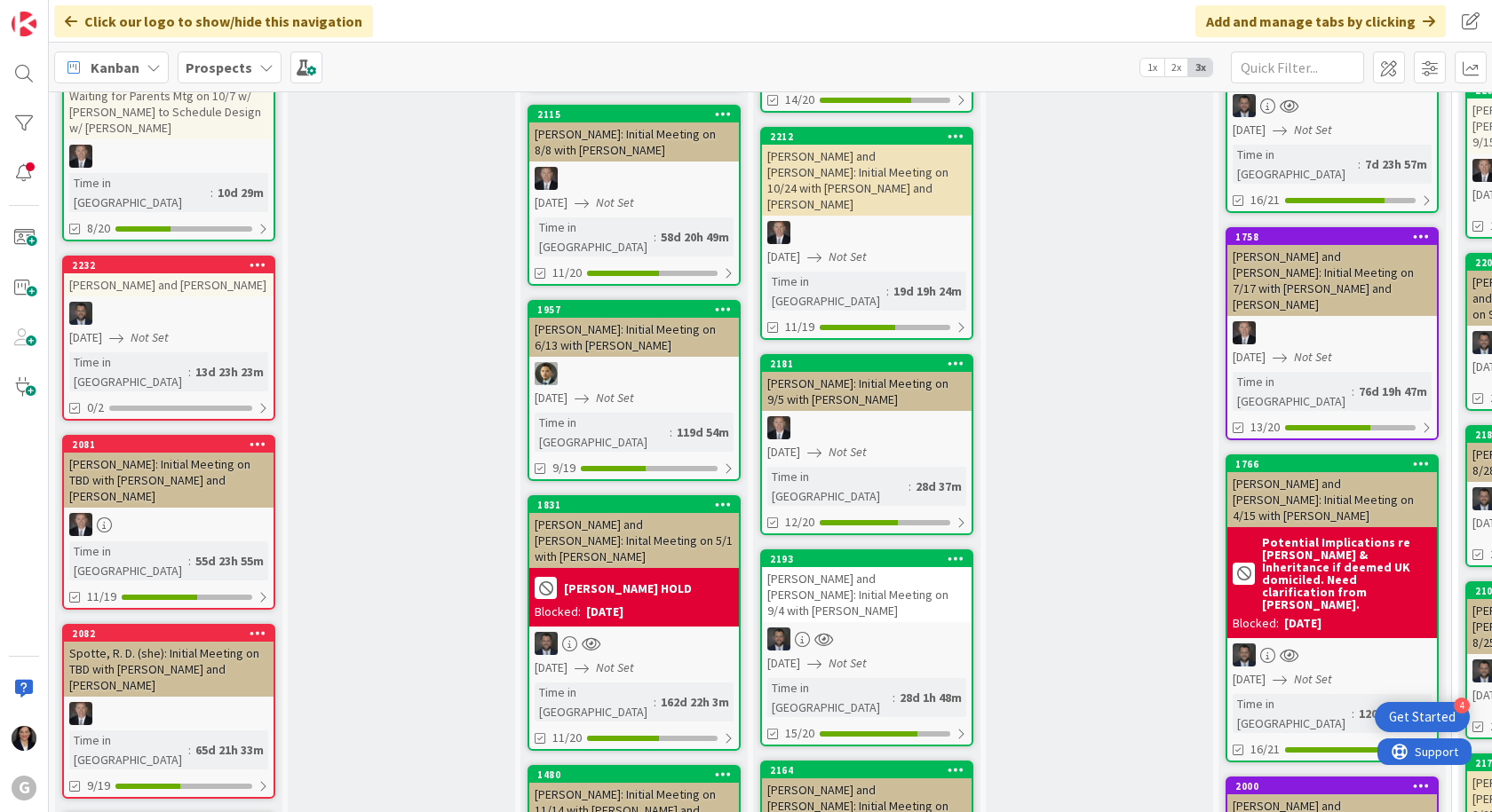
scroll to position [976, 0]
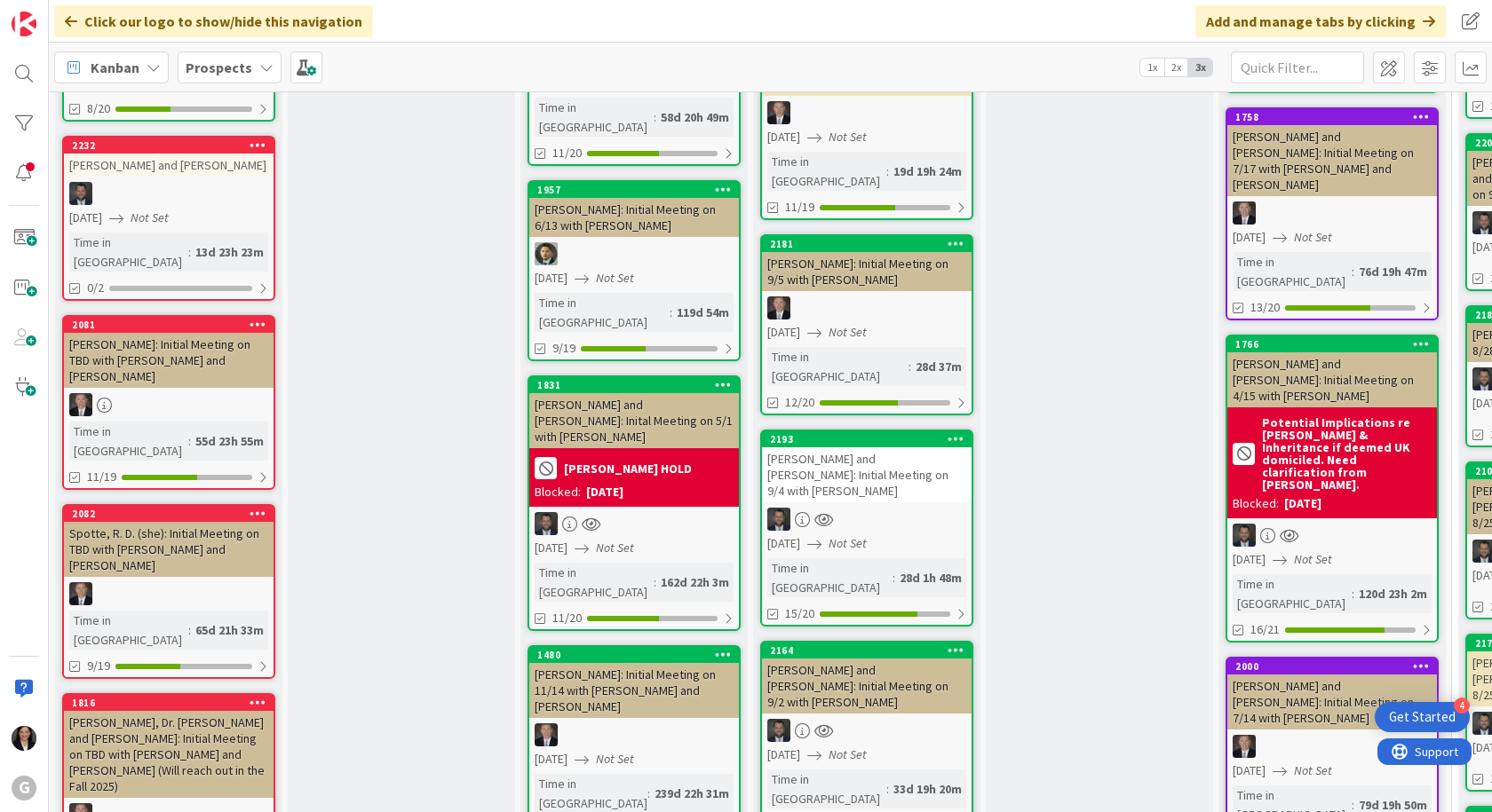
click at [893, 447] on div "[PERSON_NAME] and [PERSON_NAME]: Initial Meeting on 9/4 with [PERSON_NAME]" at bounding box center [866, 474] width 210 height 55
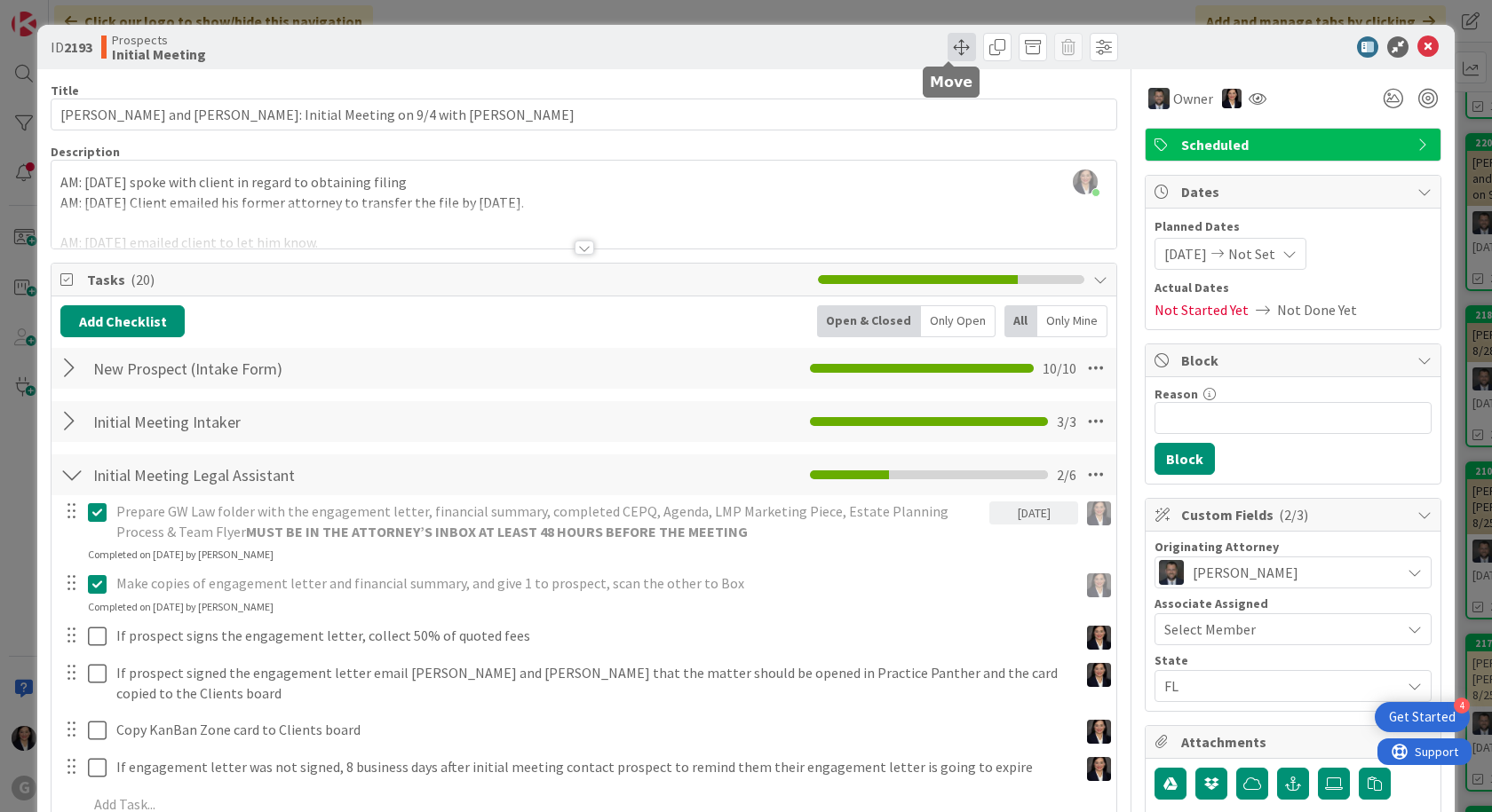
click at [947, 50] on span at bounding box center [961, 47] width 28 height 28
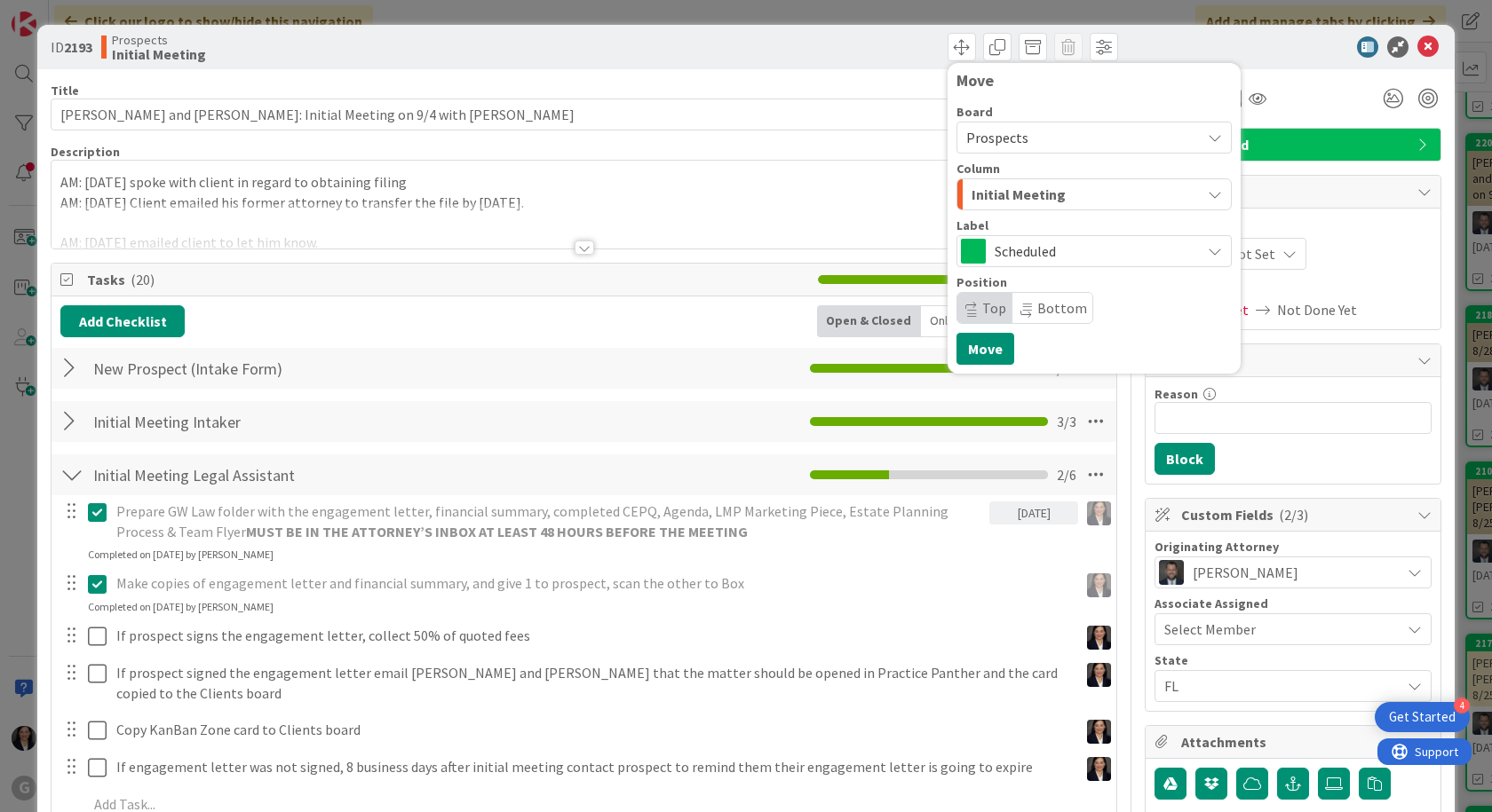
click at [1008, 194] on span "Initial Meeting" at bounding box center [1018, 194] width 94 height 23
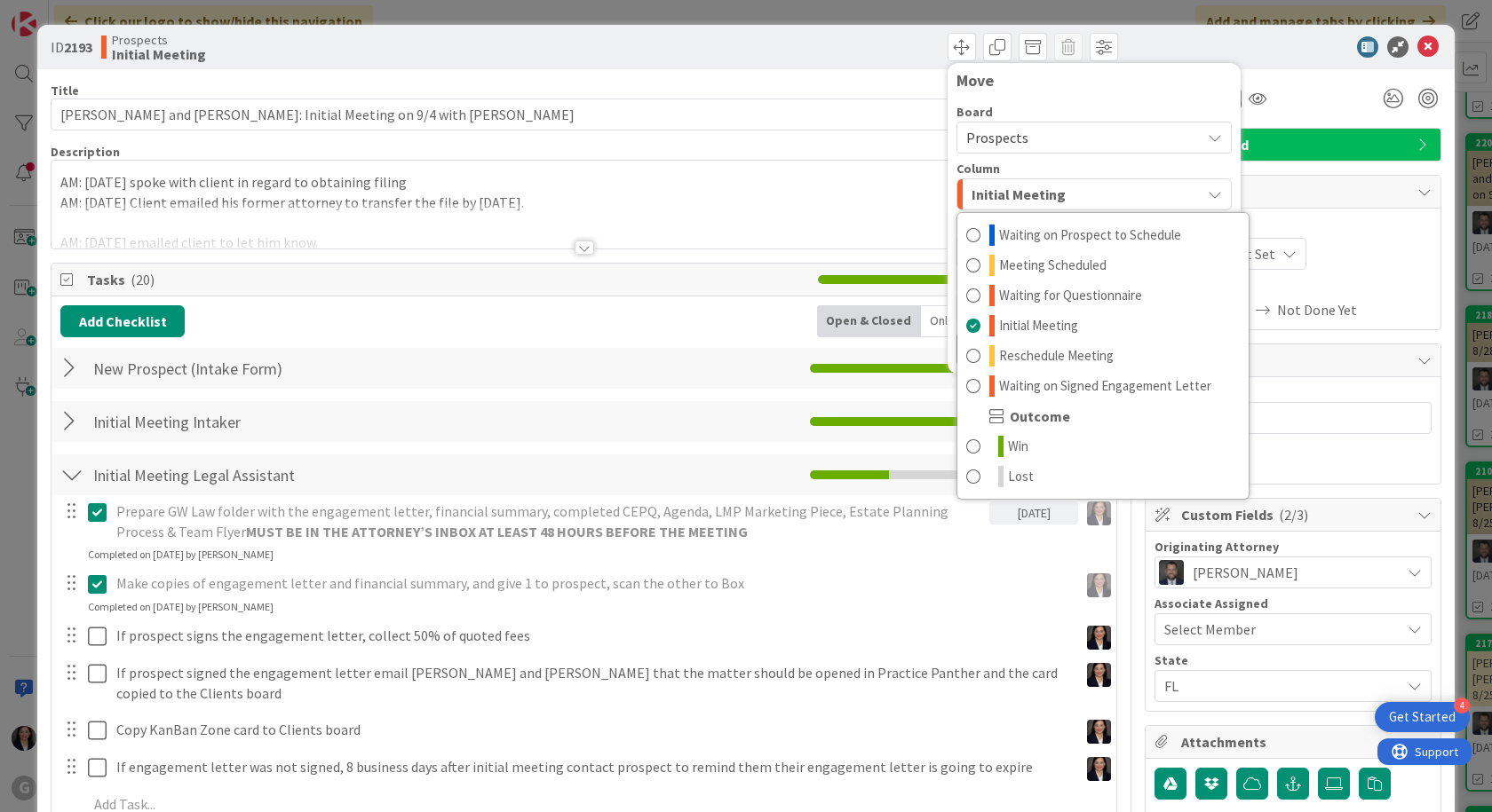
click at [1048, 188] on span "Initial Meeting" at bounding box center [1018, 194] width 94 height 23
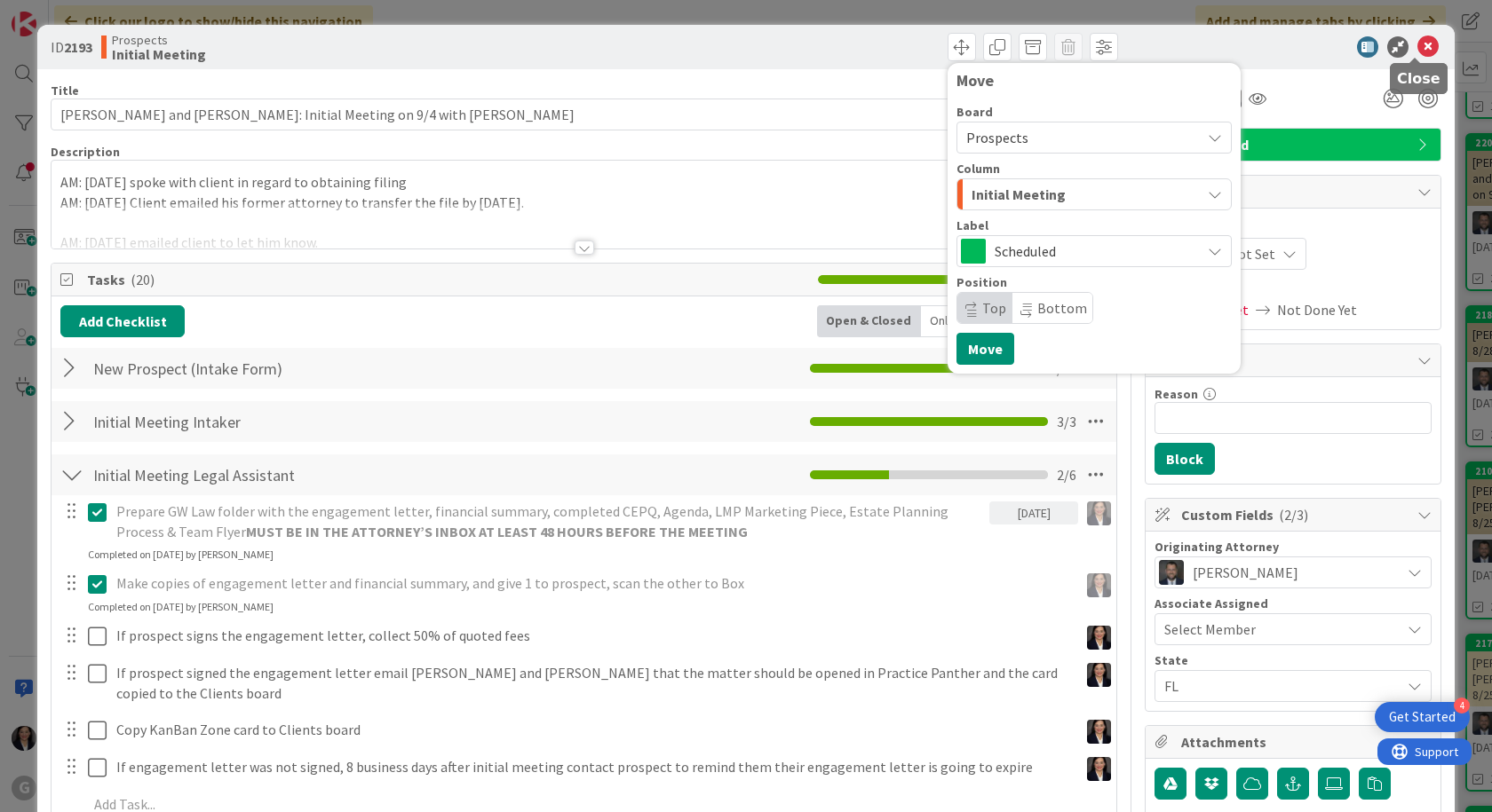
click at [1418, 45] on icon at bounding box center [1427, 46] width 21 height 21
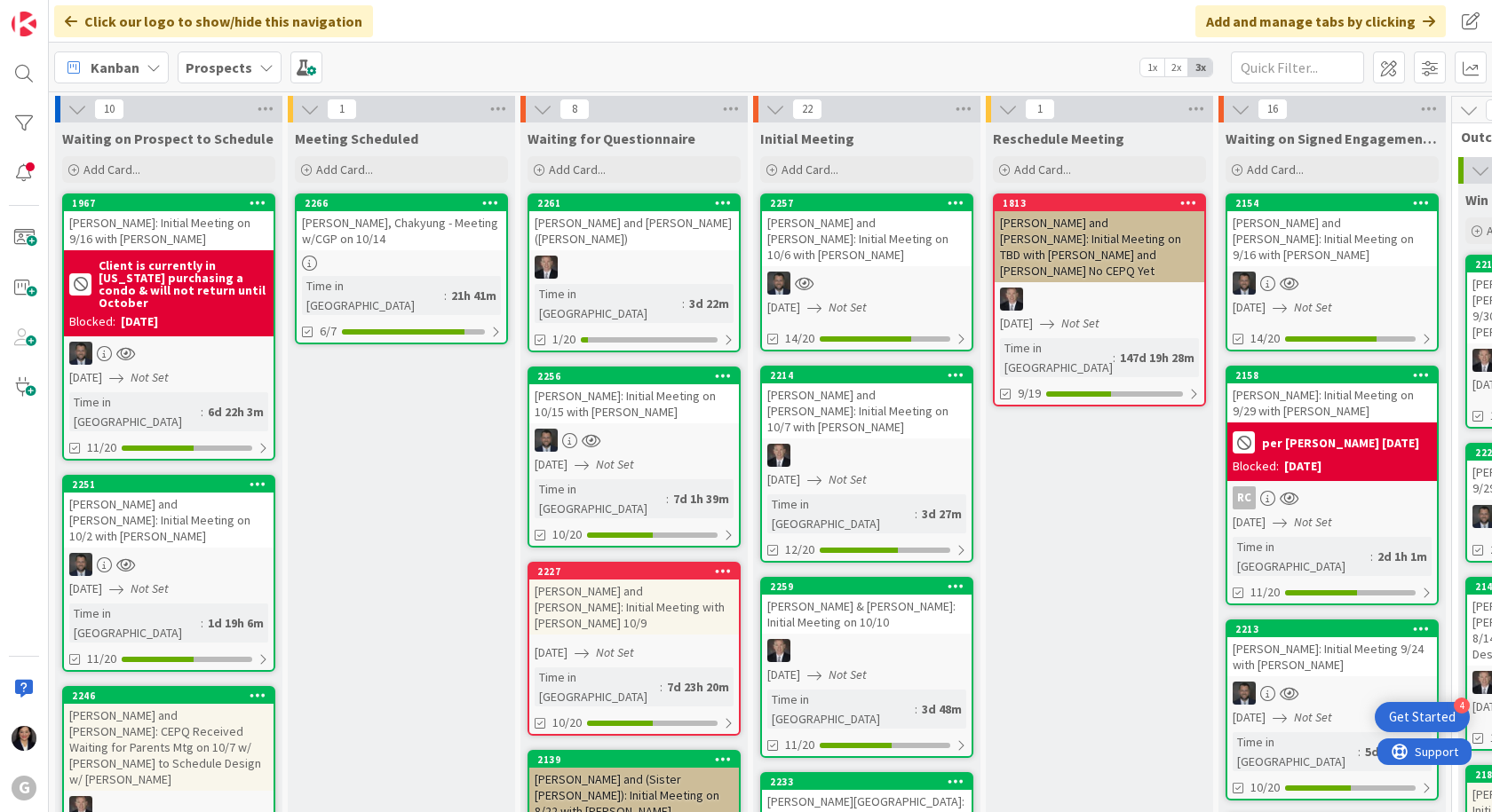
click at [184, 494] on div "[PERSON_NAME] and [PERSON_NAME]: Initial Meeting on 10/2 with [PERSON_NAME]" at bounding box center [169, 519] width 210 height 55
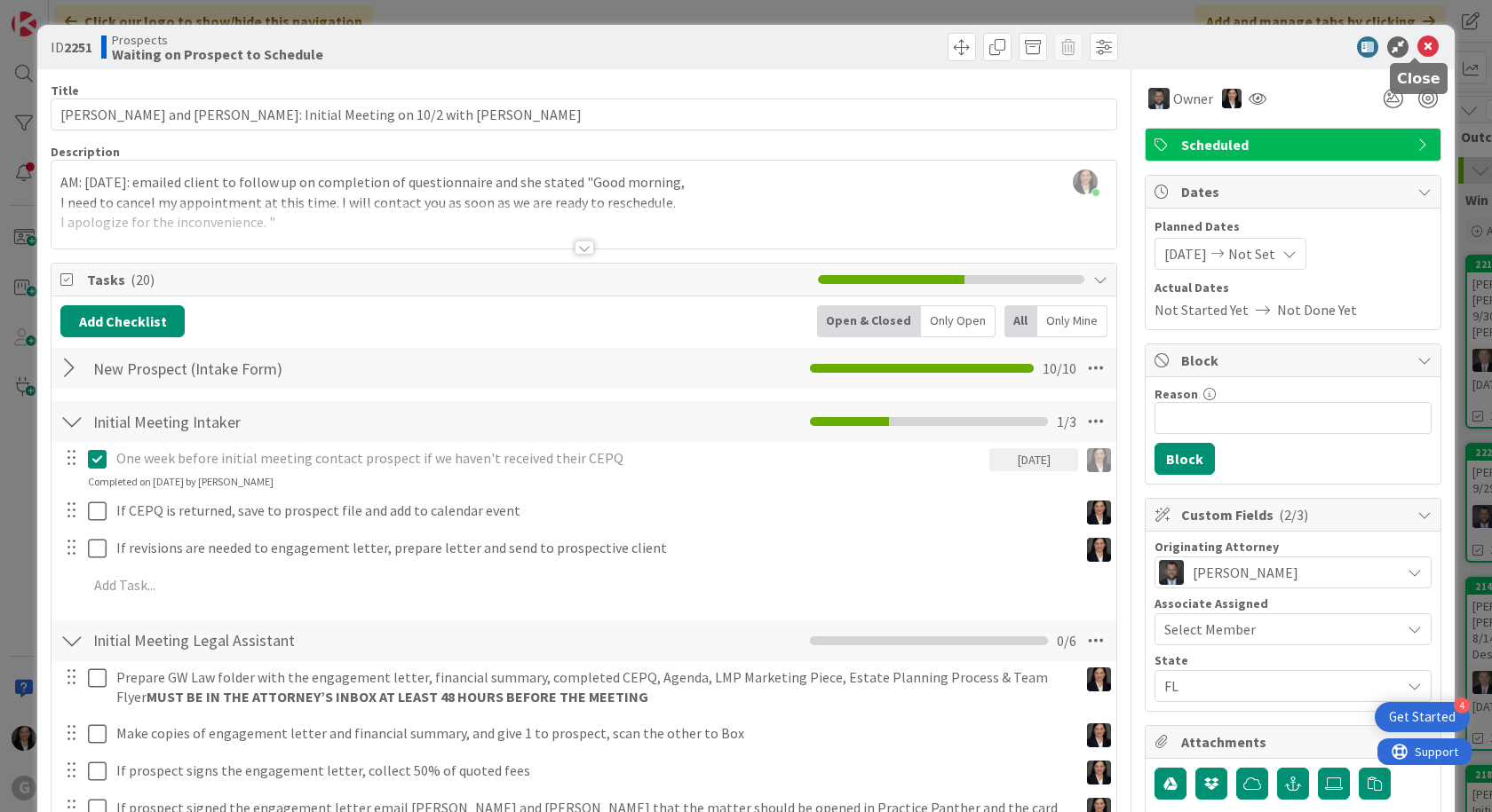
click at [1419, 44] on icon at bounding box center [1427, 46] width 21 height 21
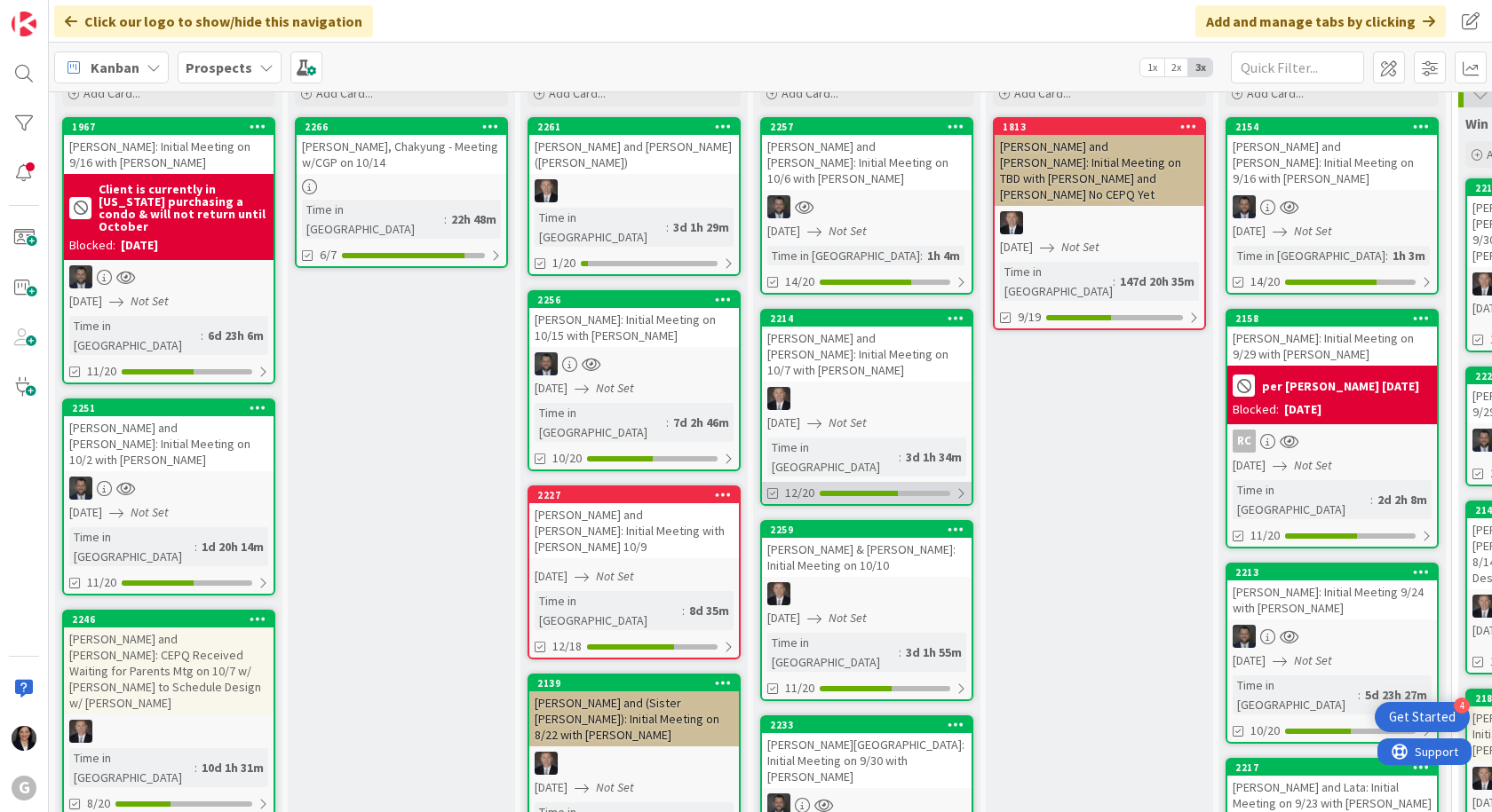
scroll to position [178, 0]
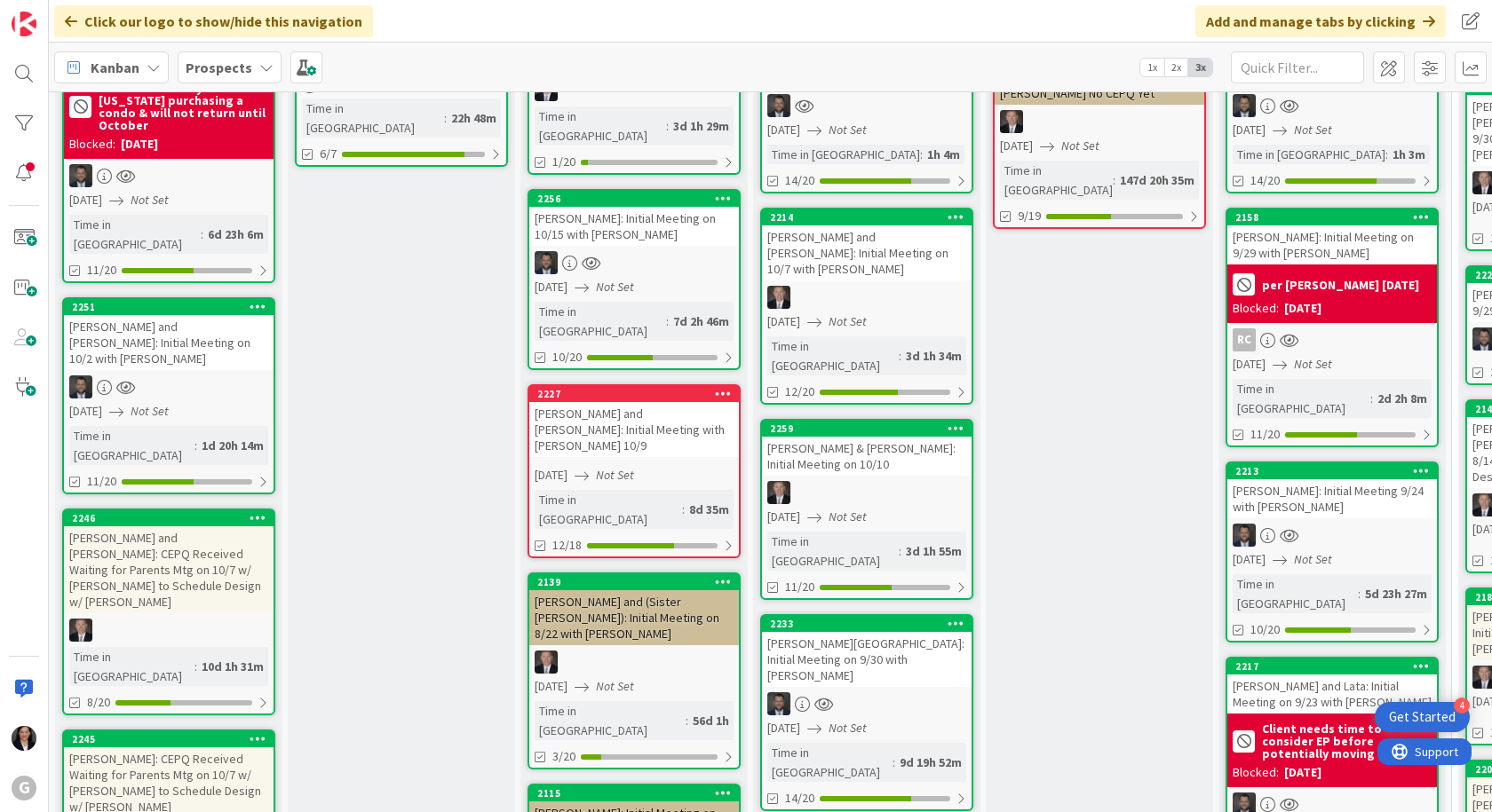
click at [907, 632] on div "[PERSON_NAME][GEOGRAPHIC_DATA]: Initial Meeting on 9/30 with [PERSON_NAME]" at bounding box center [866, 659] width 210 height 55
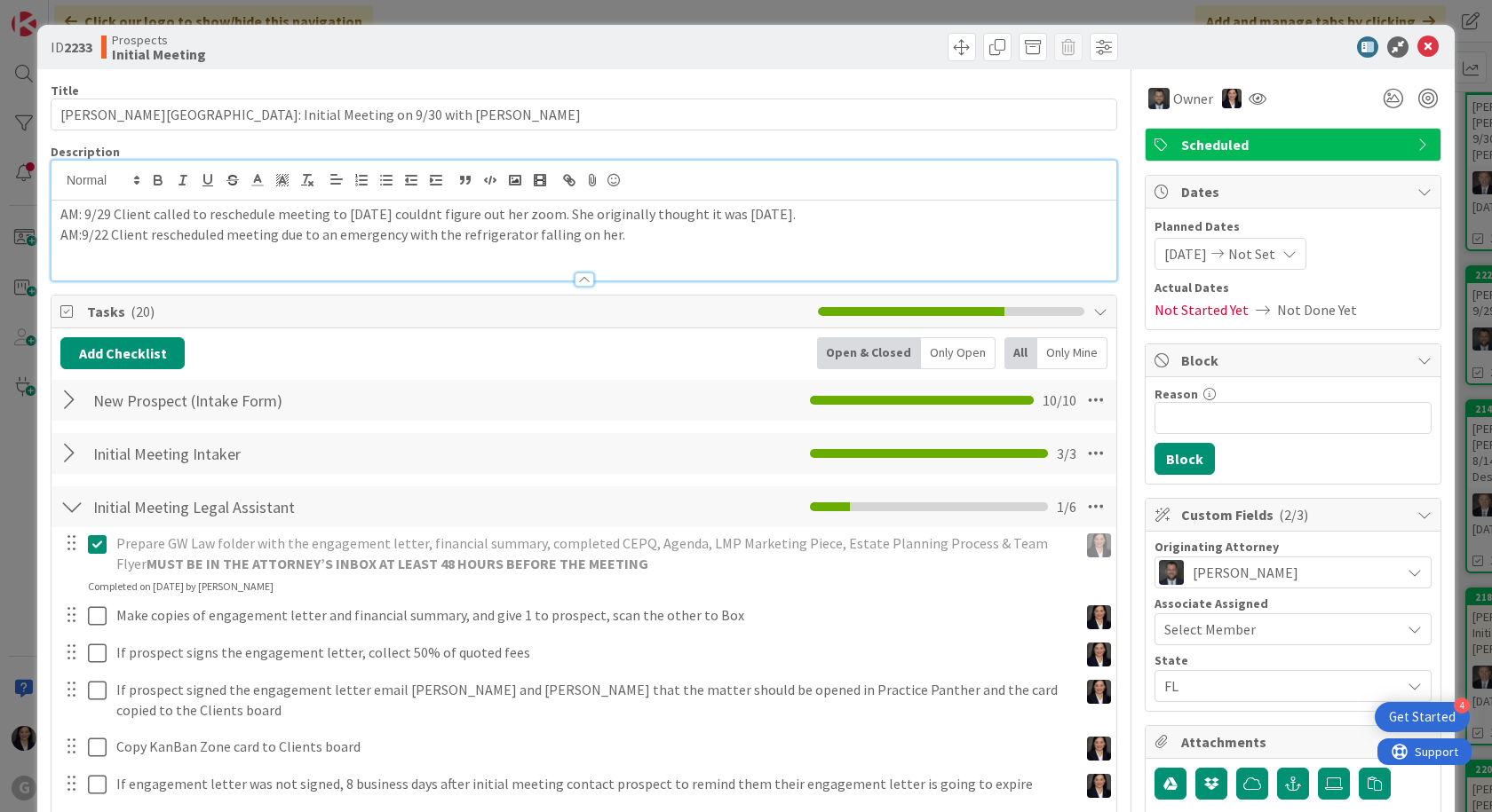
click at [56, 178] on div "AM: 9/29 Client called to reschedule meeting to [DATE] couldnt figure out her z…" at bounding box center [584, 221] width 1064 height 120
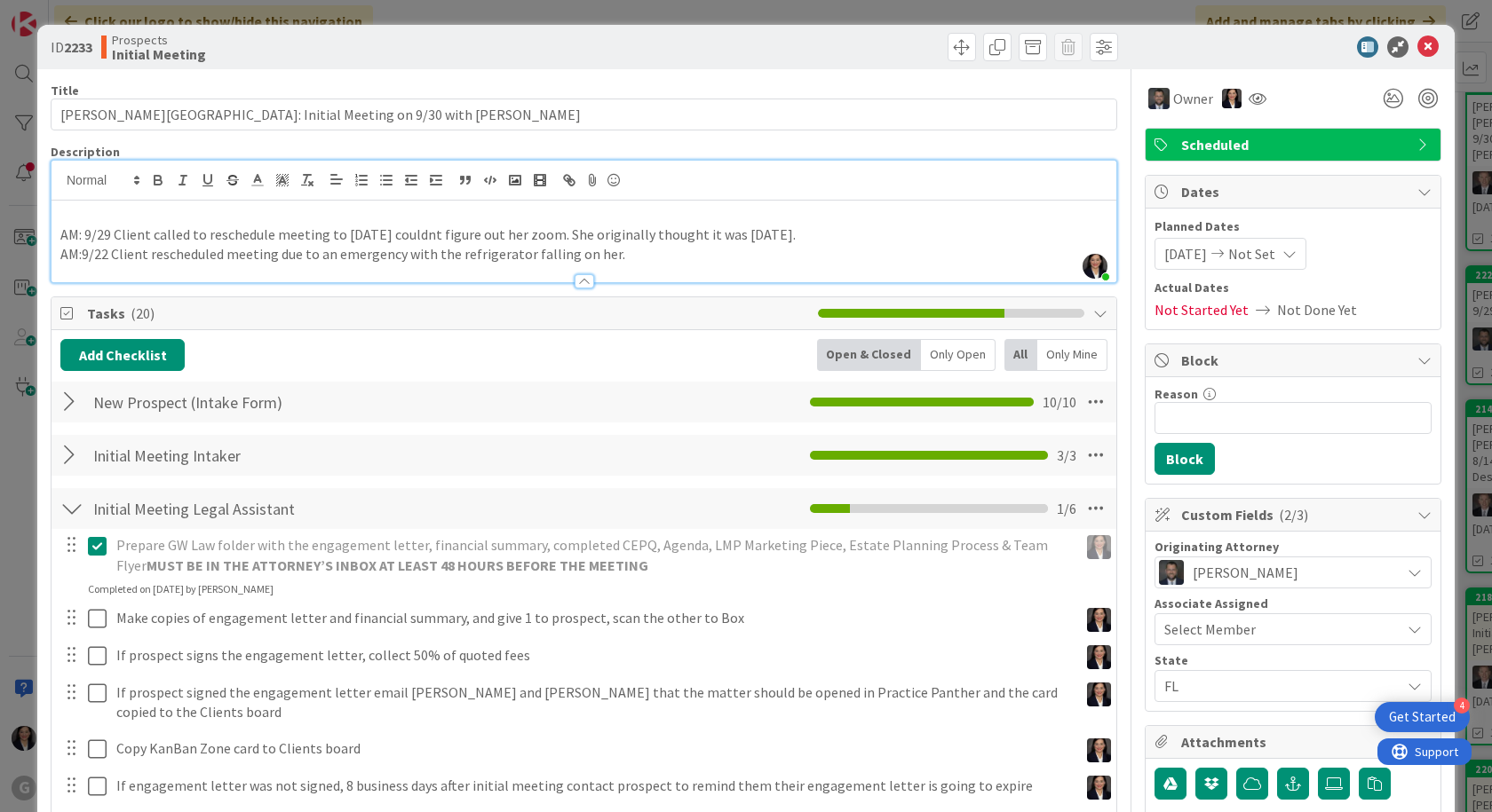
click at [60, 211] on p at bounding box center [584, 214] width 1047 height 20
click at [950, 37] on span at bounding box center [961, 47] width 28 height 28
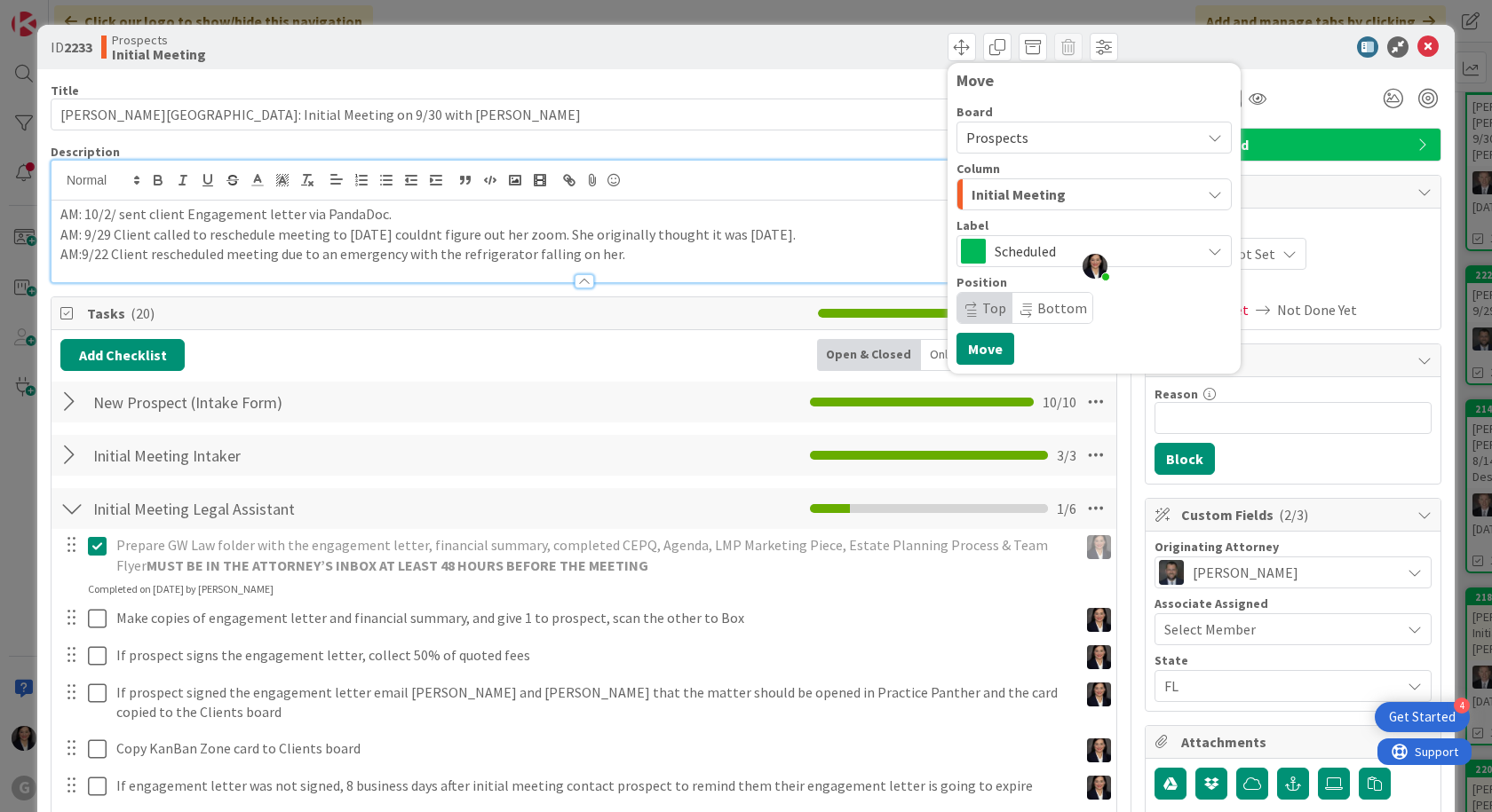
click at [984, 193] on span "Initial Meeting" at bounding box center [1018, 194] width 94 height 23
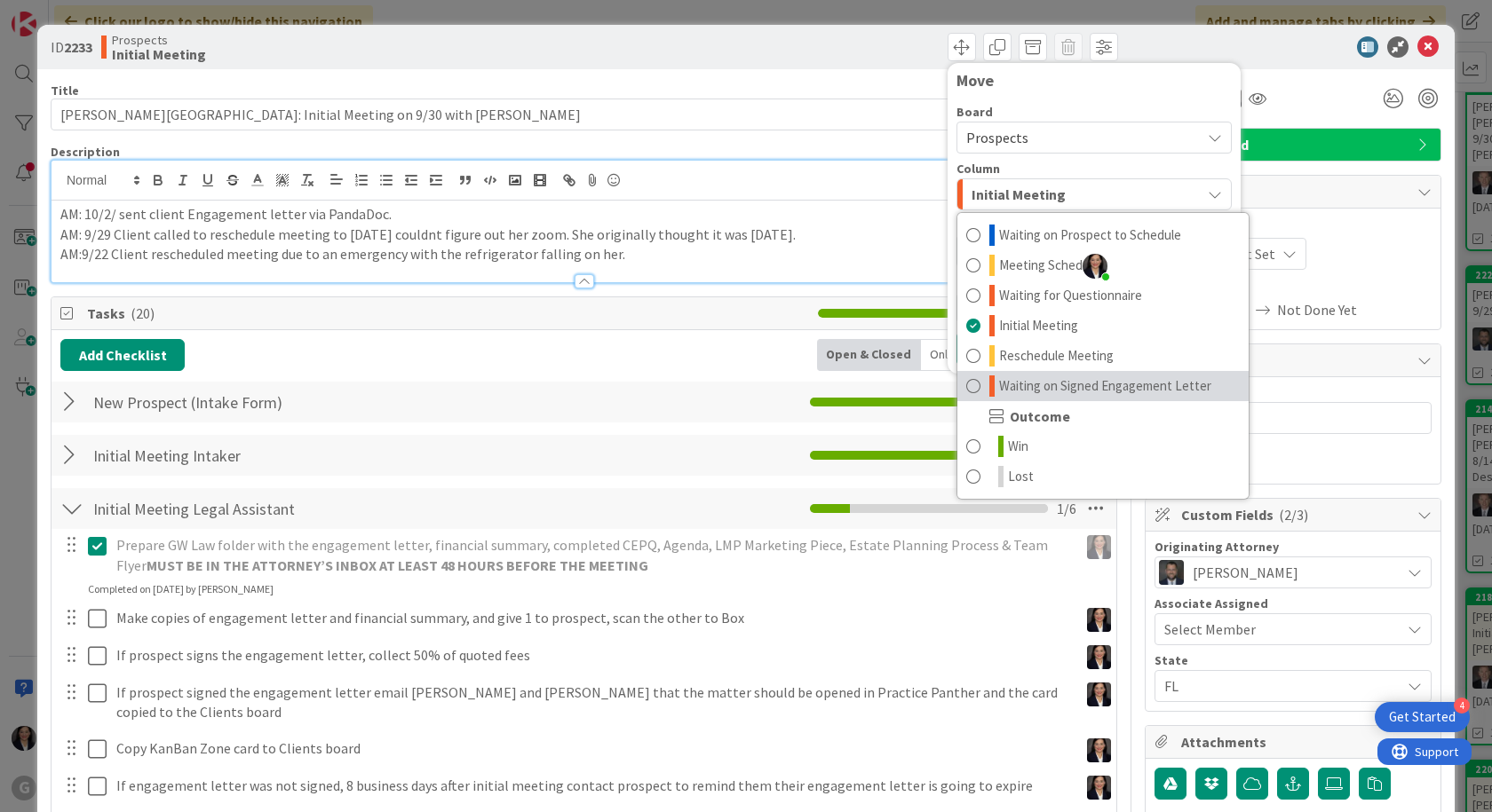
click at [1029, 380] on span "Waiting on Signed Engagement Letter" at bounding box center [1105, 386] width 212 height 21
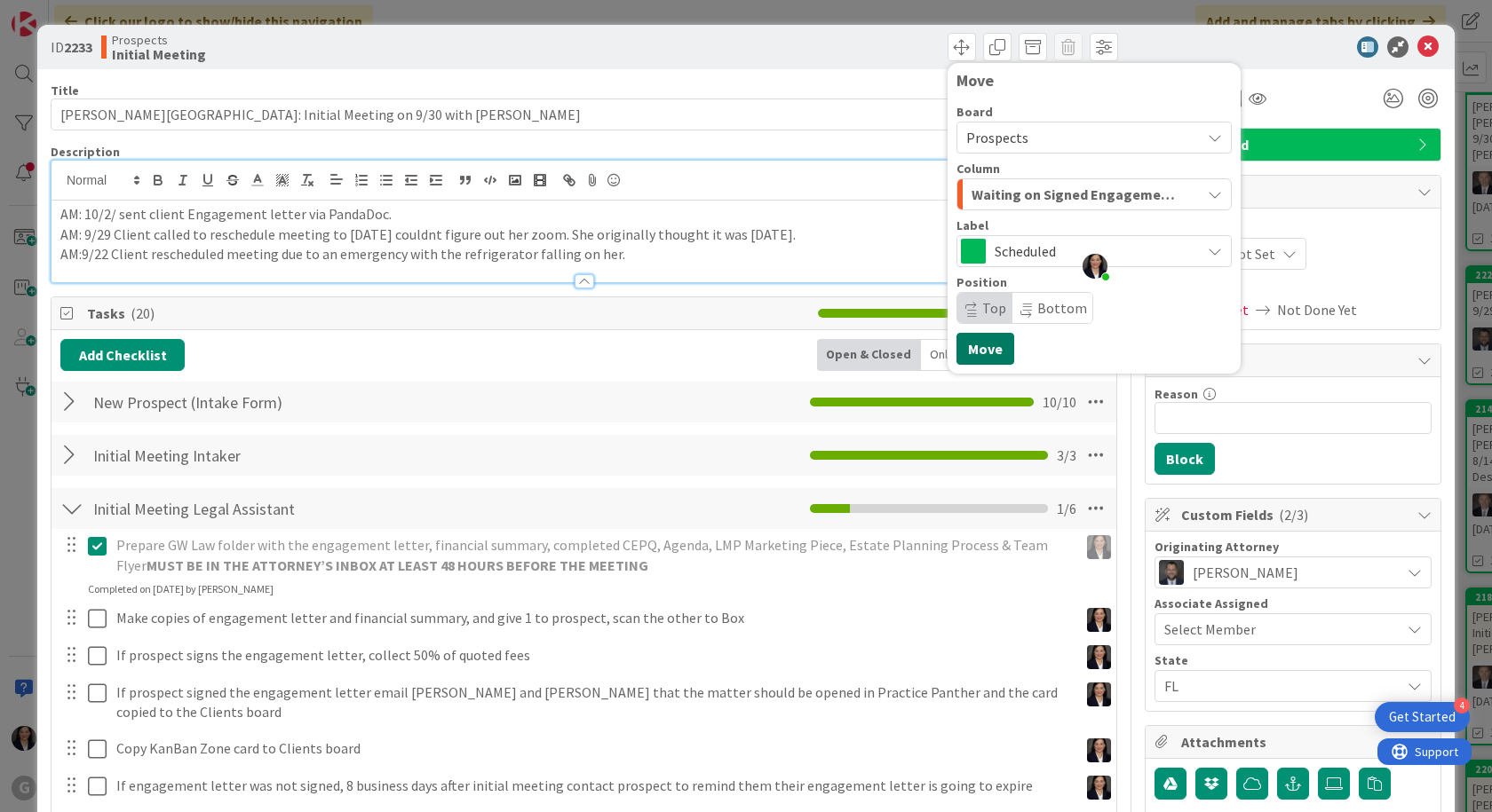
click at [973, 339] on button "Move" at bounding box center [985, 349] width 58 height 32
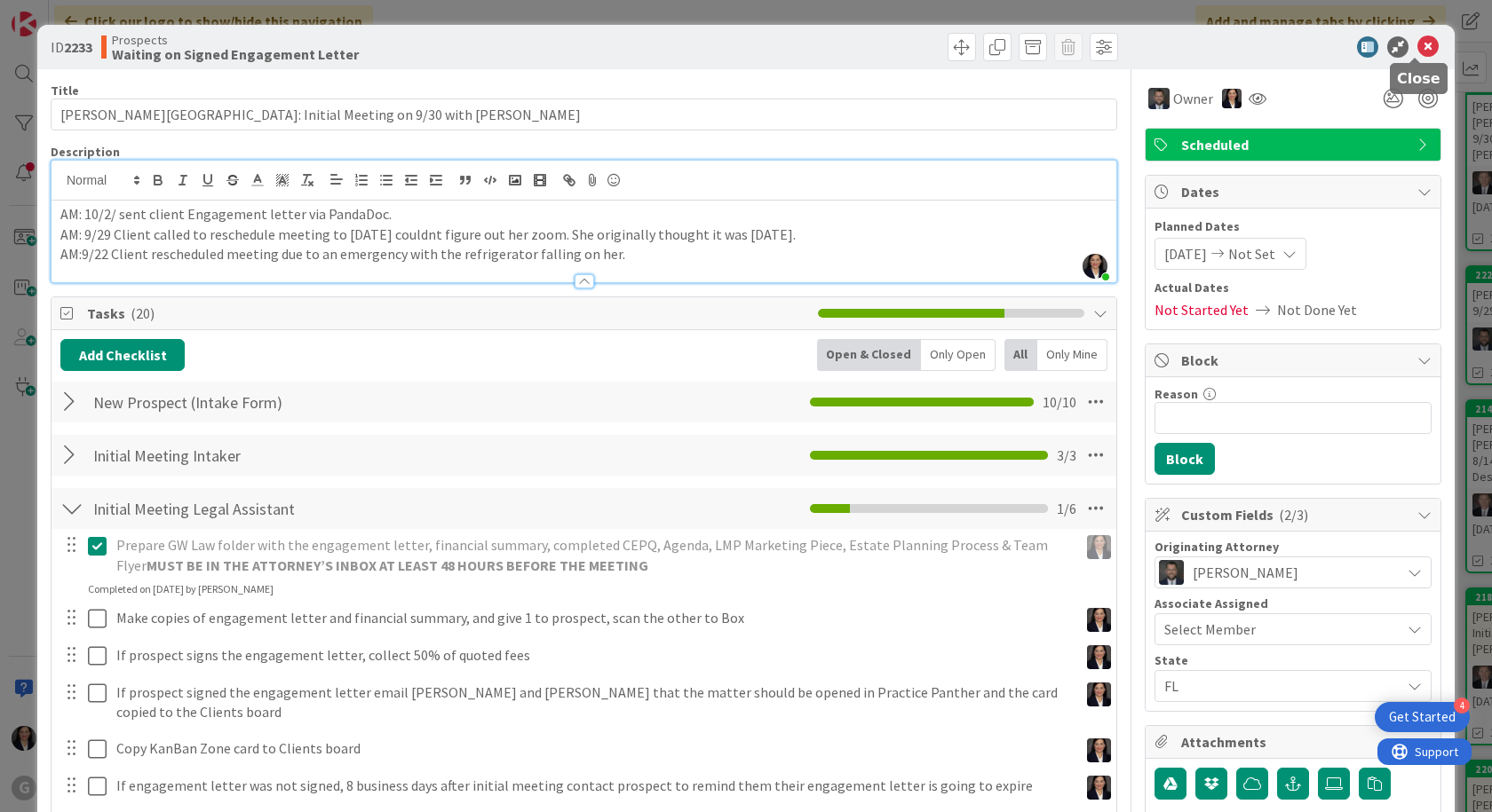
click at [1417, 49] on icon at bounding box center [1427, 46] width 21 height 21
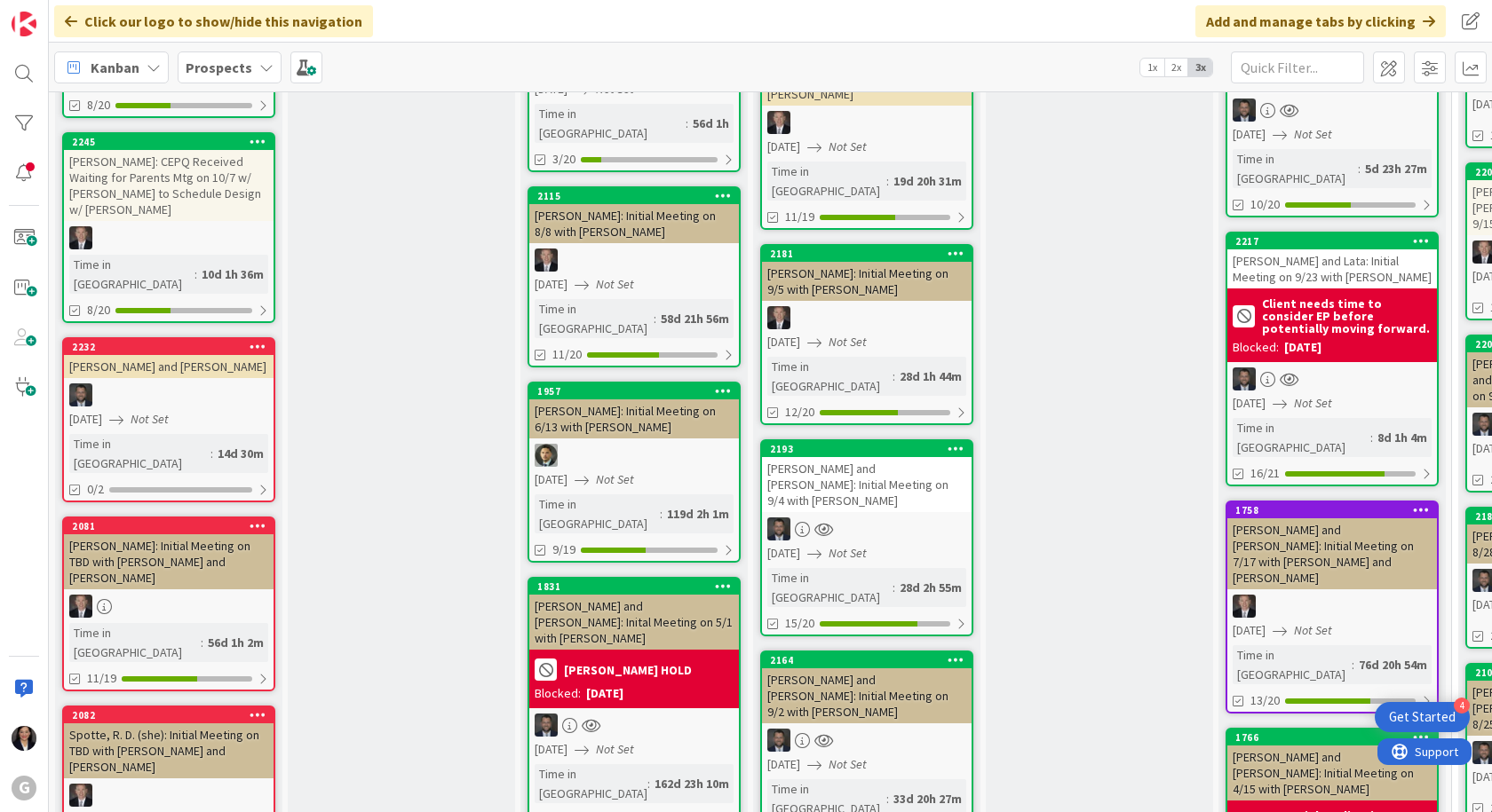
scroll to position [799, 0]
